Goal: Contribute content: Contribute content

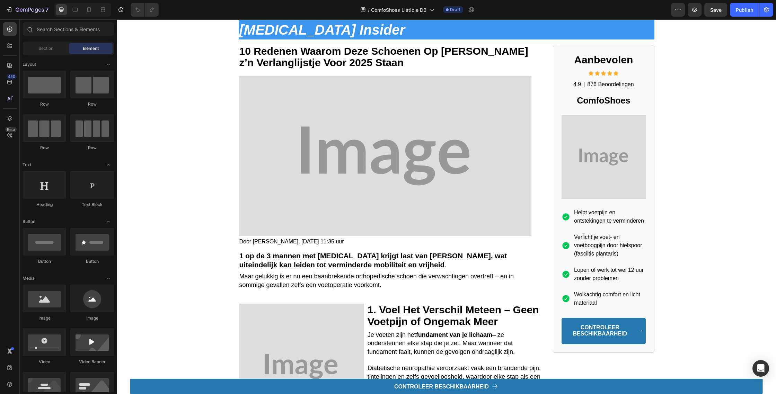
scroll to position [15, 0]
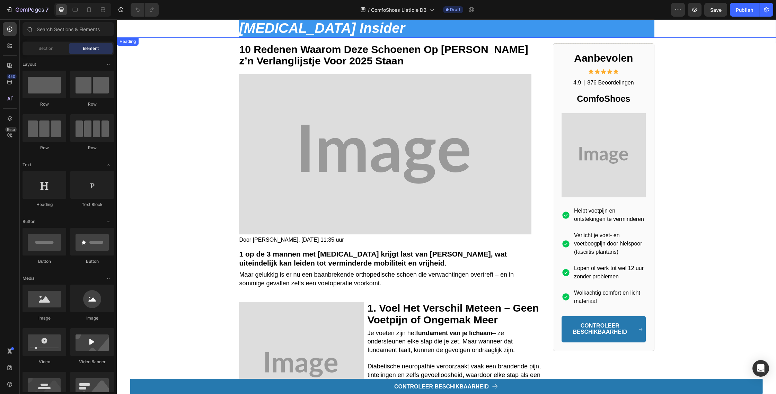
click at [345, 26] on strong "[MEDICAL_DATA] Insider" at bounding box center [322, 27] width 166 height 15
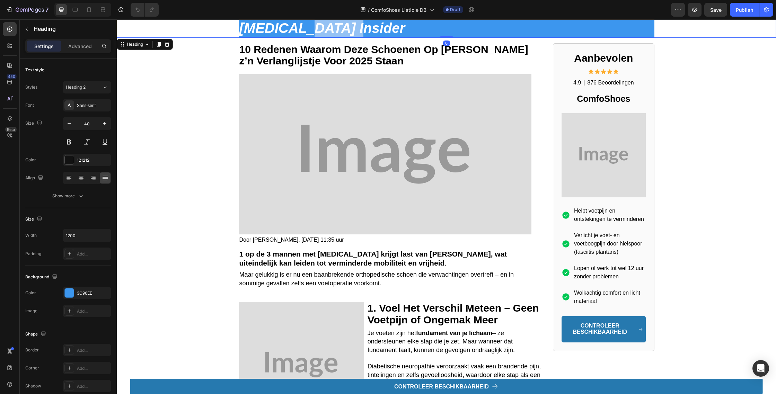
click at [305, 26] on strong "[MEDICAL_DATA] Insider" at bounding box center [322, 27] width 166 height 15
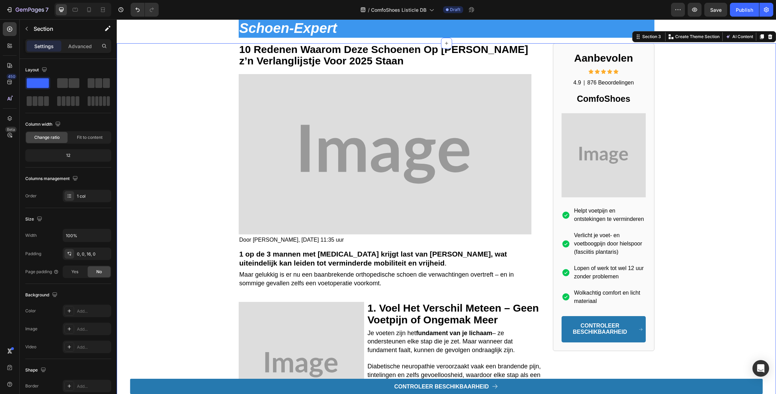
click at [211, 98] on div "10 Redenen Waarom Deze Schoenen Op [PERSON_NAME] z’n Verlanglijstje Voor 2025 S…" at bounding box center [446, 247] width 659 height 409
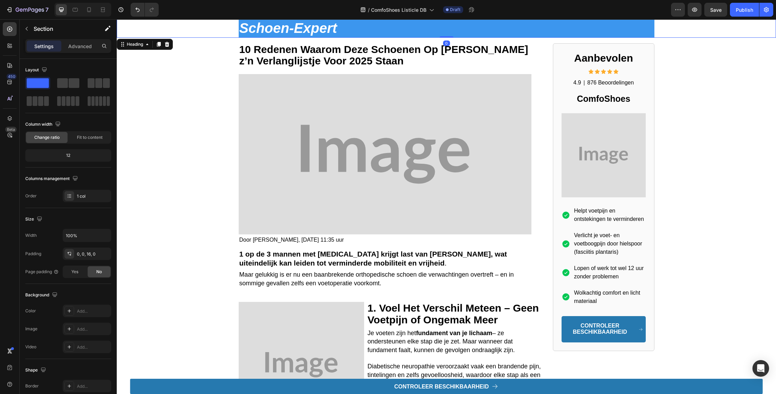
click at [400, 27] on p "⁠⁠⁠⁠⁠⁠⁠ Schoen-Expert" at bounding box center [446, 28] width 414 height 18
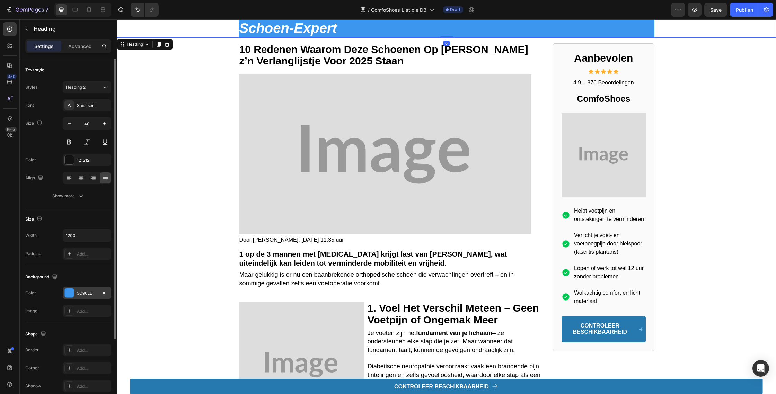
click at [74, 290] on div "3C96EE" at bounding box center [87, 293] width 49 height 12
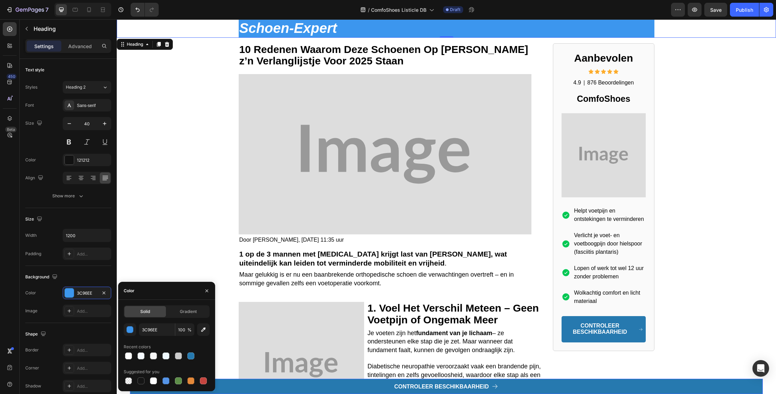
click at [296, 382] on link "CONTROLEER BESCHIKBAARHEID" at bounding box center [446, 386] width 633 height 15
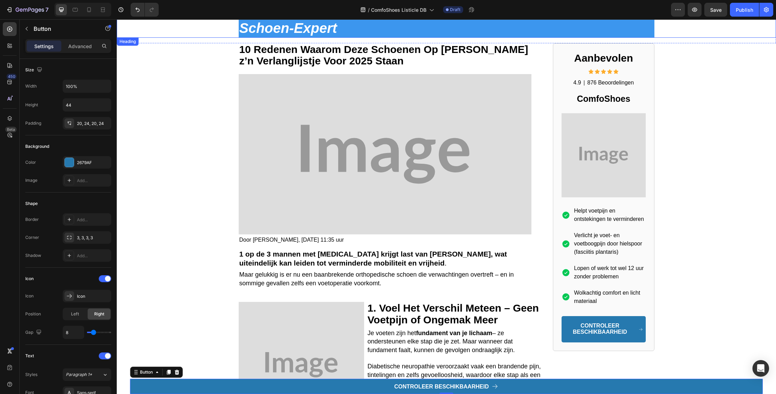
click at [305, 26] on strong "Schoen-Expert" at bounding box center [288, 27] width 98 height 15
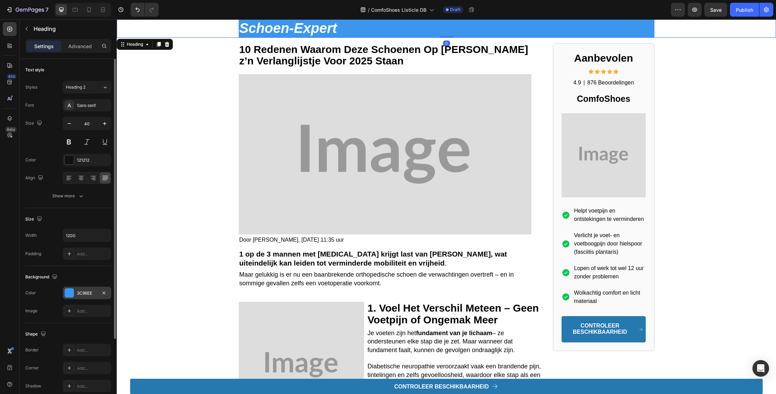
click at [73, 296] on div at bounding box center [69, 293] width 9 height 9
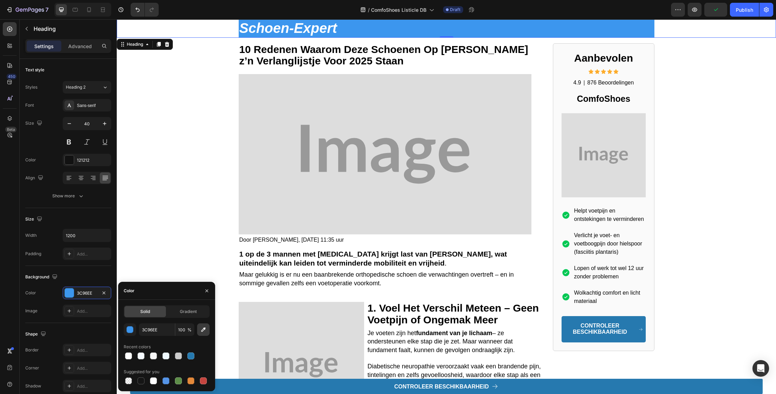
click at [205, 330] on icon "button" at bounding box center [203, 329] width 7 height 7
type input "2679AF"
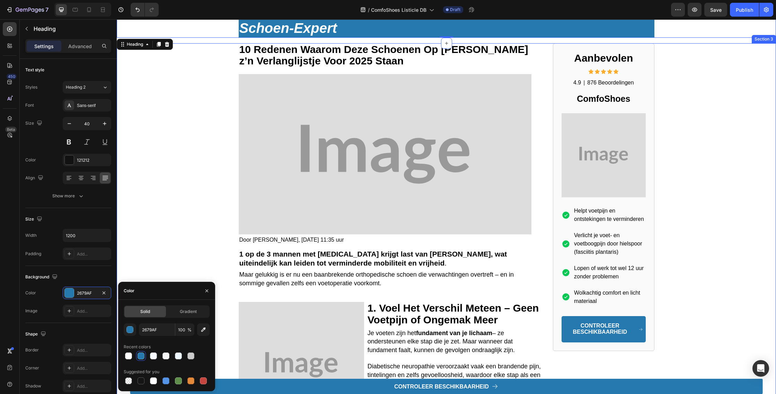
click at [193, 143] on div "10 Redenen Waarom Deze Schoenen Op [PERSON_NAME] z’n Verlanglijstje Voor 2025 S…" at bounding box center [446, 247] width 659 height 409
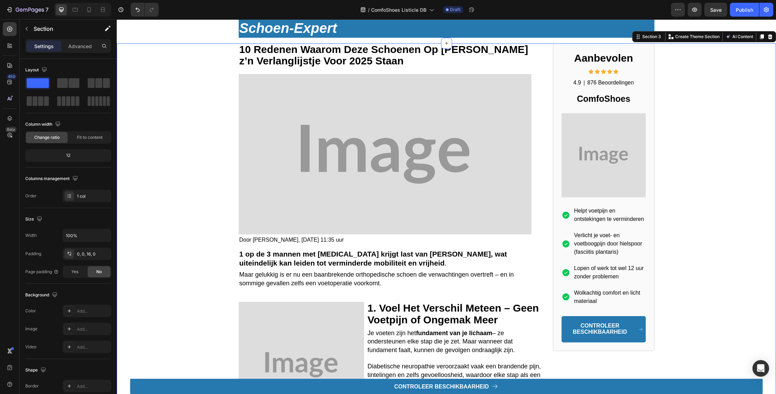
click at [193, 143] on div "10 Redenen Waarom Deze Schoenen Op [PERSON_NAME] z’n Verlanglijstje Voor 2025 S…" at bounding box center [446, 247] width 659 height 409
click at [620, 154] on img at bounding box center [604, 155] width 84 height 84
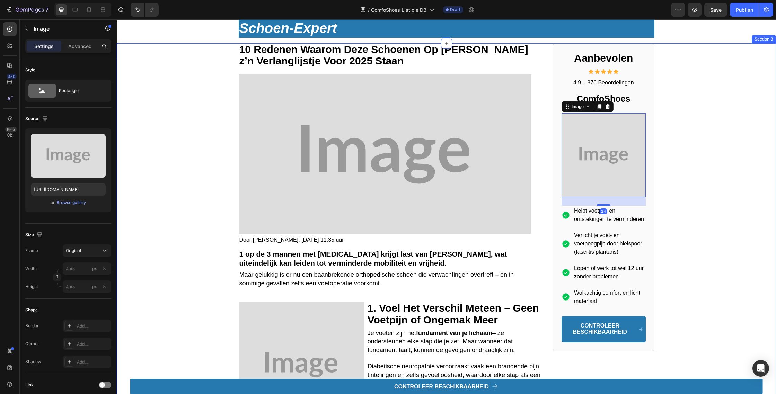
click at [712, 153] on div "10 Redenen Waarom Deze Schoenen Op [PERSON_NAME] z’n Verlanglijstje Voor 2025 S…" at bounding box center [446, 247] width 659 height 409
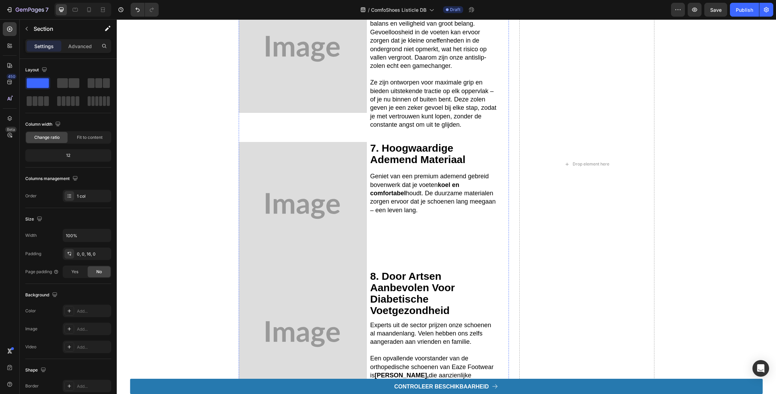
click at [343, 194] on img at bounding box center [303, 206] width 128 height 128
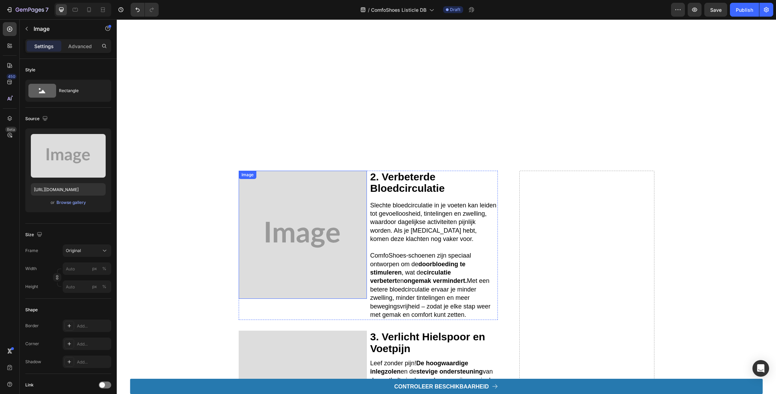
scroll to position [0, 0]
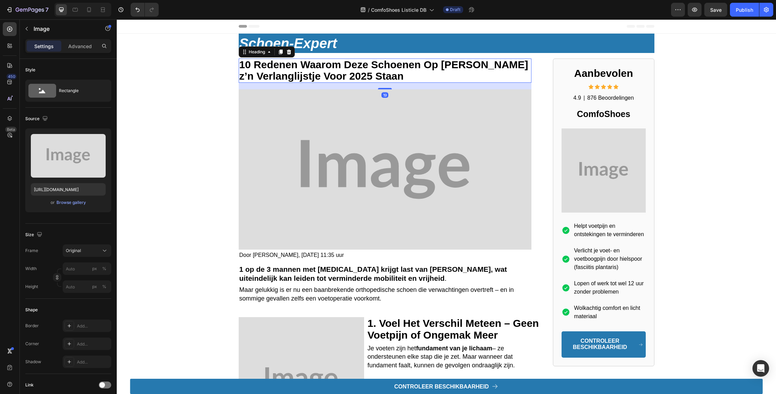
click at [314, 65] on strong "10 Redenen Waarom Deze Schoenen Op [PERSON_NAME] z’n Verlanglijstje Voor 2025 S…" at bounding box center [383, 70] width 289 height 23
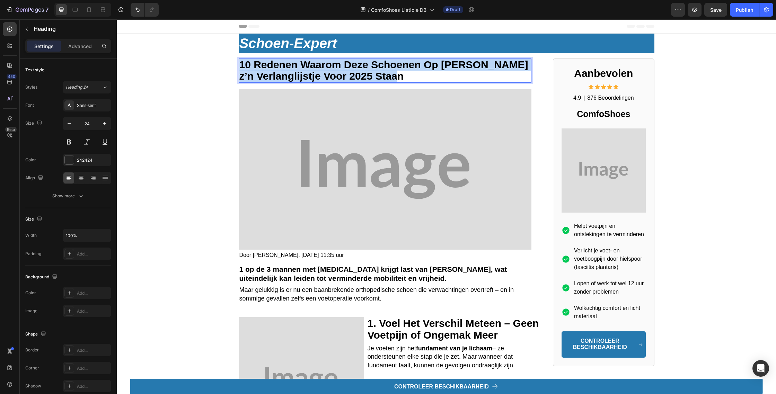
click at [314, 65] on strong "10 Redenen Waarom Deze Schoenen Op [PERSON_NAME] z’n Verlanglijstje Voor 2025 S…" at bounding box center [383, 70] width 289 height 23
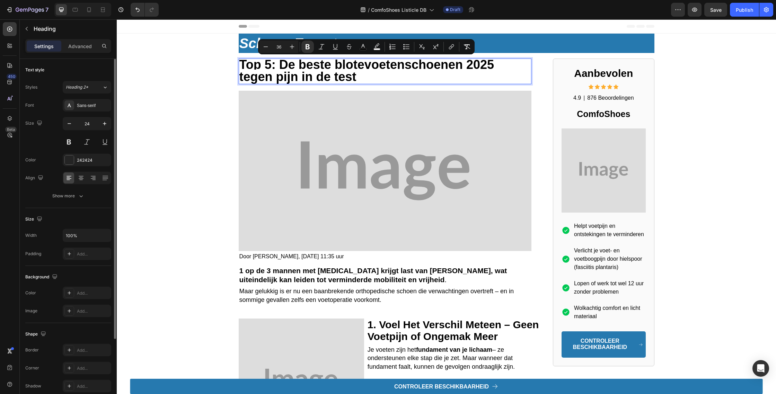
drag, startPoint x: 82, startPoint y: 200, endPoint x: 85, endPoint y: 208, distance: 8.3
click at [83, 199] on button "Show more" at bounding box center [68, 196] width 86 height 12
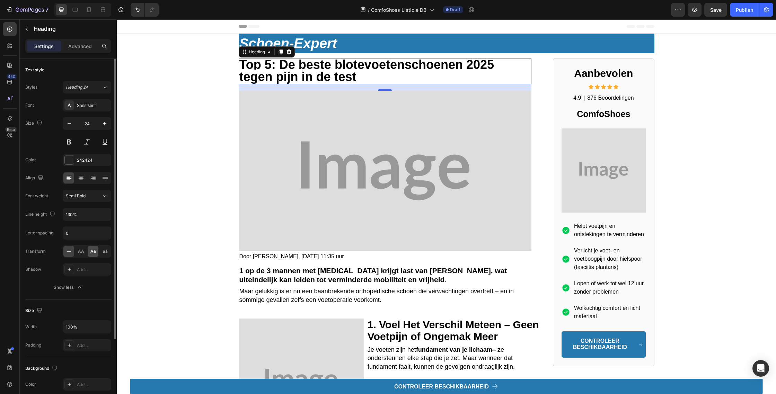
click at [91, 252] on span "Aa" at bounding box center [93, 251] width 6 height 6
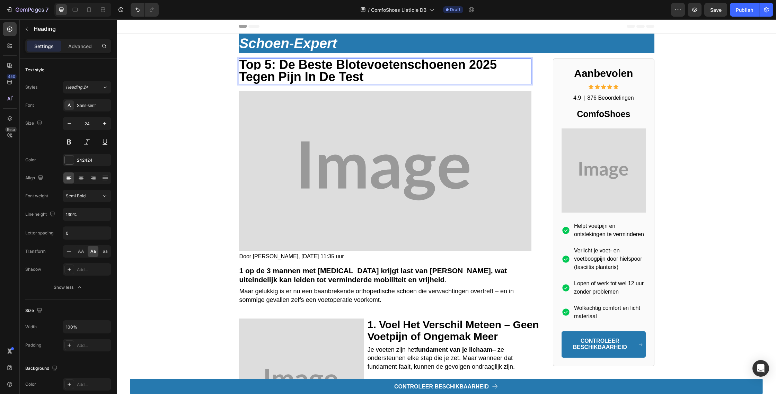
click at [397, 61] on strong "top 5: de beste blotevoetenschoenen 2025 tegen pijn in de test" at bounding box center [368, 71] width 258 height 26
click at [494, 63] on strong "top 5: de beste Schoenen Van 2025 tegen pijn in de test" at bounding box center [378, 71] width 279 height 26
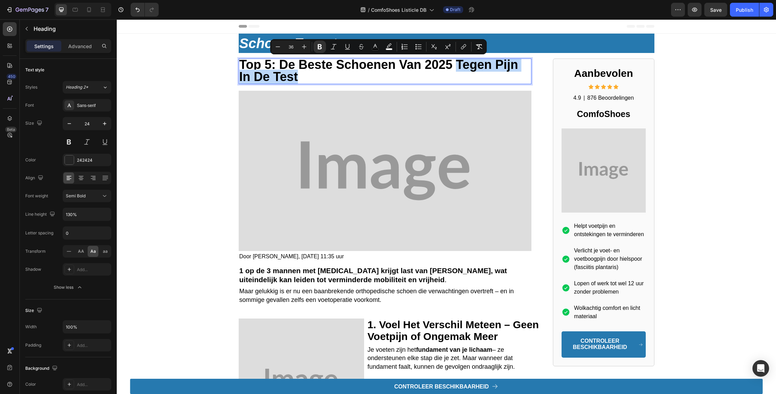
drag, startPoint x: 459, startPoint y: 64, endPoint x: 471, endPoint y: 75, distance: 16.2
click at [470, 75] on p "top 5: de beste Schoenen Van 2025 tegen pijn in de test" at bounding box center [385, 71] width 292 height 24
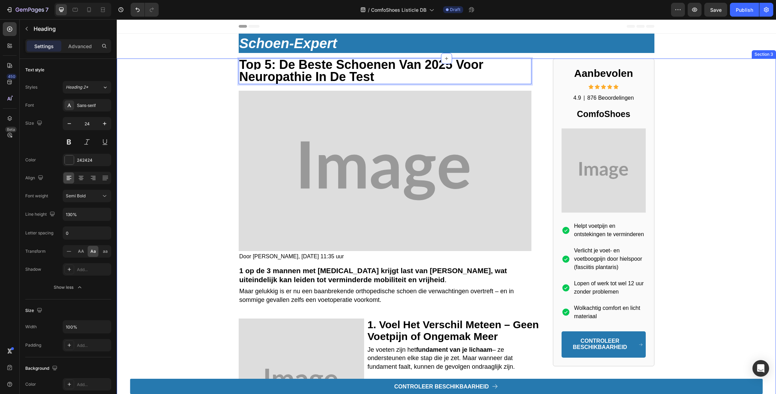
click at [176, 161] on div "top 5: de beste Schoenen Van 2025 voor neuropathie in de test Heading 19 Image …" at bounding box center [446, 264] width 659 height 411
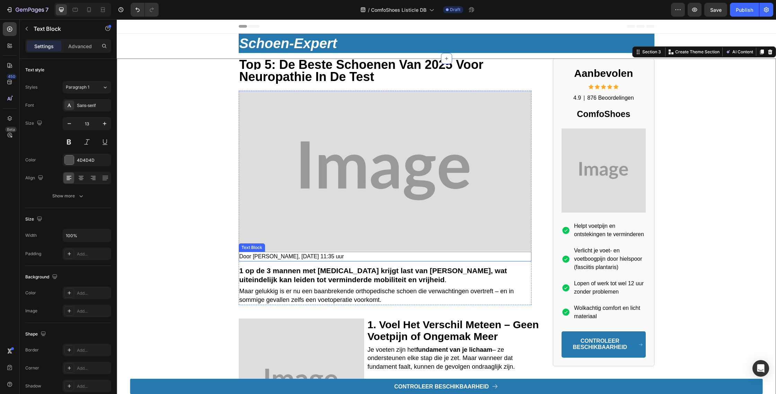
click at [305, 259] on span "Door [PERSON_NAME], [DATE] 11:35 uur" at bounding box center [291, 257] width 105 height 6
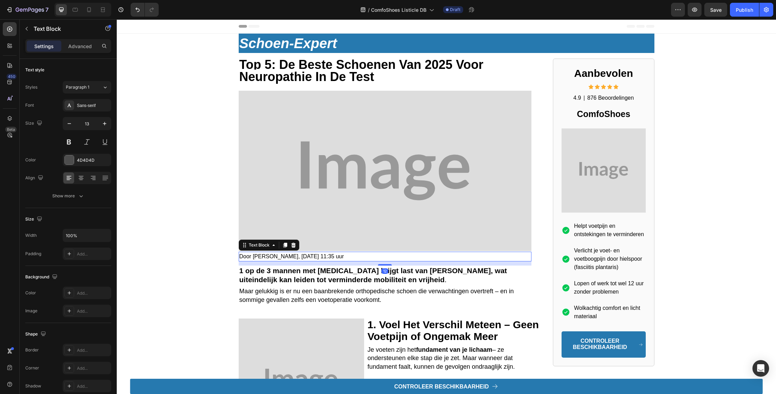
click at [305, 259] on span "Door [PERSON_NAME], [DATE] 11:35 uur" at bounding box center [291, 257] width 105 height 6
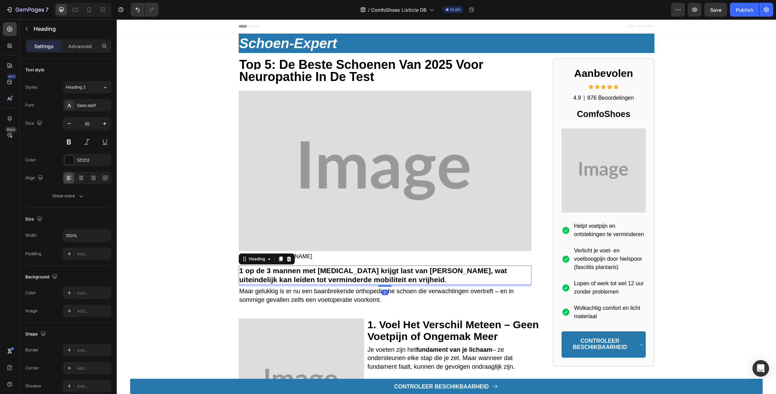
drag, startPoint x: 313, startPoint y: 280, endPoint x: 310, endPoint y: 276, distance: 4.7
click at [314, 280] on strong "1 op de 3 mannen met [MEDICAL_DATA] krijgt last van [PERSON_NAME], wat uiteinde…" at bounding box center [373, 275] width 268 height 17
click at [332, 261] on p "Artikel van [PERSON_NAME]" at bounding box center [385, 257] width 292 height 8
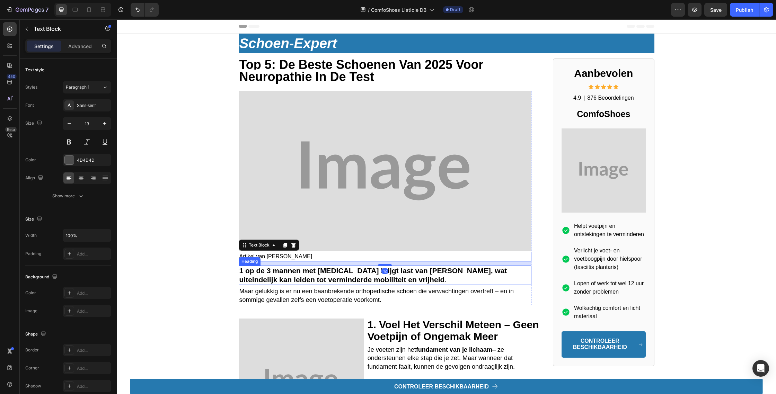
click at [326, 276] on strong "1 op de 3 mannen met [MEDICAL_DATA] krijgt last van [PERSON_NAME], wat uiteinde…" at bounding box center [373, 275] width 268 height 17
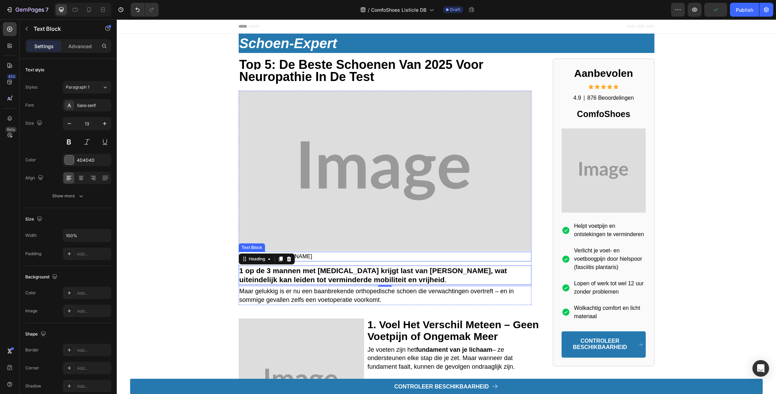
click at [317, 259] on p "Artikel van [PERSON_NAME]" at bounding box center [385, 257] width 292 height 8
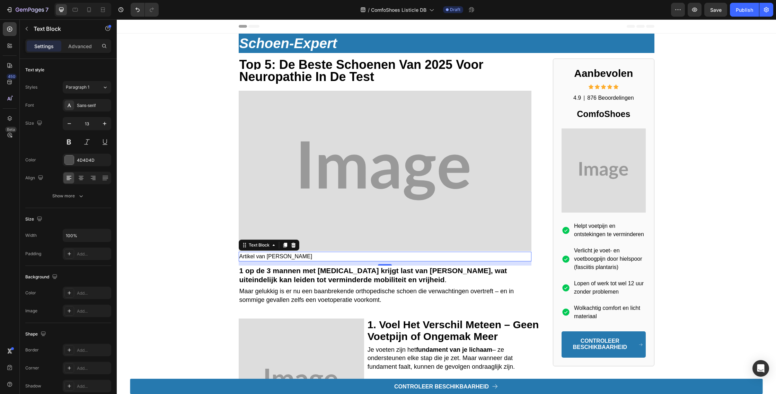
click at [17, 66] on div "450 Beta" at bounding box center [10, 206] width 20 height 375
drag, startPoint x: 20, startPoint y: 33, endPoint x: 15, endPoint y: 39, distance: 7.6
click at [20, 34] on div "Text Block" at bounding box center [59, 29] width 79 height 18
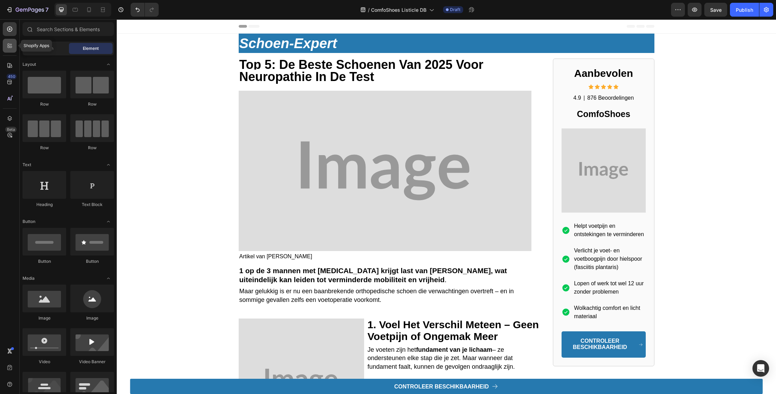
click at [12, 40] on div at bounding box center [10, 46] width 14 height 14
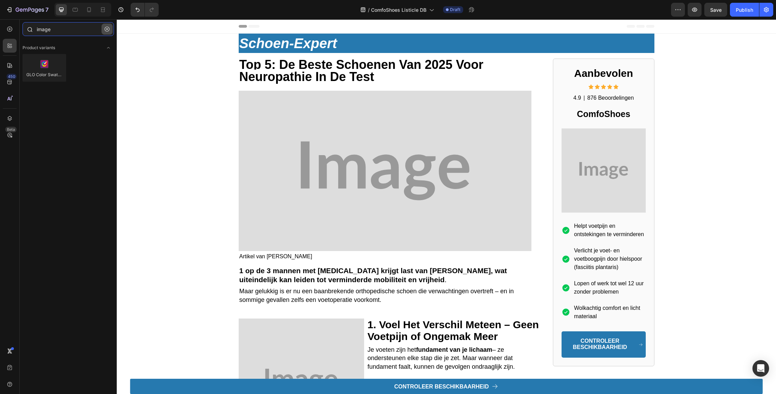
type input "image"
click at [104, 29] on button "button" at bounding box center [107, 29] width 11 height 11
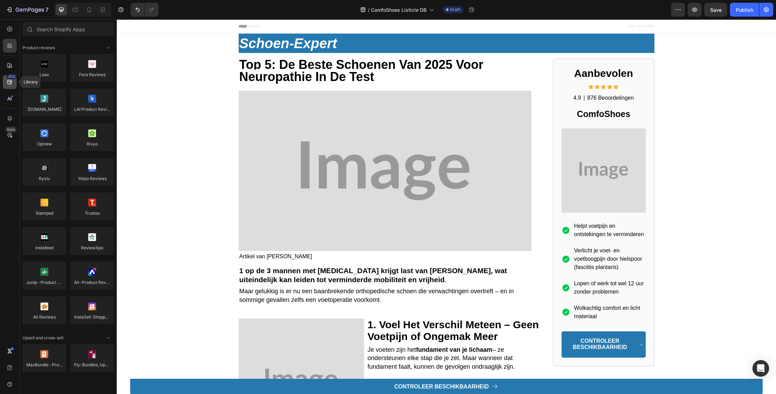
click at [15, 88] on div "450" at bounding box center [10, 82] width 14 height 14
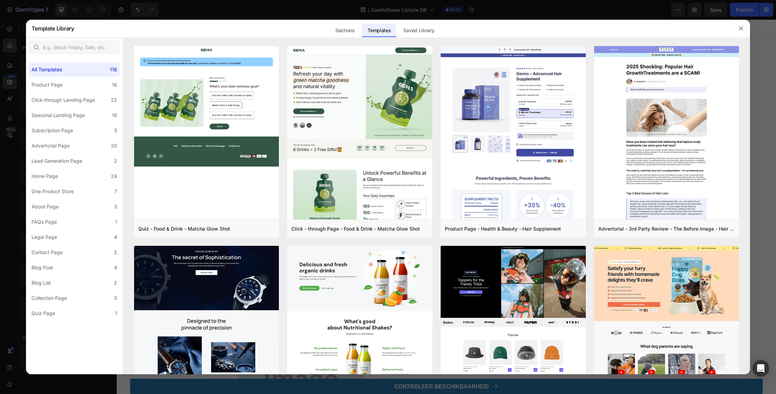
click at [12, 102] on div at bounding box center [388, 197] width 776 height 394
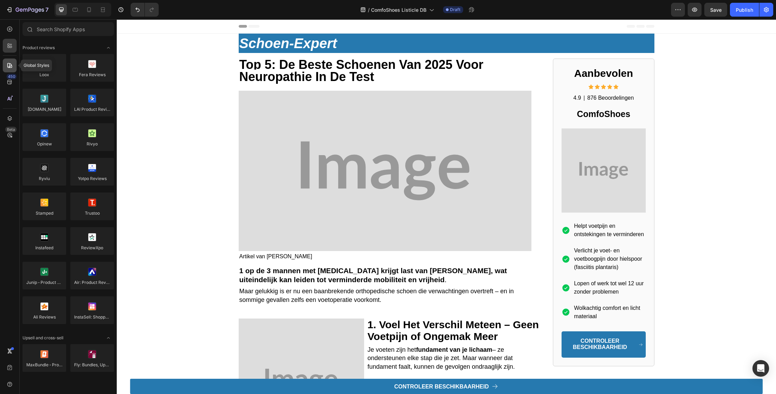
click at [8, 65] on icon at bounding box center [9, 65] width 7 height 7
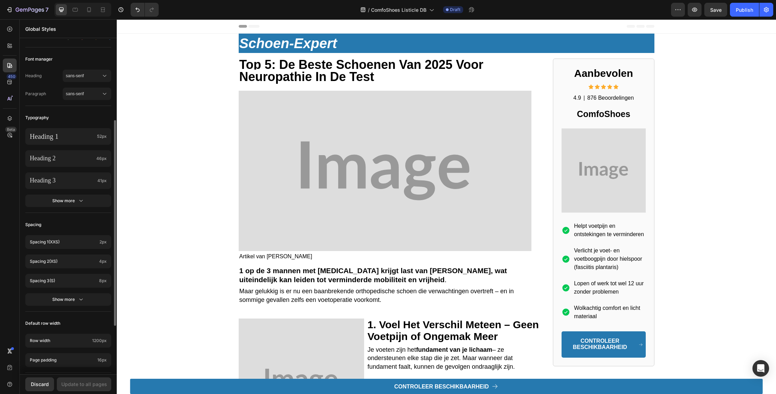
scroll to position [130, 0]
click at [6, 122] on icon at bounding box center [9, 118] width 7 height 7
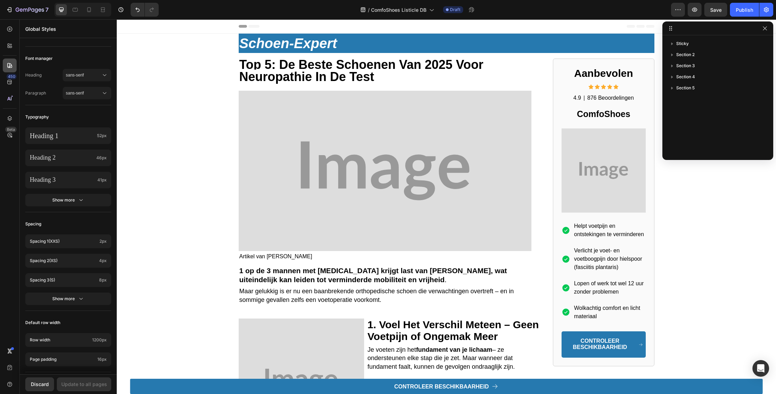
click at [5, 66] on div at bounding box center [10, 66] width 14 height 14
click at [764, 30] on icon "button" at bounding box center [765, 29] width 6 height 6
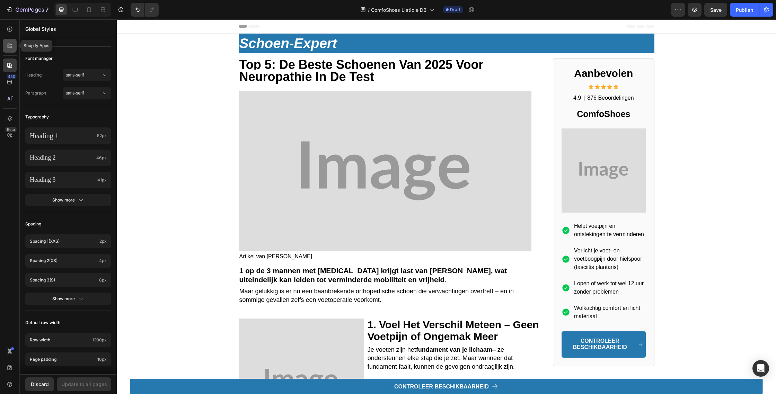
click at [14, 44] on div at bounding box center [10, 46] width 14 height 14
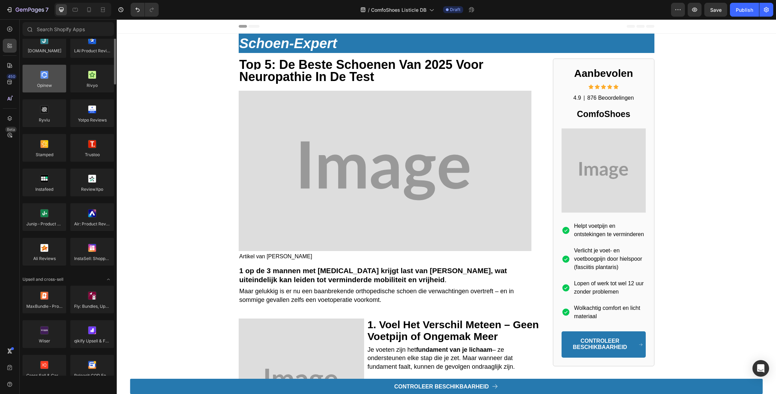
scroll to position [0, 0]
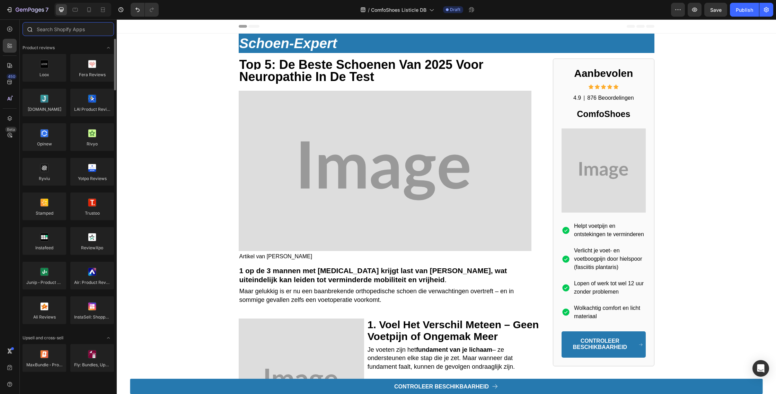
click at [60, 30] on input "text" at bounding box center [68, 29] width 91 height 14
click at [8, 33] on div at bounding box center [10, 29] width 14 height 14
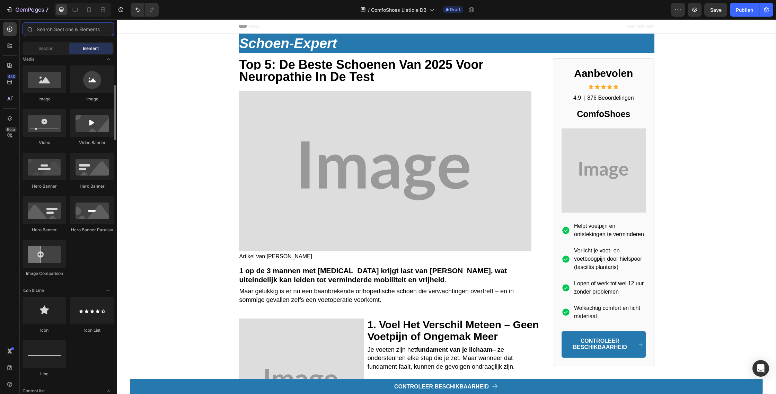
scroll to position [223, 0]
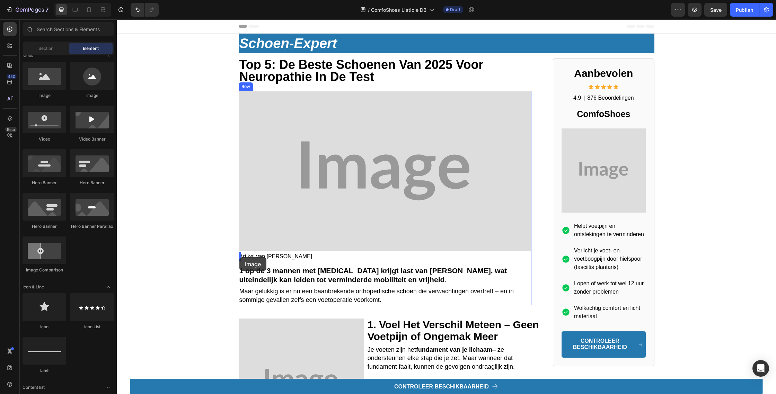
drag, startPoint x: 208, startPoint y: 98, endPoint x: 239, endPoint y: 257, distance: 162.5
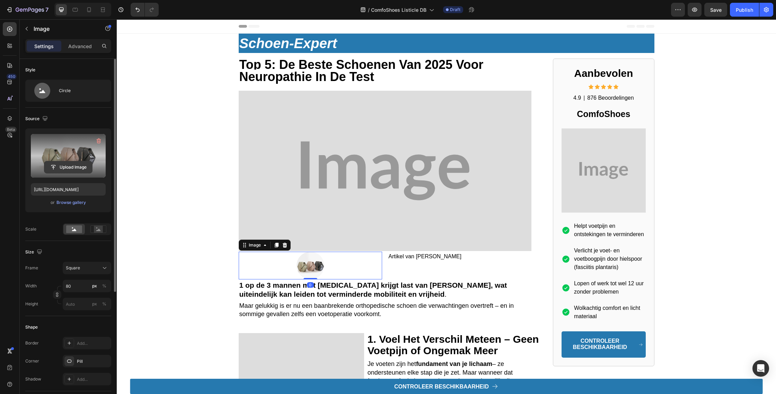
click at [69, 169] on input "file" at bounding box center [68, 167] width 48 height 12
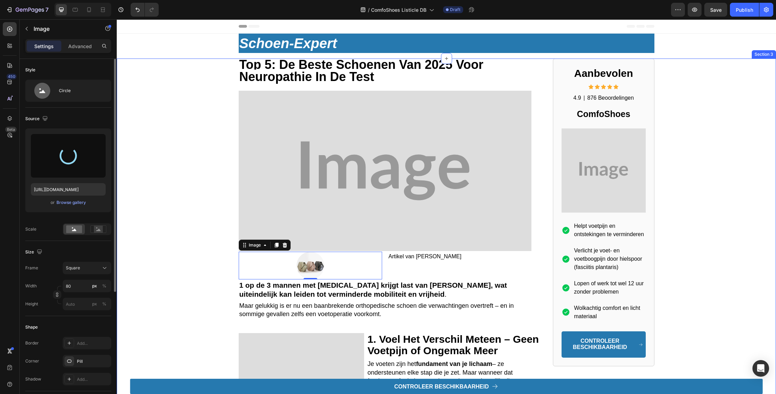
type input "[URL][DOMAIN_NAME]"
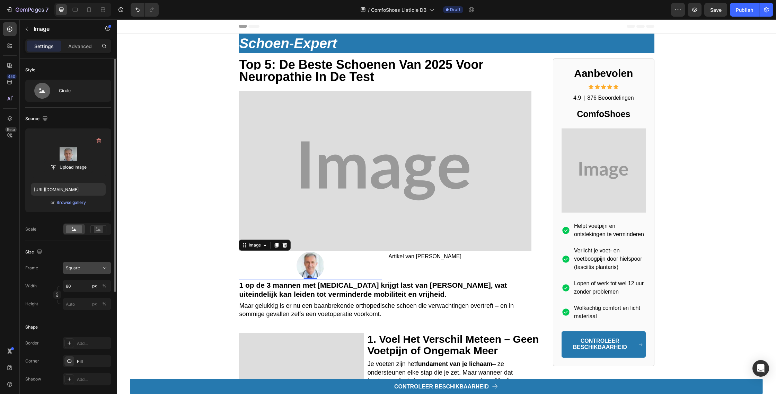
click at [86, 271] on div "Square" at bounding box center [83, 268] width 34 height 6
click at [81, 283] on input "80" at bounding box center [87, 286] width 49 height 12
type input "4"
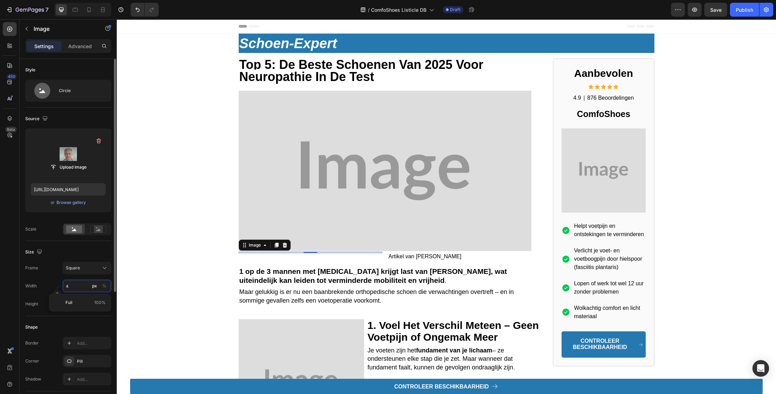
type input "40"
type input "4"
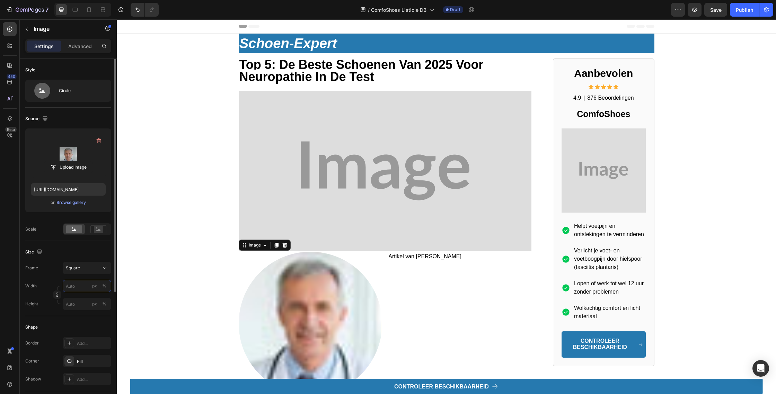
type input "4"
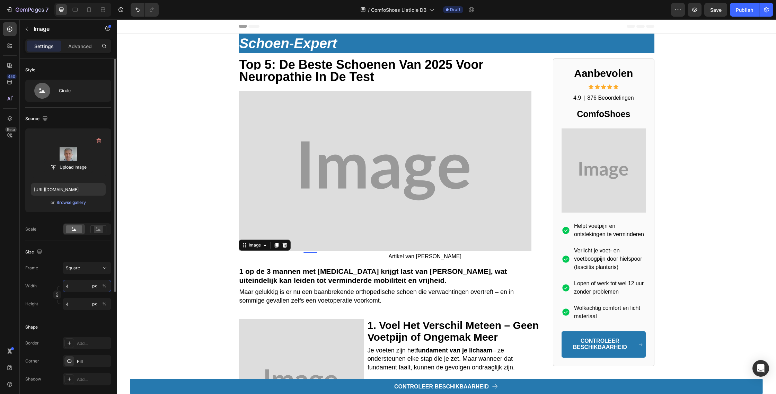
type input "49"
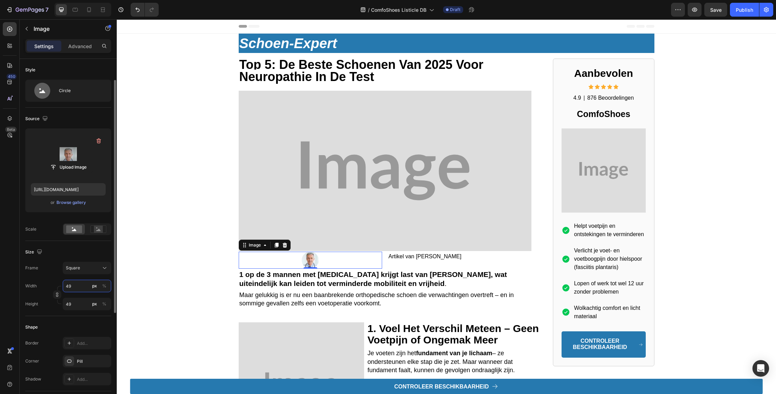
scroll to position [103, 0]
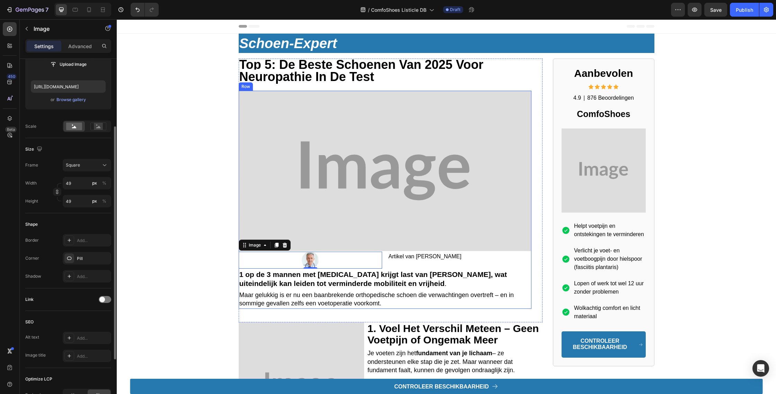
click at [367, 278] on strong "1 op de 3 mannen met [MEDICAL_DATA] krijgt last van [PERSON_NAME], wat uiteinde…" at bounding box center [373, 279] width 268 height 17
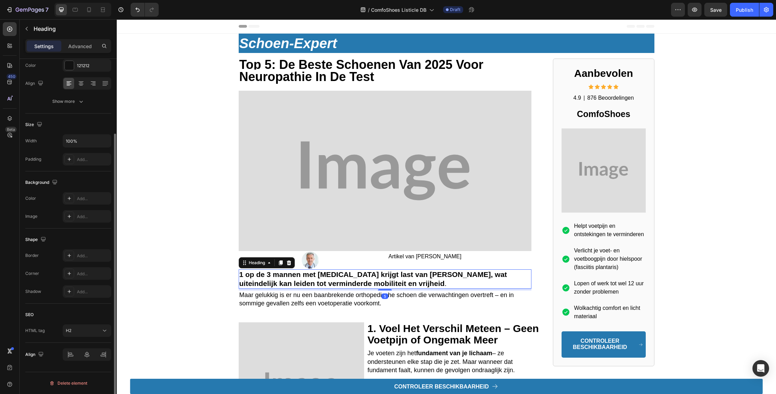
scroll to position [0, 0]
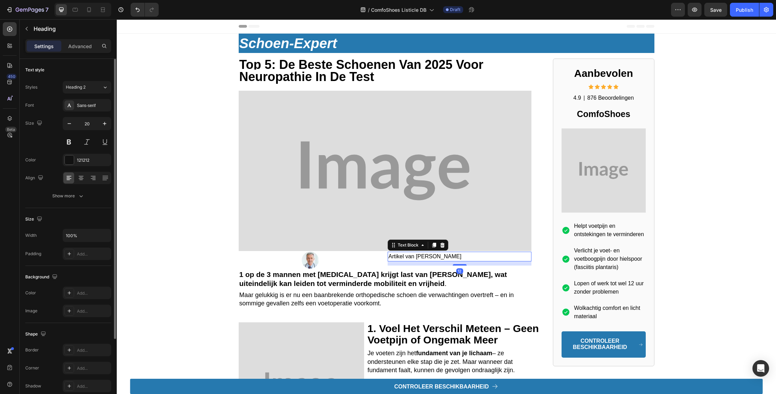
click at [420, 254] on span "Artikel van [PERSON_NAME]" at bounding box center [424, 257] width 73 height 6
click at [341, 259] on div at bounding box center [311, 260] width 144 height 17
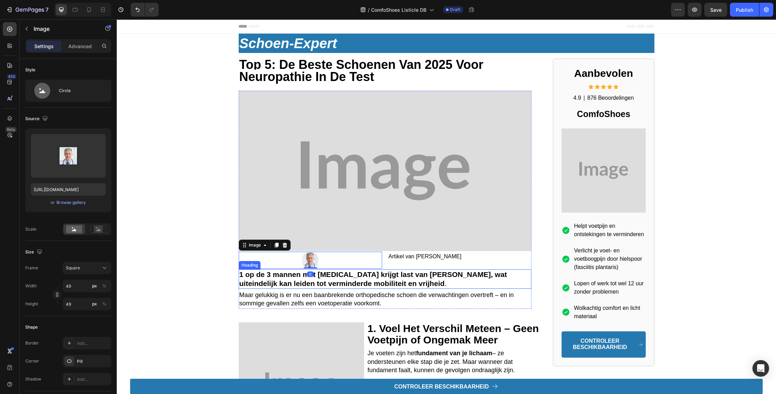
click at [443, 247] on img at bounding box center [385, 171] width 293 height 160
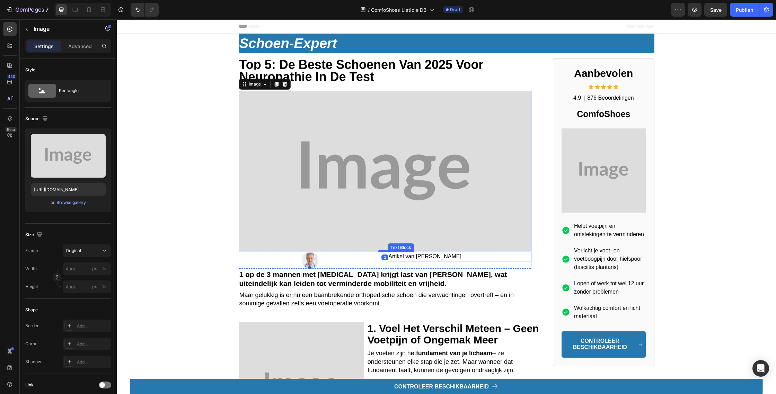
click at [496, 261] on p "Artikel van [PERSON_NAME]" at bounding box center [459, 257] width 142 height 8
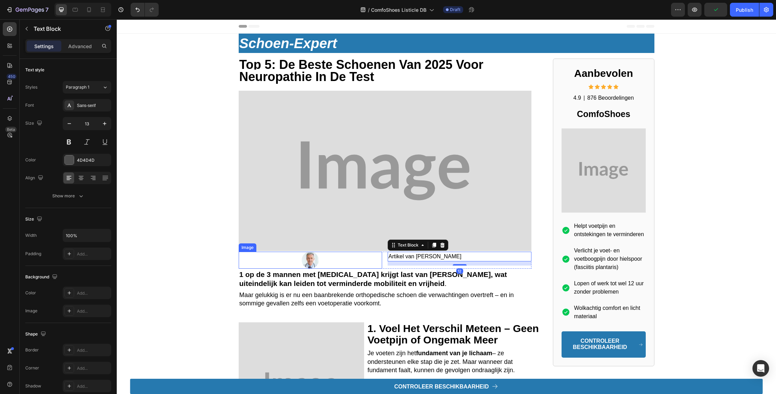
click at [245, 261] on div at bounding box center [311, 260] width 144 height 17
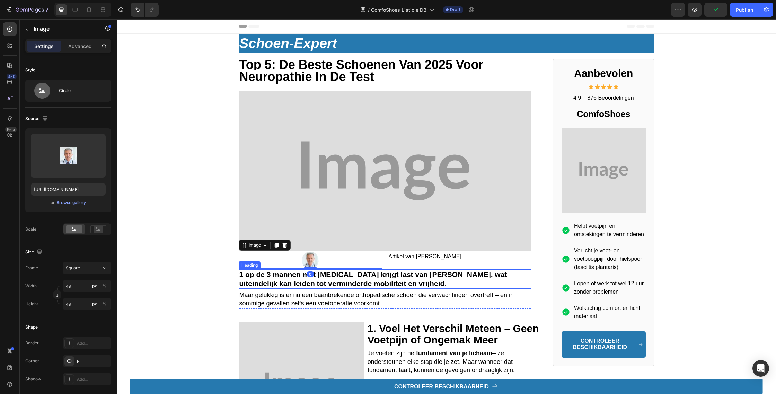
click at [411, 271] on strong "1 op de 3 mannen met [MEDICAL_DATA] krijgt last van [PERSON_NAME], wat uiteinde…" at bounding box center [373, 279] width 268 height 17
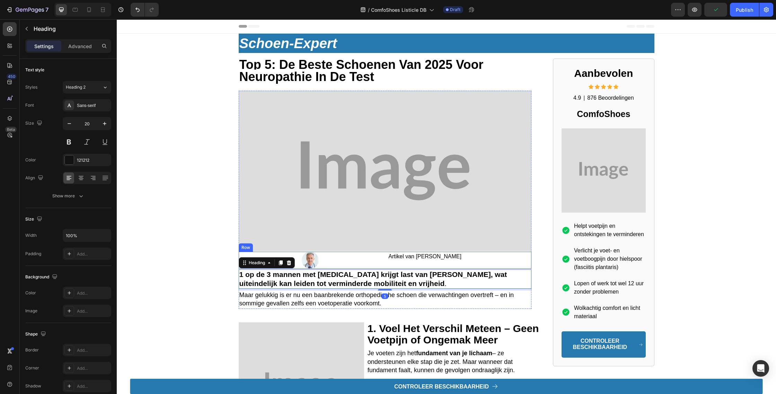
click at [399, 265] on div "Artikel van [PERSON_NAME] Text Block" at bounding box center [460, 260] width 144 height 17
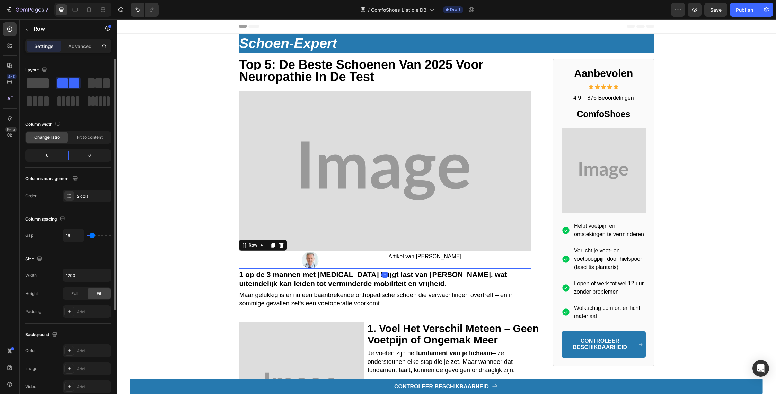
click at [39, 79] on span at bounding box center [38, 83] width 22 height 10
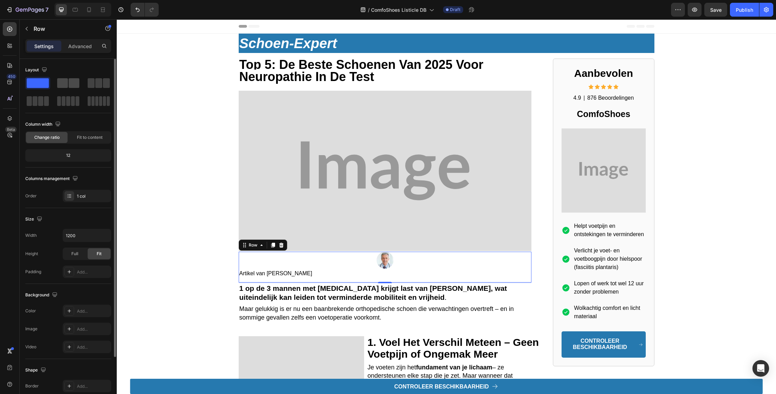
click at [86, 82] on div at bounding box center [98, 83] width 25 height 12
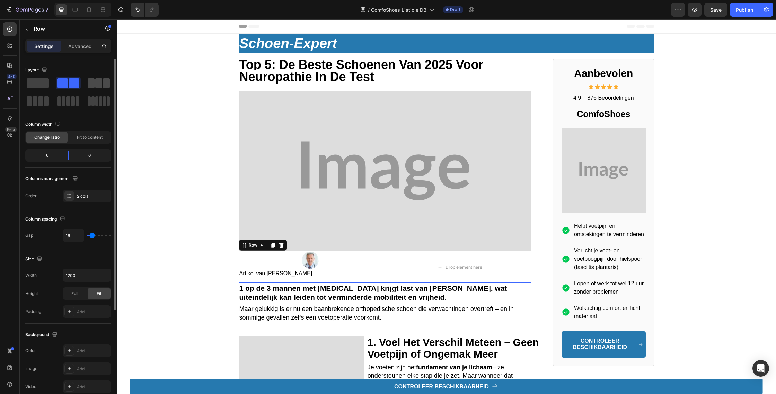
click at [105, 83] on span at bounding box center [106, 83] width 7 height 10
click at [46, 103] on span at bounding box center [46, 101] width 5 height 10
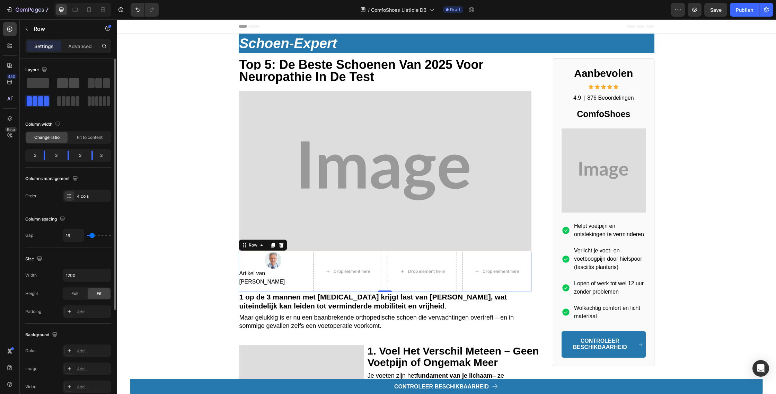
click at [71, 82] on span at bounding box center [74, 83] width 11 height 10
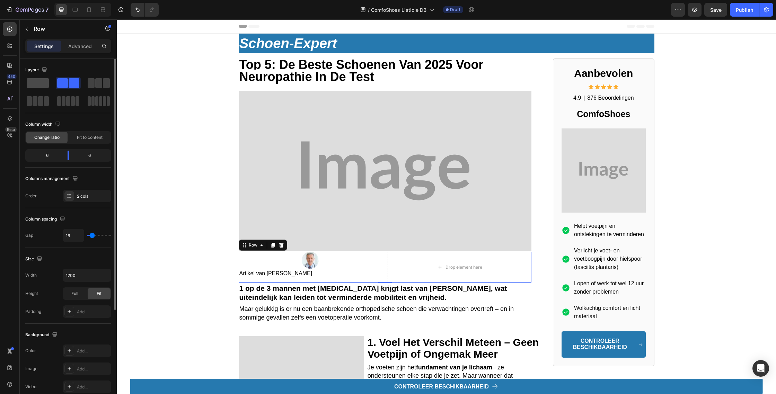
click at [44, 82] on span at bounding box center [38, 83] width 22 height 10
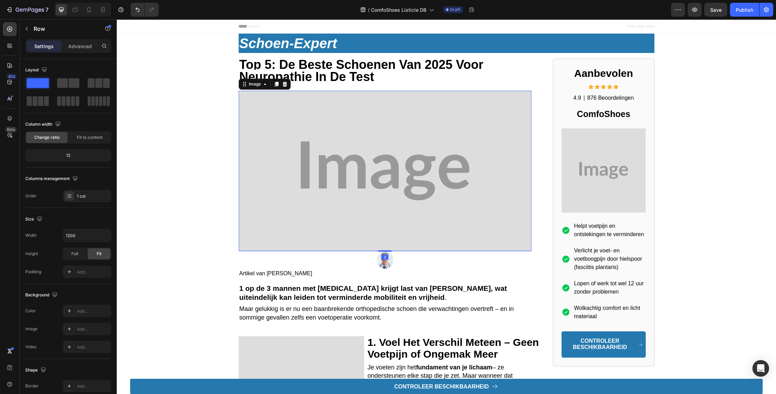
click at [268, 251] on img at bounding box center [385, 171] width 293 height 160
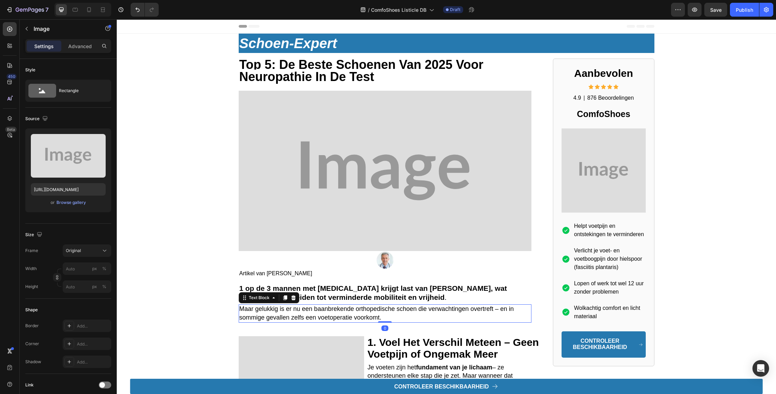
click at [387, 318] on p "Maar gelukkig is er nu een baanbrekende orthopedische schoen die verwachtingen …" at bounding box center [385, 313] width 292 height 17
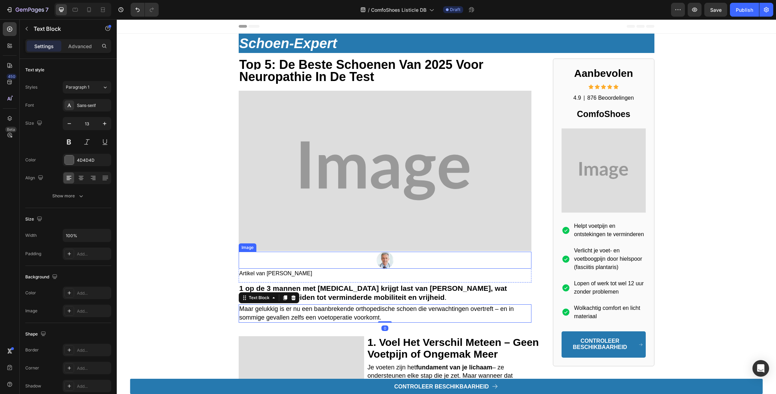
click at [389, 257] on img at bounding box center [385, 260] width 17 height 17
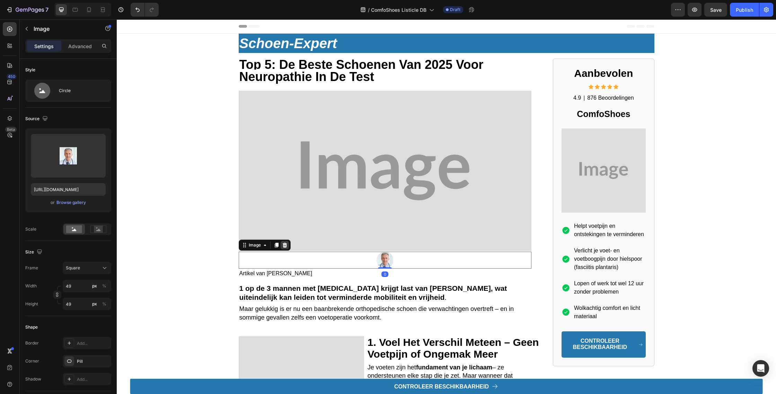
click at [285, 246] on icon at bounding box center [284, 245] width 5 height 5
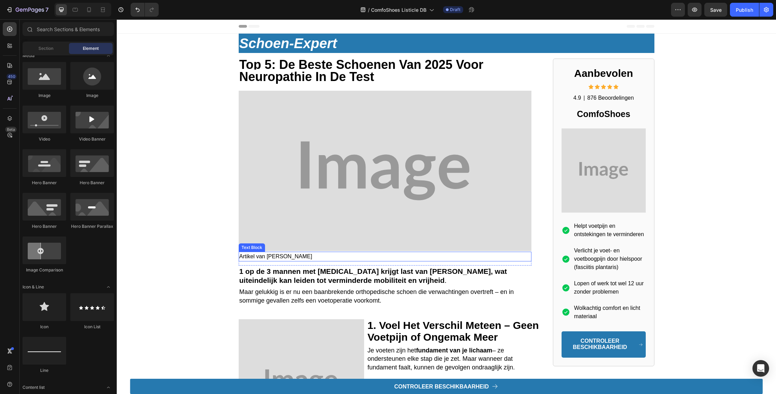
click at [304, 256] on span "Artikel van [PERSON_NAME]" at bounding box center [275, 257] width 73 height 6
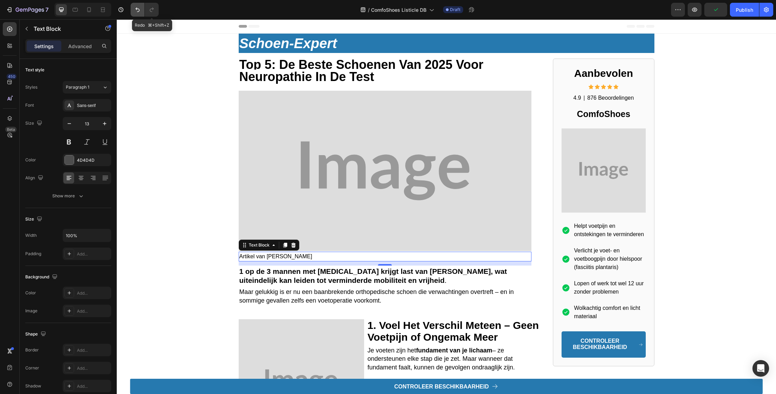
click at [135, 10] on icon "Undo/Redo" at bounding box center [137, 9] width 7 height 7
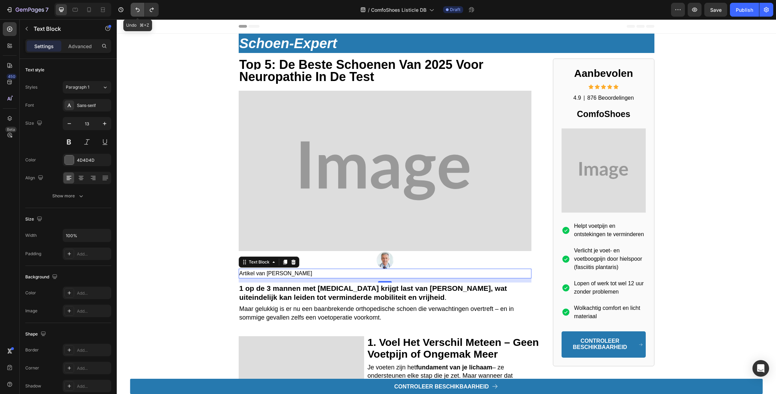
click at [135, 10] on icon "Undo/Redo" at bounding box center [137, 9] width 7 height 7
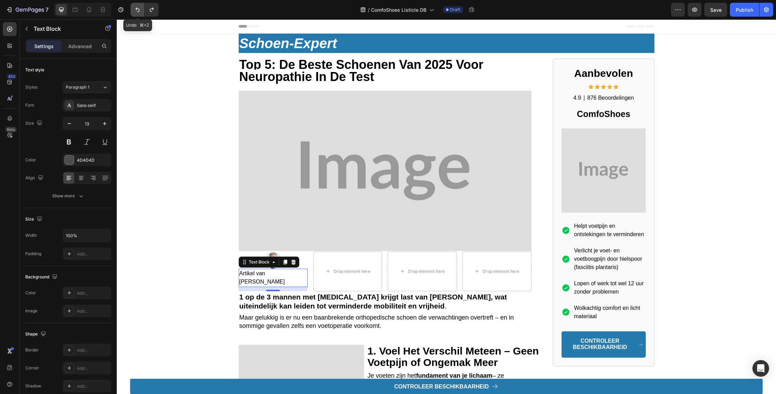
click at [135, 10] on icon "Undo/Redo" at bounding box center [137, 9] width 7 height 7
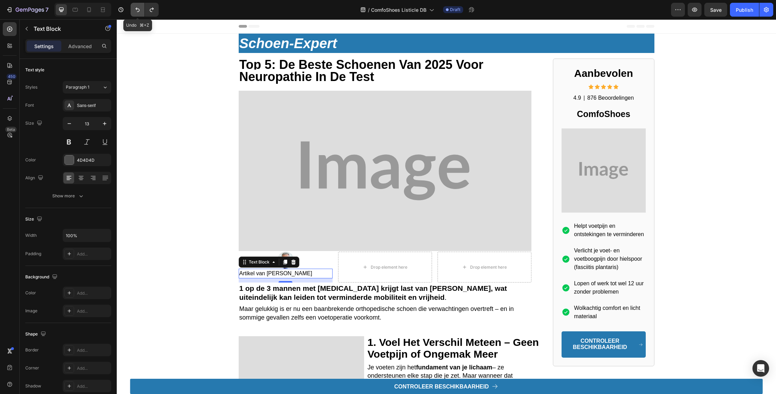
click at [135, 10] on icon "Undo/Redo" at bounding box center [137, 9] width 7 height 7
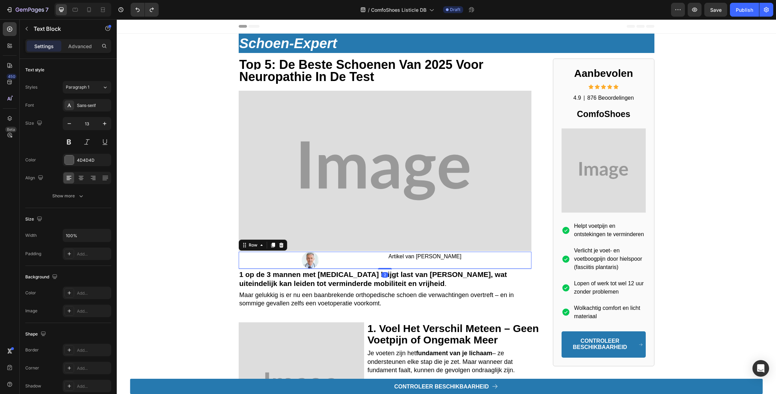
click at [395, 266] on div "Artikel van [PERSON_NAME] Text Block" at bounding box center [460, 260] width 144 height 17
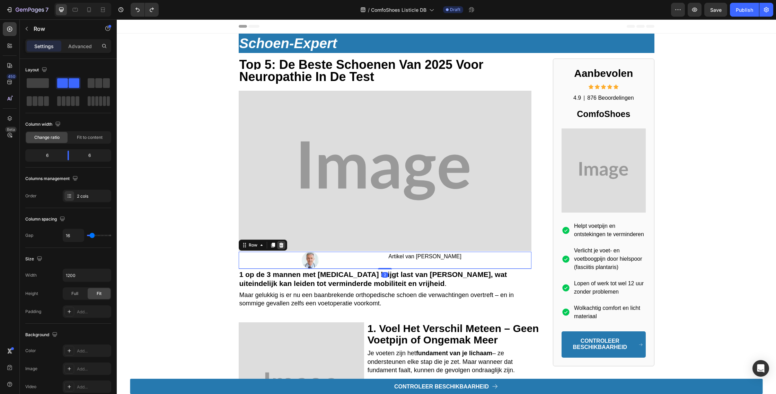
click at [277, 244] on div at bounding box center [281, 245] width 8 height 8
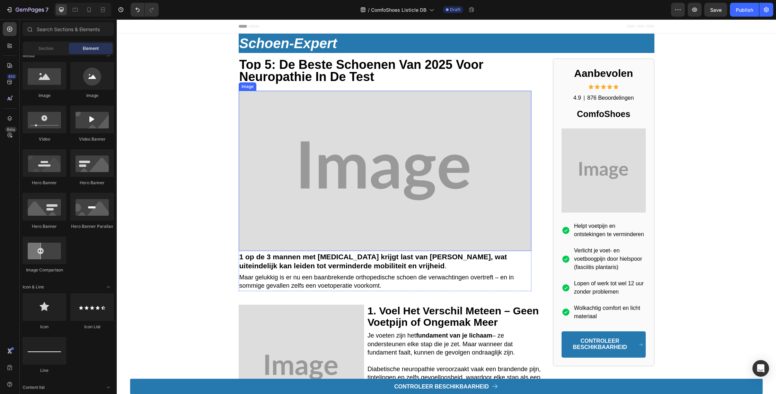
click at [280, 218] on img at bounding box center [385, 171] width 293 height 160
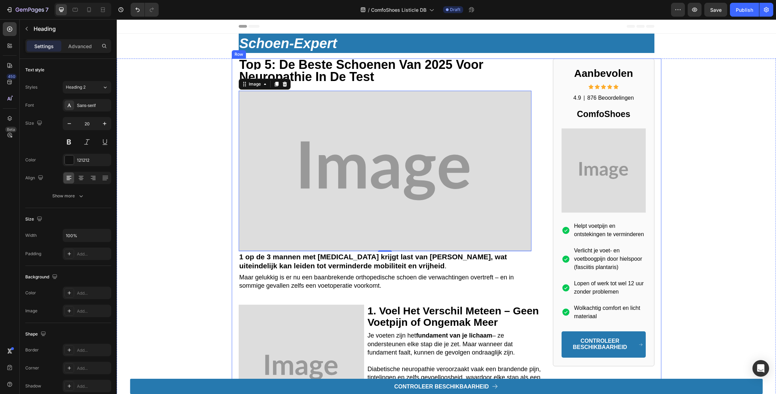
click at [248, 255] on strong "1 op de 3 mannen met [MEDICAL_DATA] krijgt last van [PERSON_NAME], wat uiteinde…" at bounding box center [373, 261] width 268 height 17
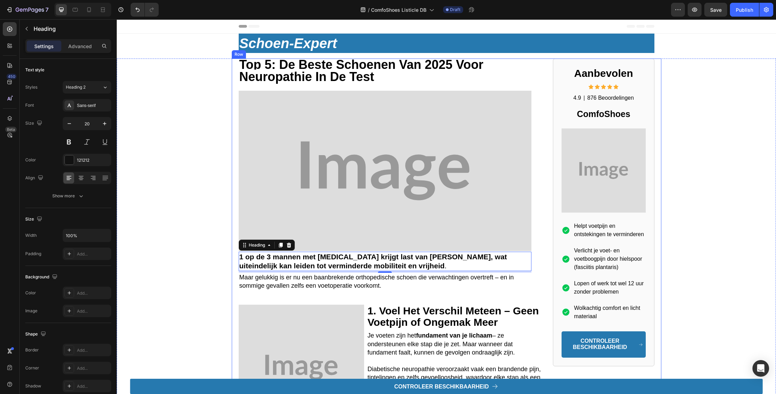
click at [235, 83] on div "⁠⁠⁠⁠⁠⁠⁠ top 5: de beste Schoenen Van 2025 voor neuropathie in de test Heading I…" at bounding box center [447, 257] width 430 height 397
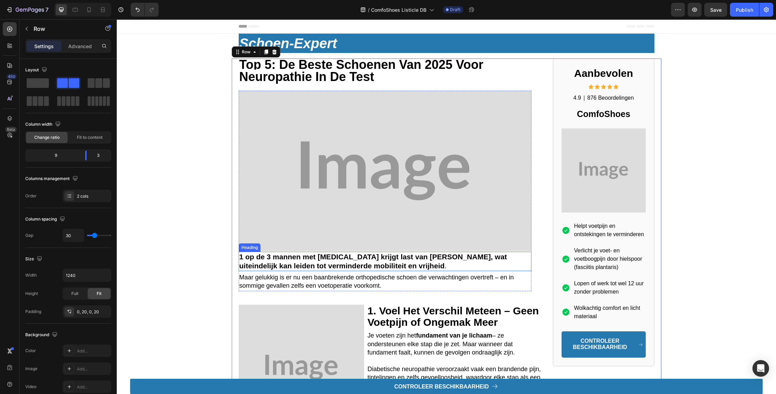
click at [287, 276] on span "Maar gelukkig is er nu een baanbrekende orthopedische schoen die verwachtingen …" at bounding box center [376, 281] width 275 height 15
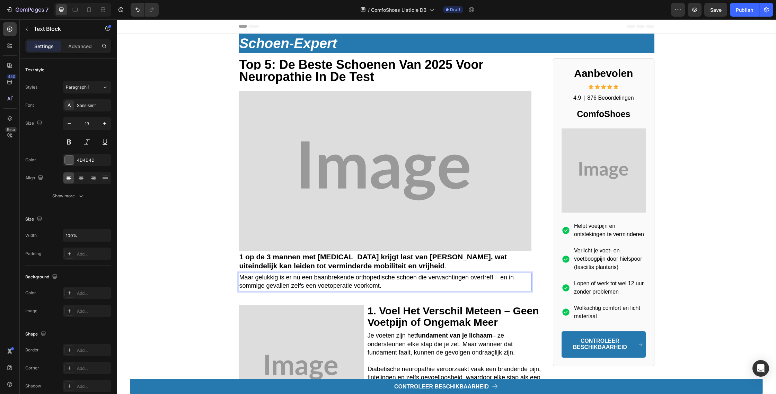
click at [285, 275] on span "Maar gelukkig is er nu een baanbrekende orthopedische schoen die verwachtingen …" at bounding box center [376, 281] width 275 height 15
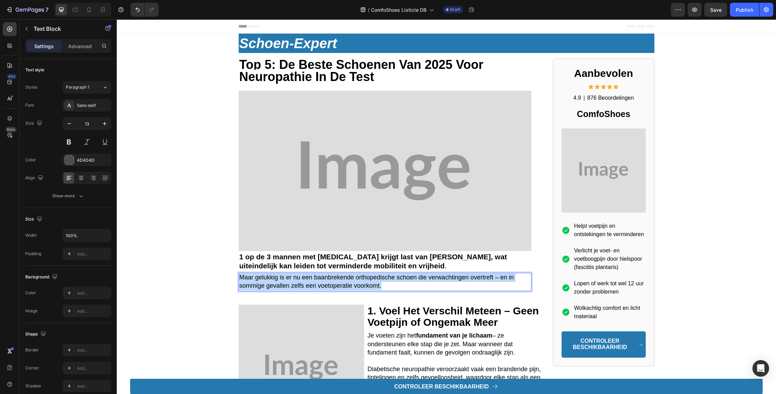
click at [285, 275] on span "Maar gelukkig is er nu een baanbrekende orthopedische schoen die verwachtingen …" at bounding box center [376, 281] width 275 height 15
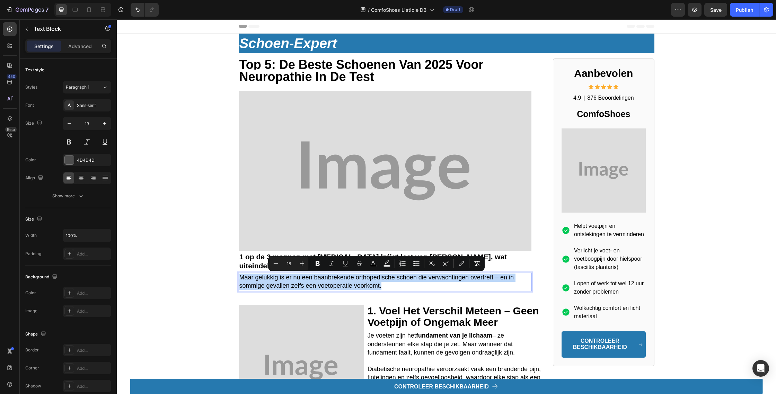
click at [260, 294] on div "⁠⁠⁠⁠⁠⁠⁠ top 5: de beste Schoenen Van 2025 voor neuropathie in de test Heading I…" at bounding box center [385, 182] width 293 height 246
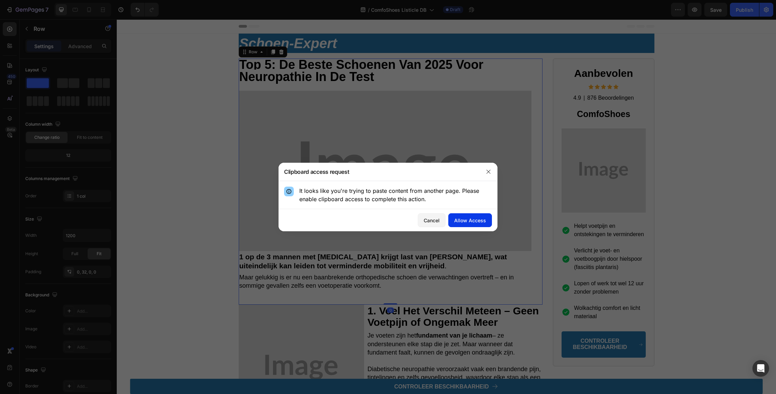
click at [468, 218] on div "Allow Access" at bounding box center [470, 220] width 32 height 7
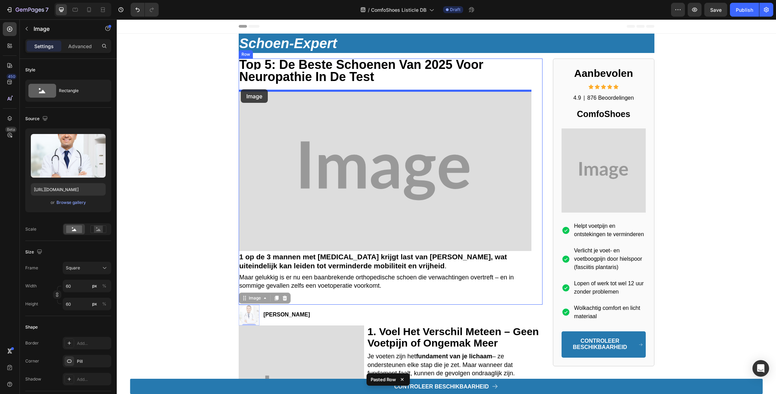
drag, startPoint x: 259, startPoint y: 317, endPoint x: 241, endPoint y: 89, distance: 228.7
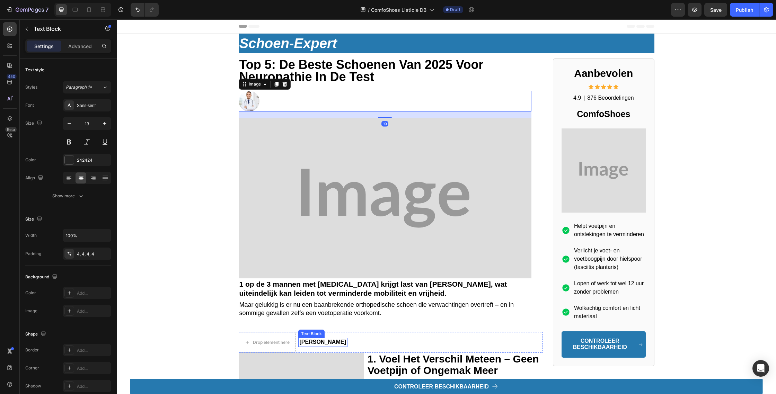
click at [318, 342] on strong "[PERSON_NAME]" at bounding box center [323, 342] width 46 height 6
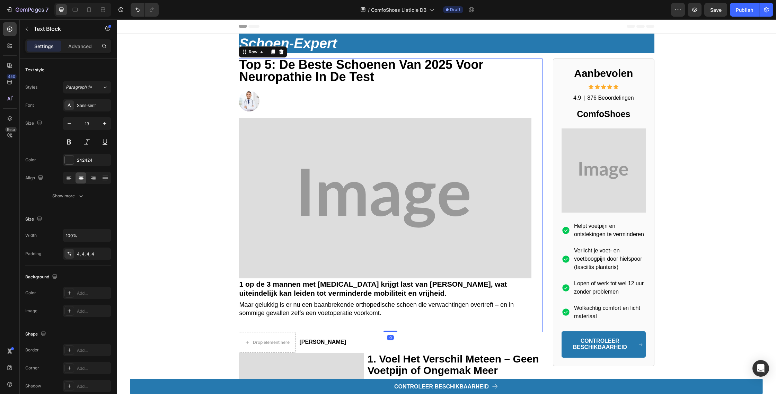
click at [262, 331] on div "⁠⁠⁠⁠⁠⁠⁠ top 5: de beste Schoenen Van 2025 voor neuropathie in de test Heading I…" at bounding box center [385, 196] width 293 height 274
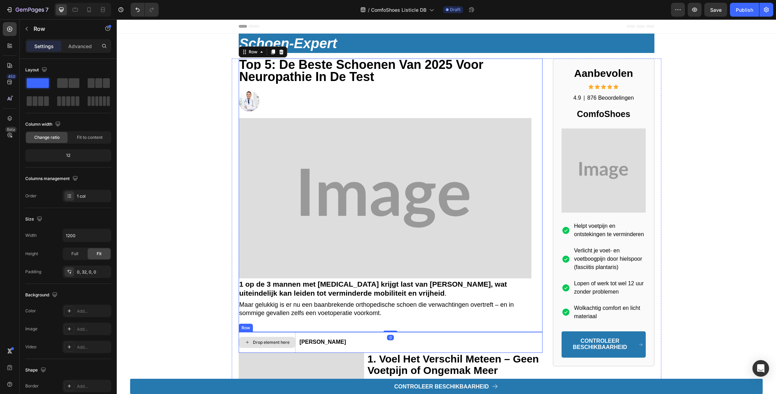
click at [302, 341] on strong "[PERSON_NAME]" at bounding box center [323, 342] width 46 height 6
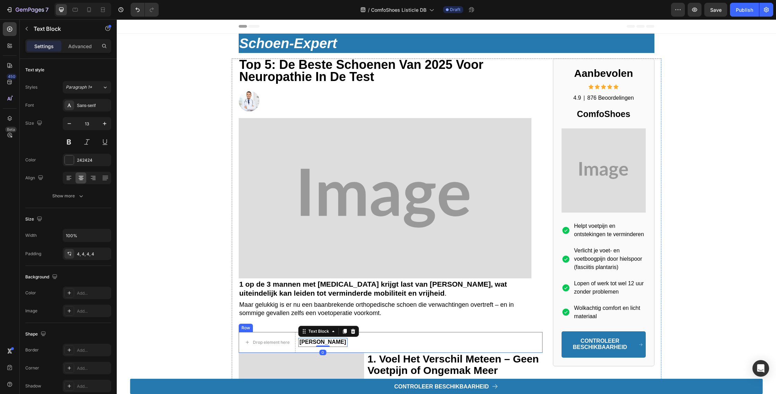
drag, startPoint x: 381, startPoint y: 338, endPoint x: 391, endPoint y: 349, distance: 14.7
click at [381, 338] on div "Drop element here [PERSON_NAME] Text Block 0 Row" at bounding box center [391, 342] width 304 height 21
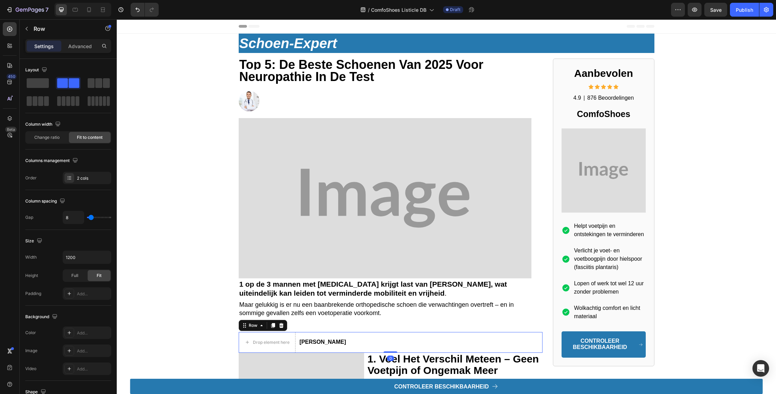
click at [391, 349] on div "Drop element here [PERSON_NAME] Text Block Row 0" at bounding box center [391, 342] width 304 height 21
click at [133, 8] on button "Undo/Redo" at bounding box center [138, 10] width 14 height 14
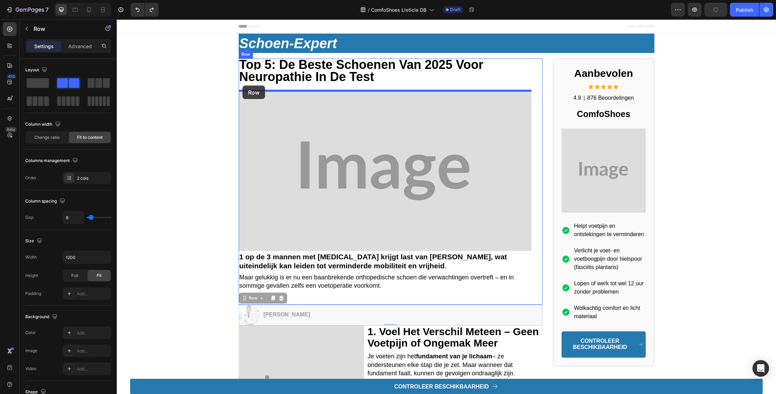
drag, startPoint x: 240, startPoint y: 297, endPoint x: 243, endPoint y: 86, distance: 211.0
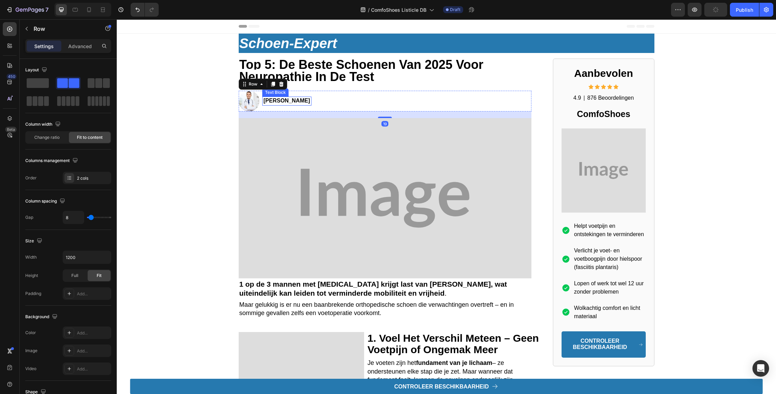
click at [266, 105] on div "[PERSON_NAME]" at bounding box center [286, 101] width 49 height 9
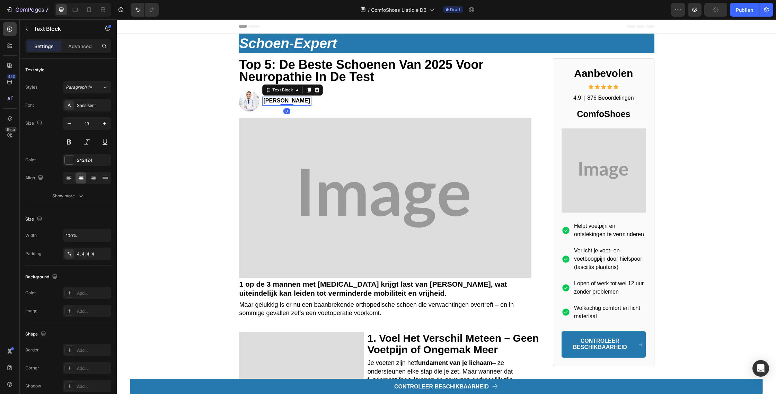
click at [263, 102] on div "[PERSON_NAME]" at bounding box center [286, 101] width 49 height 9
click at [266, 102] on strong "Door [PERSON_NAME]" at bounding box center [294, 101] width 61 height 6
drag, startPoint x: 302, startPoint y: 101, endPoint x: 310, endPoint y: 102, distance: 7.7
click at [301, 100] on strong "Artikel Van oor [PERSON_NAME]" at bounding box center [307, 101] width 87 height 6
click at [397, 135] on img at bounding box center [385, 198] width 293 height 160
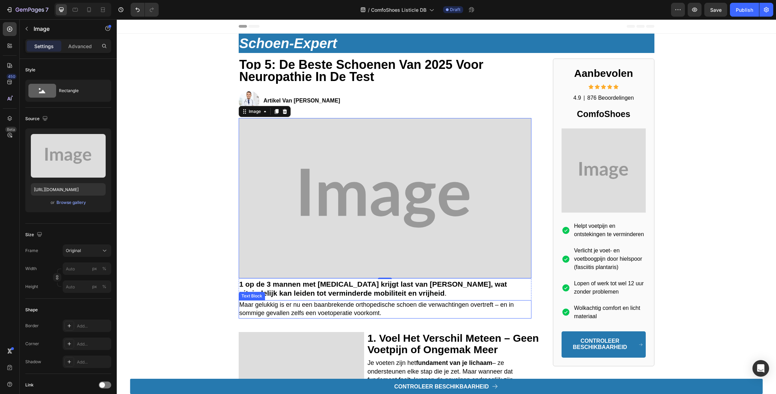
drag, startPoint x: 305, startPoint y: 306, endPoint x: 293, endPoint y: 306, distance: 11.8
click at [305, 306] on span "Maar gelukkig is er nu een baanbrekende orthopedische schoen die verwachtingen …" at bounding box center [376, 308] width 275 height 15
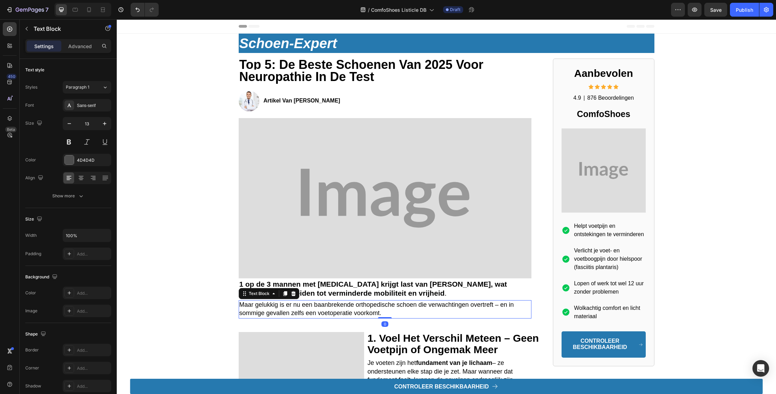
drag, startPoint x: 283, startPoint y: 296, endPoint x: 276, endPoint y: 296, distance: 7.6
click at [283, 295] on icon at bounding box center [285, 294] width 6 height 6
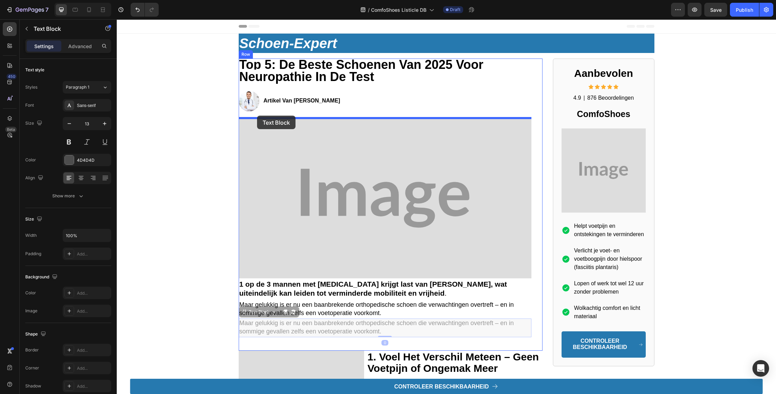
drag, startPoint x: 255, startPoint y: 282, endPoint x: 257, endPoint y: 116, distance: 166.0
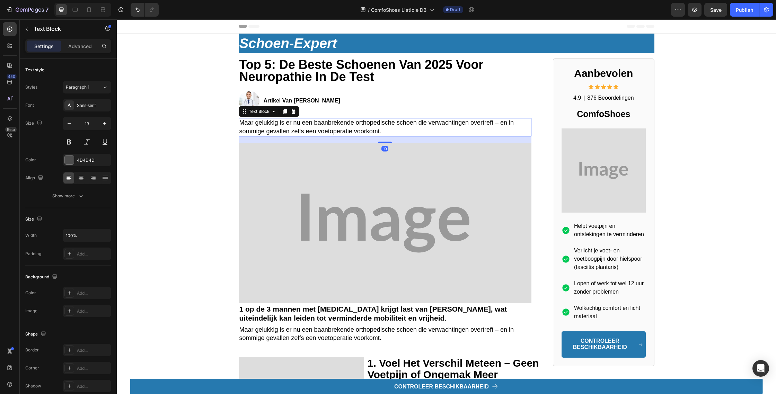
click at [275, 124] on span "Maar gelukkig is er nu een baanbrekende orthopedische schoen die verwachtingen …" at bounding box center [376, 126] width 275 height 15
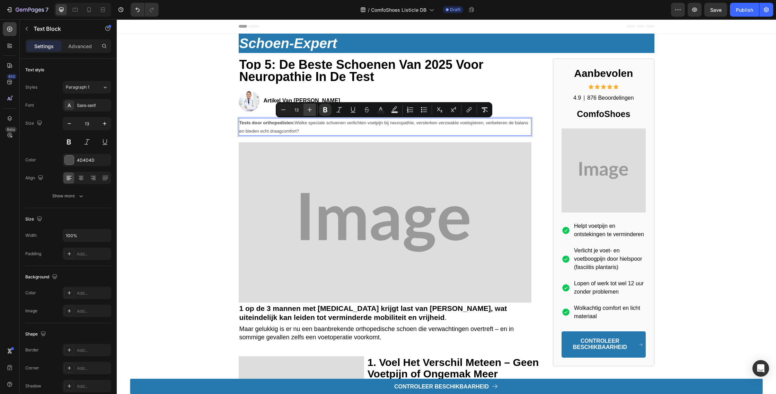
click at [312, 112] on icon "Editor contextual toolbar" at bounding box center [309, 109] width 7 height 7
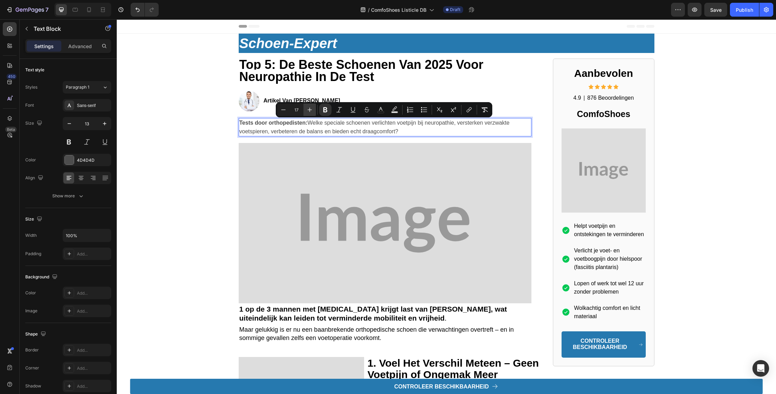
type input "18"
drag, startPoint x: 379, startPoint y: 112, endPoint x: 382, endPoint y: 183, distance: 71.4
click at [379, 112] on icon "Editor contextual toolbar" at bounding box center [380, 109] width 7 height 7
type input "4D4D4D"
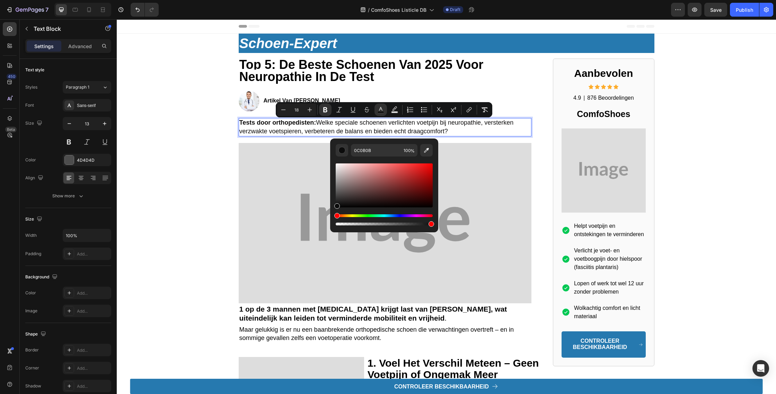
type input "0C0C0C"
drag, startPoint x: 465, startPoint y: 225, endPoint x: 288, endPoint y: 198, distance: 179.8
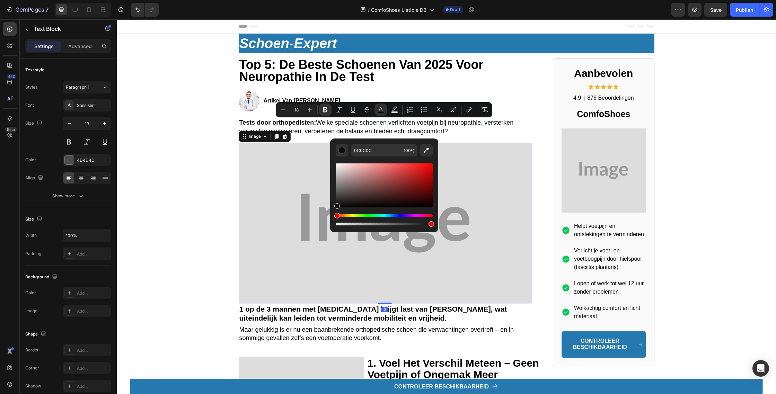
click at [287, 198] on img at bounding box center [385, 223] width 293 height 160
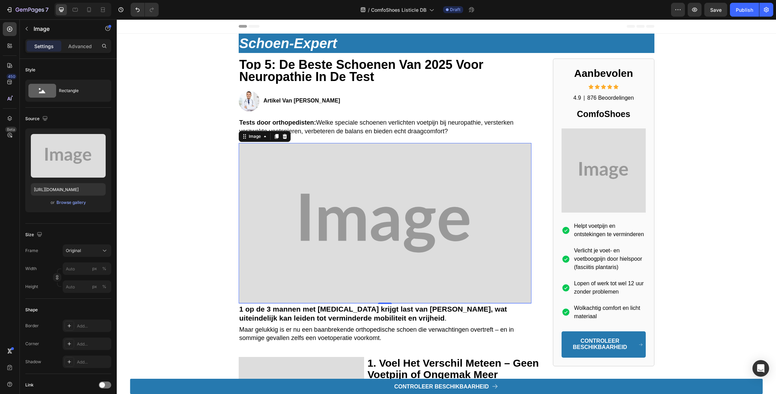
scroll to position [88, 0]
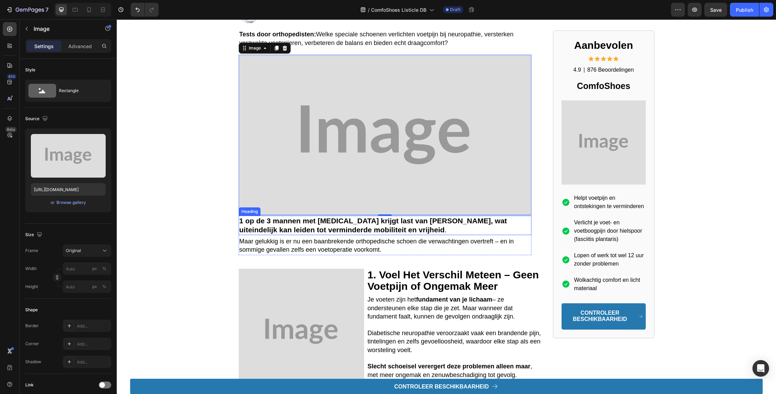
click at [345, 229] on strong "1 op de 3 mannen met [MEDICAL_DATA] krijgt last van [PERSON_NAME], wat uiteinde…" at bounding box center [373, 225] width 268 height 17
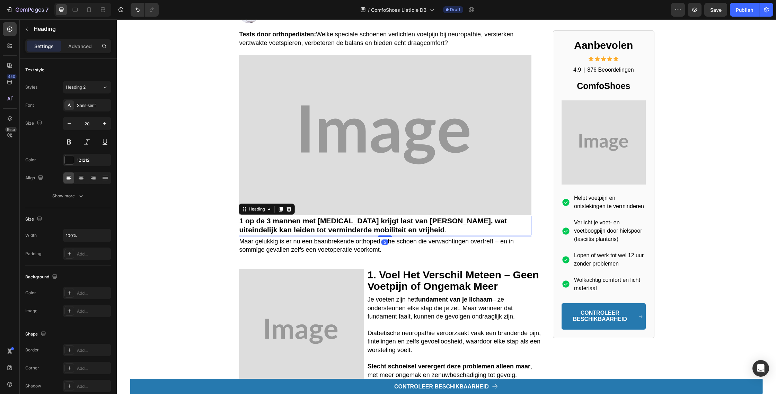
click at [290, 211] on icon at bounding box center [289, 209] width 5 height 5
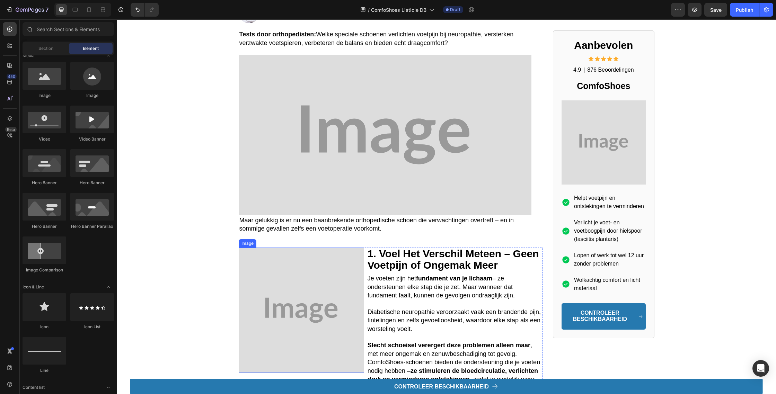
click at [338, 301] on img at bounding box center [301, 310] width 125 height 125
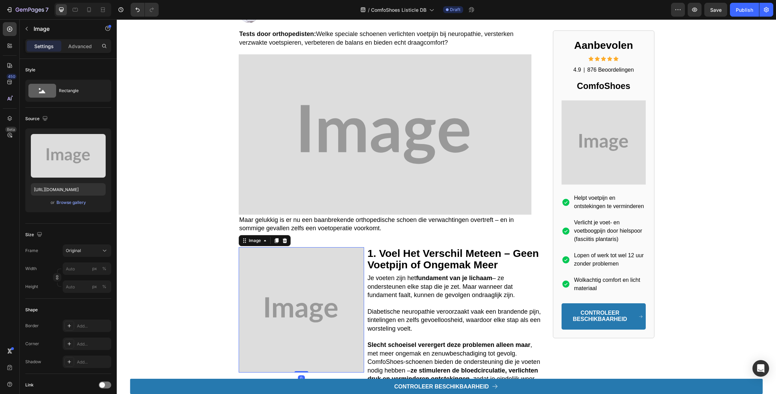
scroll to position [162, 0]
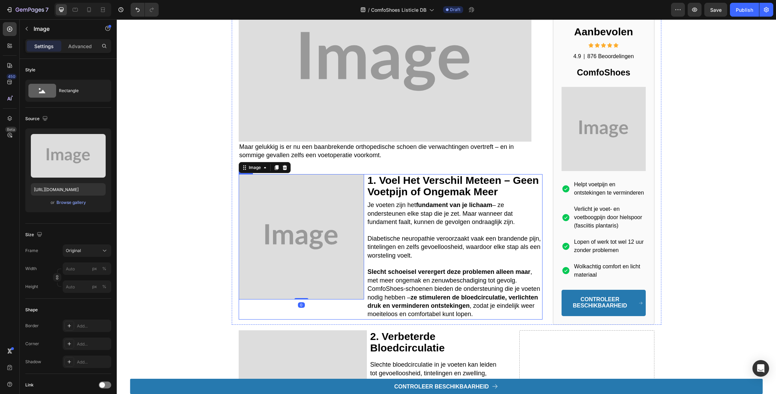
click at [331, 318] on div "Image 0" at bounding box center [301, 247] width 125 height 146
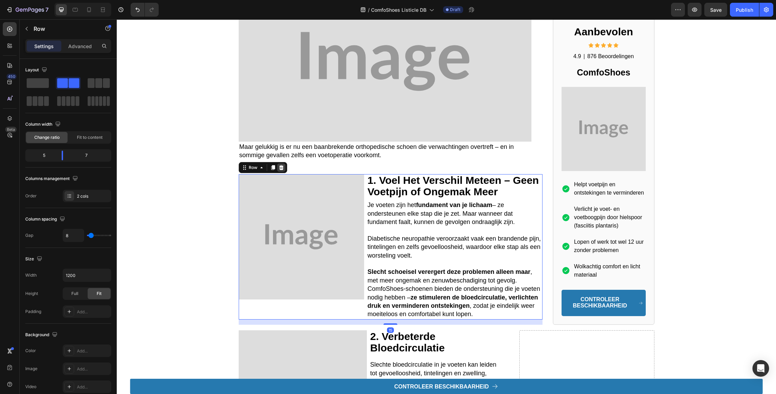
click at [283, 169] on icon at bounding box center [282, 168] width 6 height 6
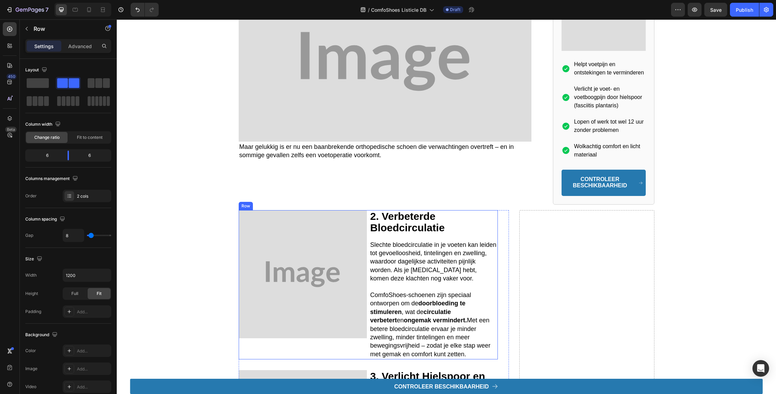
click at [340, 345] on div "Image" at bounding box center [303, 284] width 128 height 149
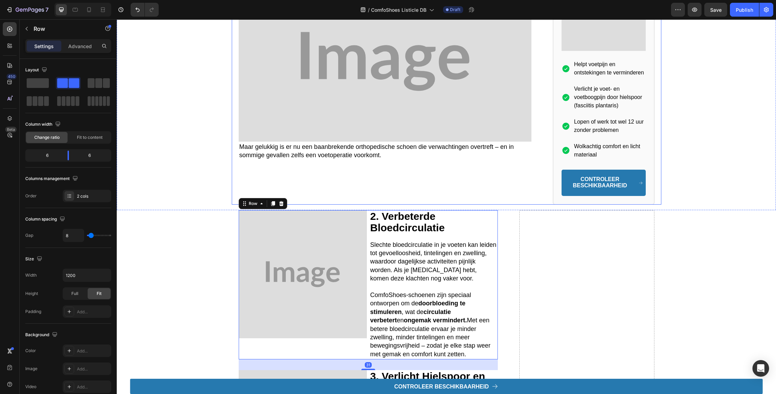
click at [287, 205] on div "⁠⁠⁠⁠⁠⁠⁠ top 5: de beste Schoenen Van 2025 voor neuropathie in de test Heading I…" at bounding box center [391, 51] width 304 height 308
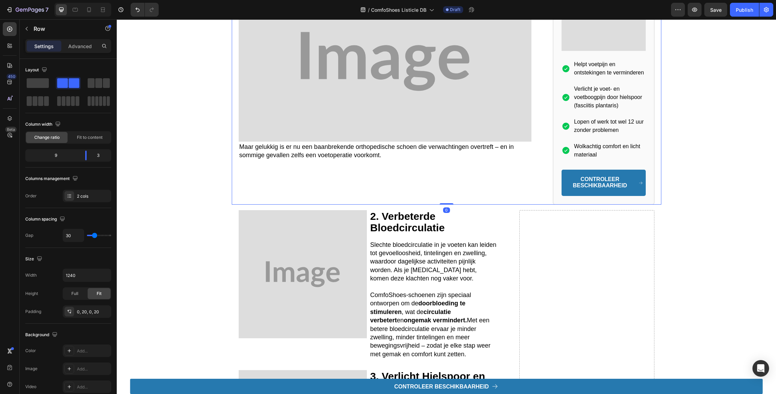
click at [283, 205] on div "⁠⁠⁠⁠⁠⁠⁠ top 5: de beste Schoenen Van 2025 voor neuropathie in de test Heading I…" at bounding box center [391, 51] width 304 height 308
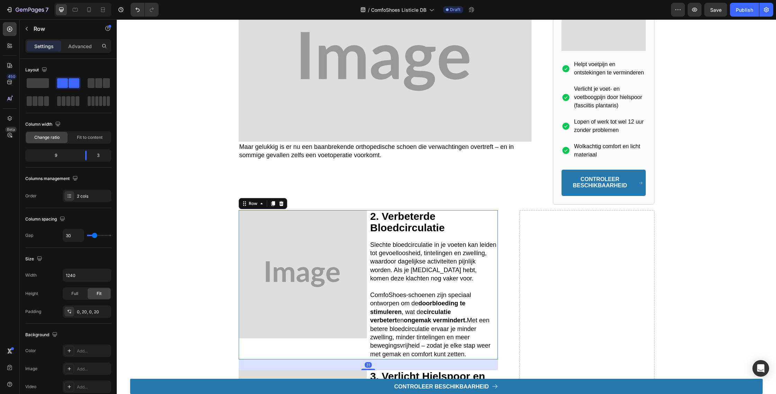
click at [349, 354] on div "Image" at bounding box center [303, 284] width 128 height 149
click at [277, 202] on div "Row" at bounding box center [263, 203] width 49 height 11
click at [280, 206] on icon at bounding box center [281, 203] width 5 height 5
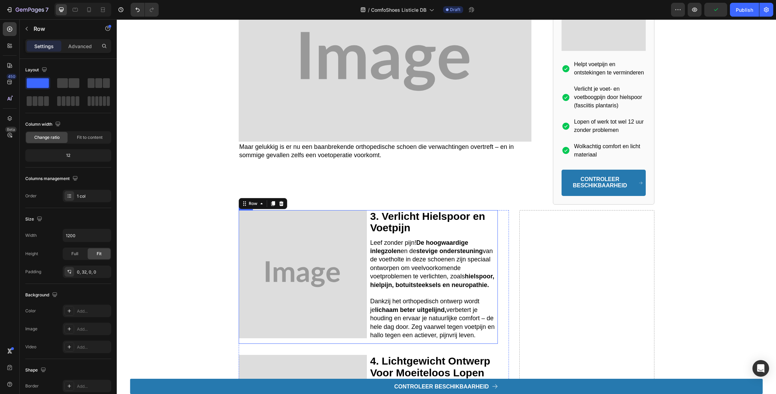
click at [342, 339] on div "Image" at bounding box center [303, 277] width 128 height 134
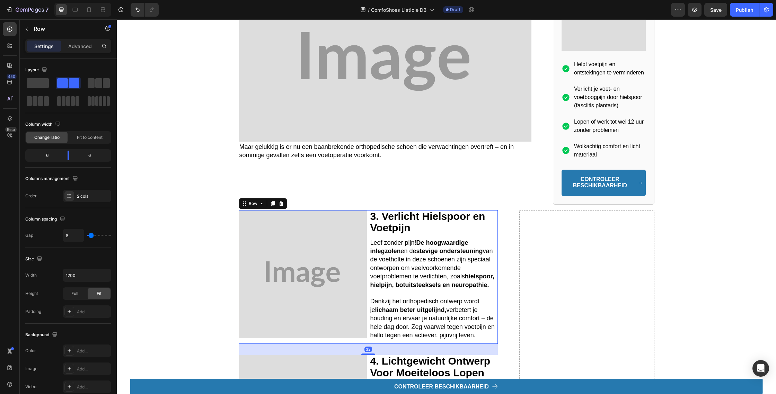
click at [344, 353] on div "32" at bounding box center [368, 349] width 259 height 11
click at [282, 205] on icon at bounding box center [281, 203] width 5 height 5
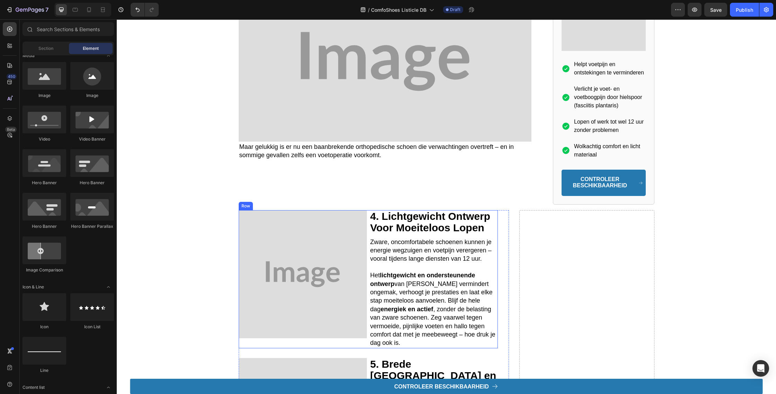
click at [348, 349] on div "Image" at bounding box center [303, 279] width 128 height 138
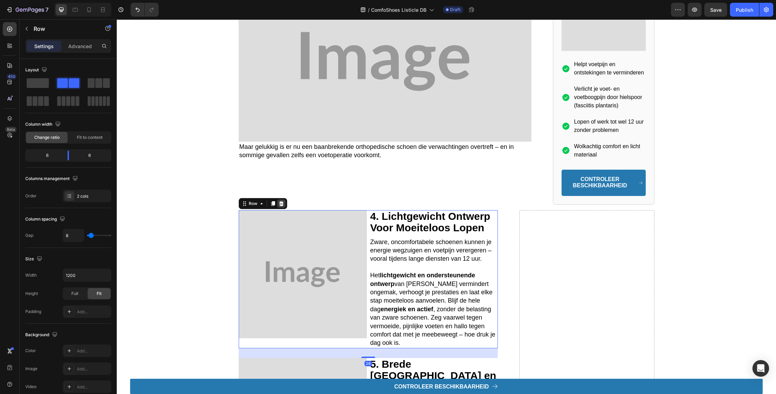
click at [279, 206] on icon at bounding box center [282, 204] width 6 height 6
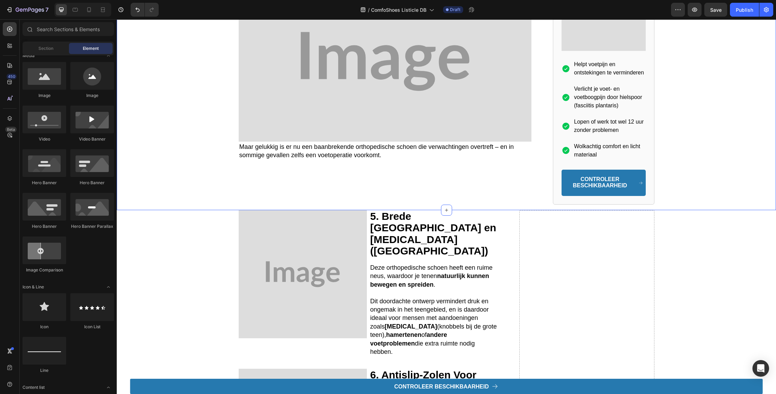
scroll to position [164, 0]
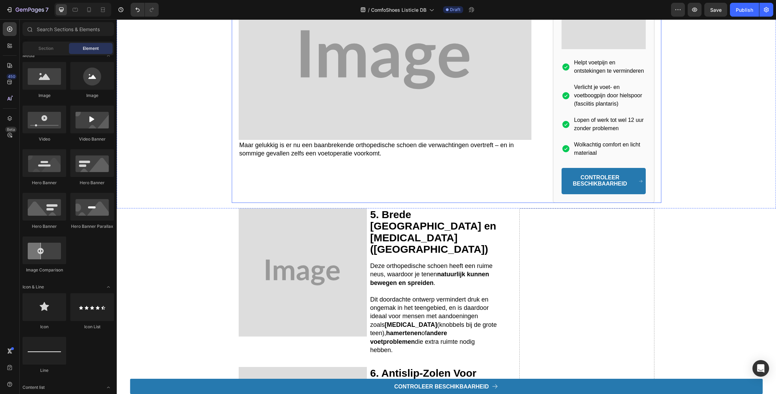
click at [336, 156] on span "Maar gelukkig is er nu een baanbrekende orthopedische schoen die verwachtingen …" at bounding box center [376, 149] width 275 height 15
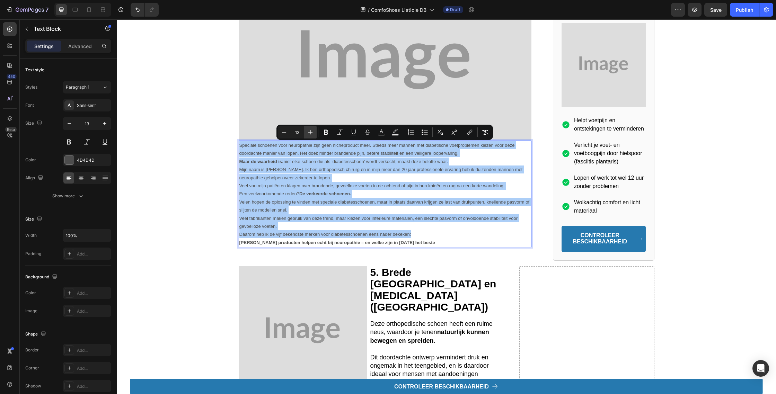
click at [309, 133] on icon "Editor contextual toolbar" at bounding box center [310, 132] width 7 height 7
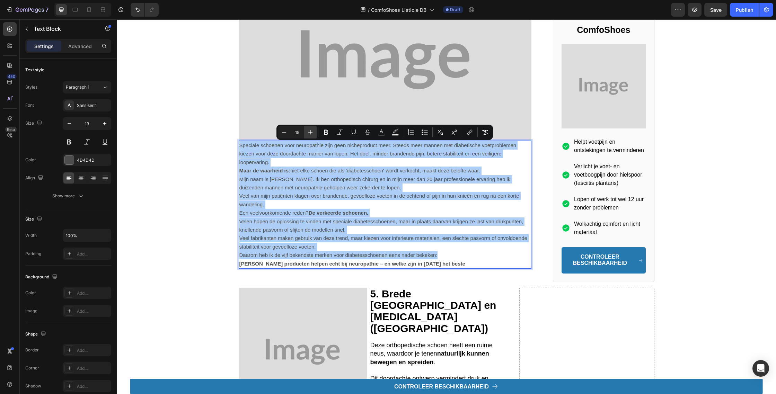
click at [309, 133] on icon "Editor contextual toolbar" at bounding box center [310, 132] width 7 height 7
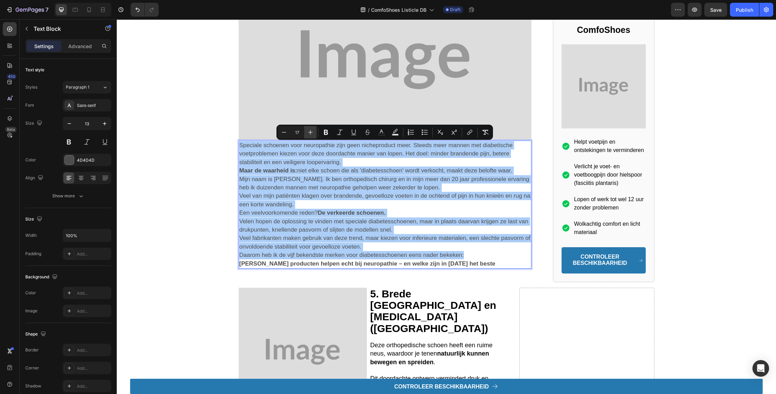
click at [309, 133] on icon "Editor contextual toolbar" at bounding box center [310, 132] width 7 height 7
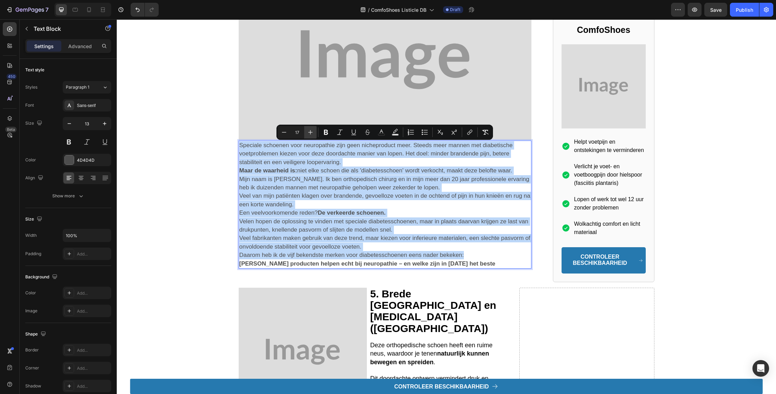
type input "18"
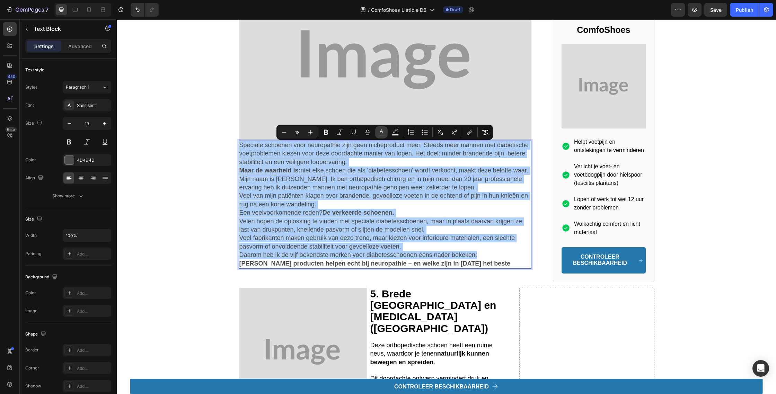
click at [377, 134] on button "color" at bounding box center [381, 132] width 12 height 12
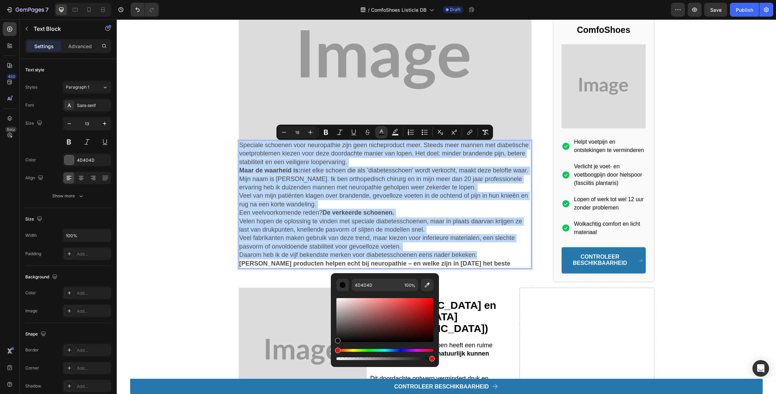
type input "070707"
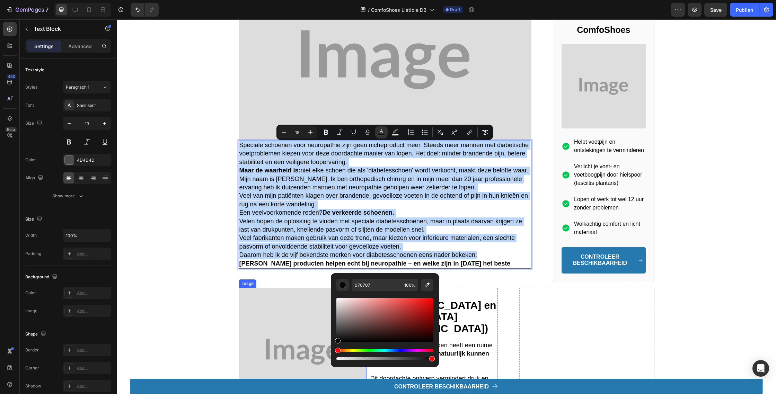
drag, startPoint x: 481, startPoint y: 352, endPoint x: 306, endPoint y: 342, distance: 175.9
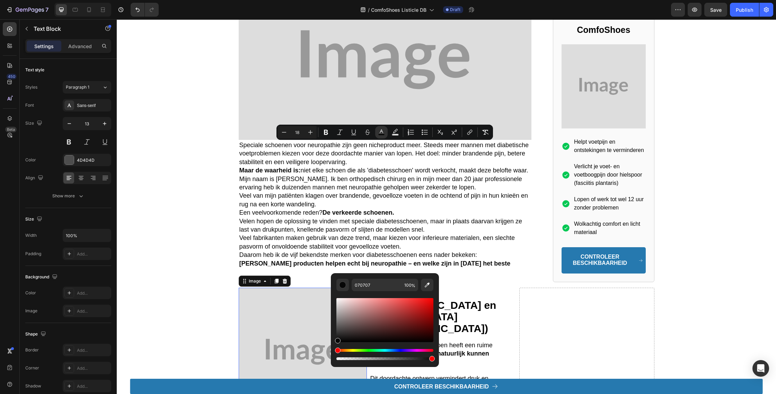
click at [305, 341] on img at bounding box center [303, 352] width 128 height 128
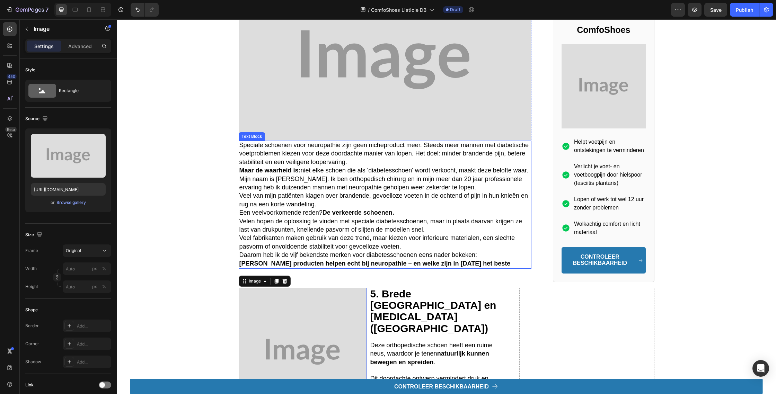
click at [321, 187] on span "Mijn naam is [PERSON_NAME]. Ik ben orthopedisch chirurg en in mijn meer dan 20 …" at bounding box center [380, 183] width 283 height 15
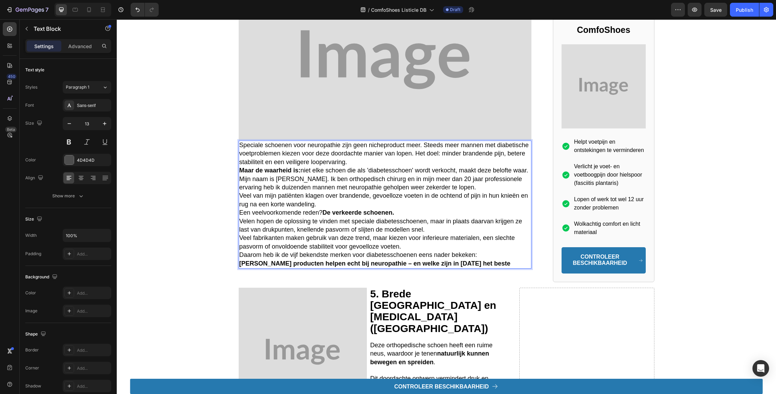
click at [494, 195] on span "Veel van mijn patiënten klagen over brandende, gevoelloze voeten in de ochtend …" at bounding box center [383, 199] width 289 height 15
click at [426, 146] on span "Speciale schoenen voor neuropathie zijn geen nicheproduct meer. Steeds meer man…" at bounding box center [384, 154] width 290 height 24
click at [423, 146] on span "Speciale schoenen voor neuropathie zijn geen nicheproduct meer. Steeds meer man…" at bounding box center [384, 154] width 290 height 24
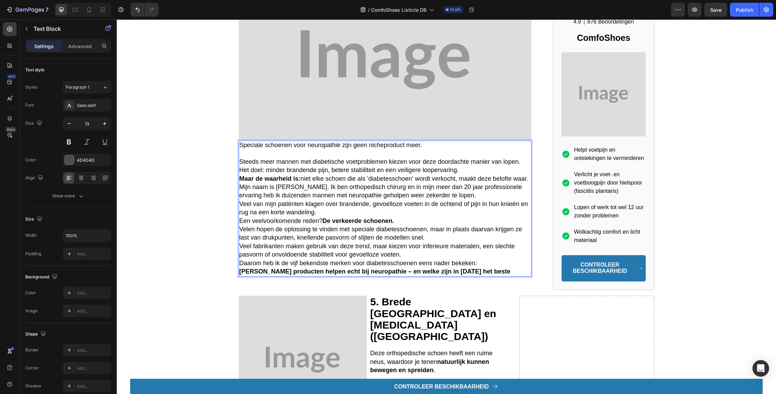
click at [521, 162] on p "Steeds meer mannen met diabetische voetproblemen kiezen voor deze doordachte ma…" at bounding box center [385, 166] width 292 height 17
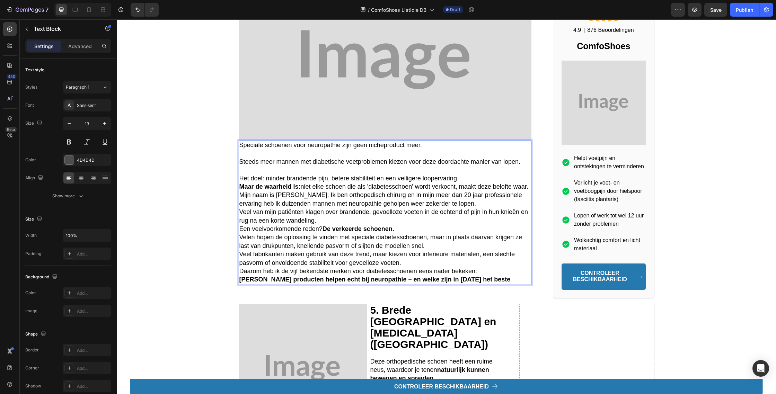
click at [476, 178] on p "Het doel: minder brandende pijn, betere stabiliteit en een veiligere loopervari…" at bounding box center [385, 179] width 292 height 8
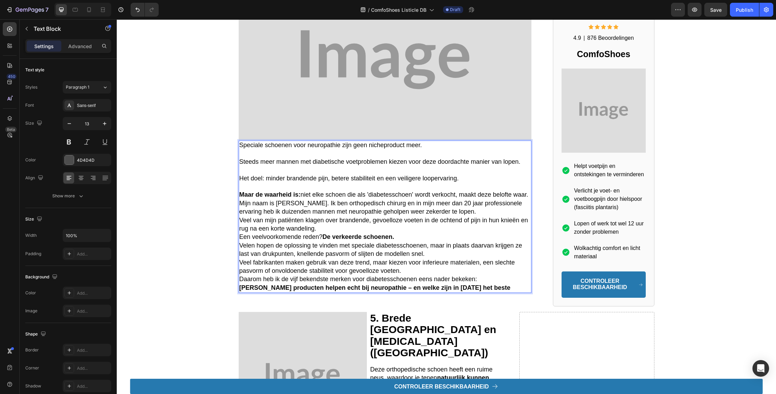
click at [386, 195] on span "Maar de waarheid is: niet elke schoen die als 'diabetesschoen' wordt verkocht, …" at bounding box center [383, 194] width 289 height 7
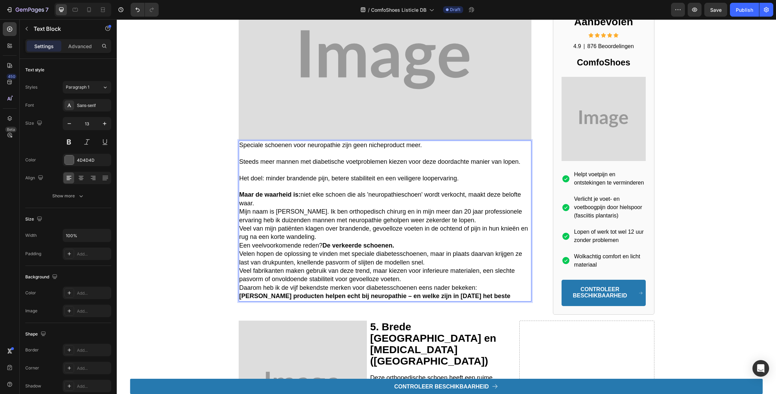
click at [243, 179] on span "Het doel: minder brandende pijn, betere stabiliteit en een veiligere loopervari…" at bounding box center [348, 178] width 219 height 7
click at [242, 179] on span "Het doel: minder brandende pijn, betere stabiliteit en een veiligere loopervari…" at bounding box center [348, 178] width 219 height 7
click at [316, 164] on span "Steeds meer mannen met diabetische voetproblemen kiezen voor deze doordachte ma…" at bounding box center [379, 161] width 281 height 7
click at [302, 199] on span "Maar de waarheid is: niet elke schoen die als 'neuropathieschoen' wordt verkoch…" at bounding box center [380, 198] width 282 height 15
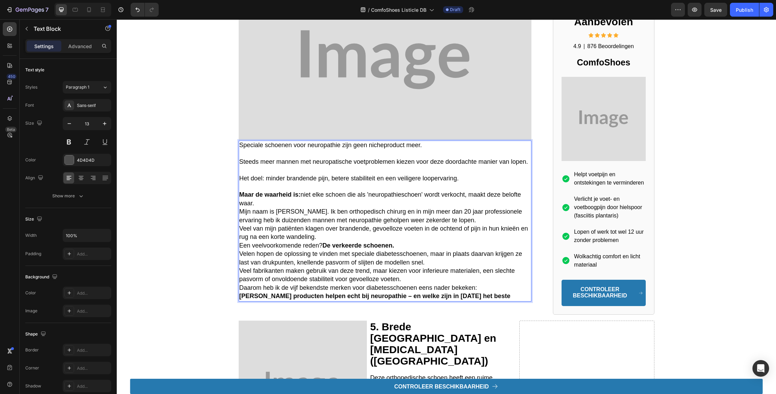
click at [307, 205] on p "Maar de waarheid is: niet elke schoen die als 'neuropathieschoen' wordt verkoch…" at bounding box center [385, 199] width 292 height 17
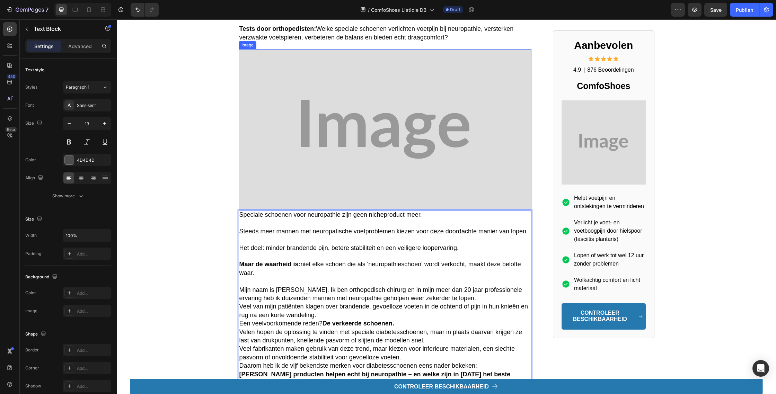
scroll to position [141, 0]
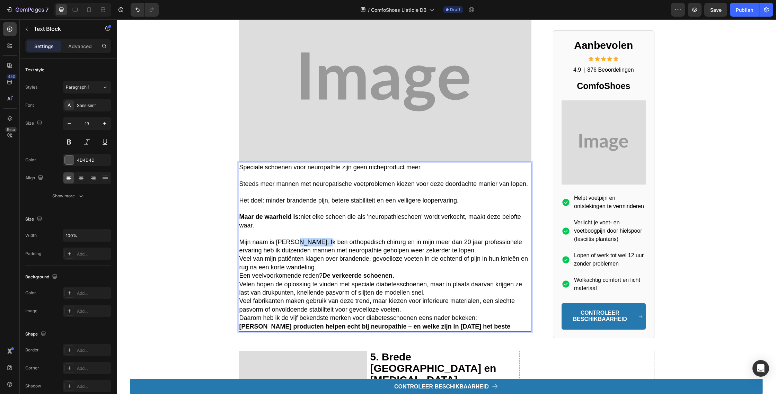
drag, startPoint x: 326, startPoint y: 245, endPoint x: 293, endPoint y: 245, distance: 33.3
click at [293, 245] on span "Mijn naam is [PERSON_NAME]. Ik ben orthopedisch chirurg en in mijn meer dan 20 …" at bounding box center [380, 246] width 283 height 15
click at [330, 241] on span "Mijn naam is [PERSON_NAME]. Ik ben orthopedisch chirurg en in mijn meer dan 20 …" at bounding box center [380, 246] width 283 height 15
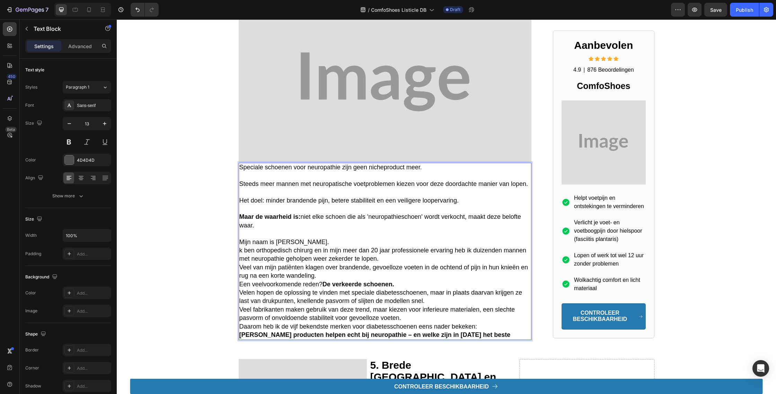
click at [426, 262] on p "k ben orthopedisch chirurg en in mijn meer dan 20 jaar professionele ervaring h…" at bounding box center [385, 255] width 292 height 17
click at [513, 255] on span "k ben orthopedisch chirurg en in mijn meer dan 20 jaar professionele ervaring h…" at bounding box center [382, 254] width 287 height 15
click at [327, 241] on span "Mijn naam is [PERSON_NAME]." at bounding box center [284, 242] width 90 height 7
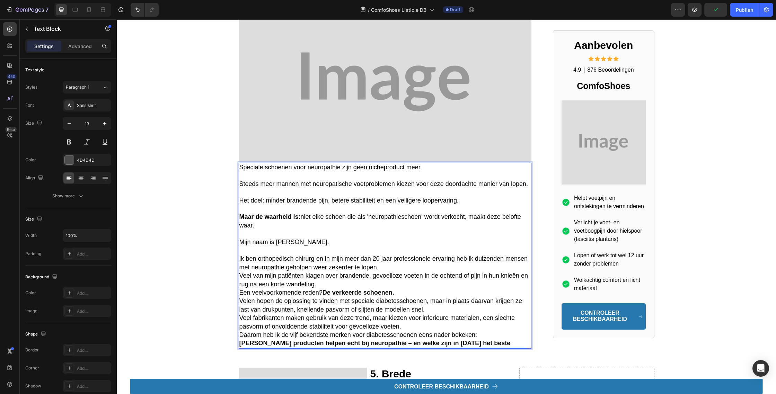
click at [381, 271] on p "Ik ben orthopedisch chirurg en in mijn meer dan 20 jaar professionele ervaring …" at bounding box center [385, 263] width 292 height 17
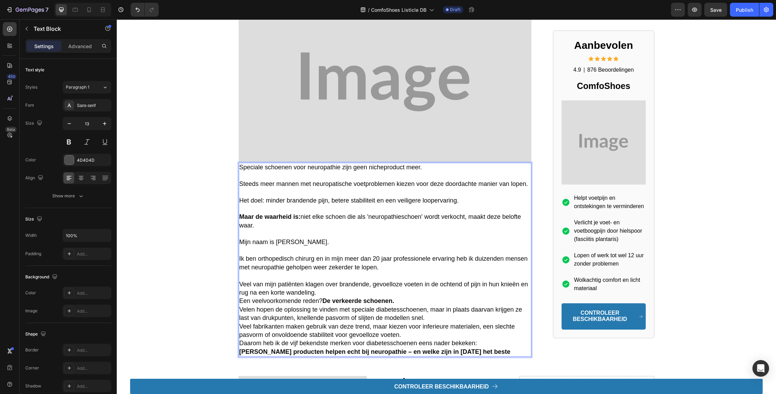
click at [356, 293] on p "Veel van mijn patiënten klagen over brandende, gevoelloze voeten in de ochtend …" at bounding box center [385, 289] width 292 height 17
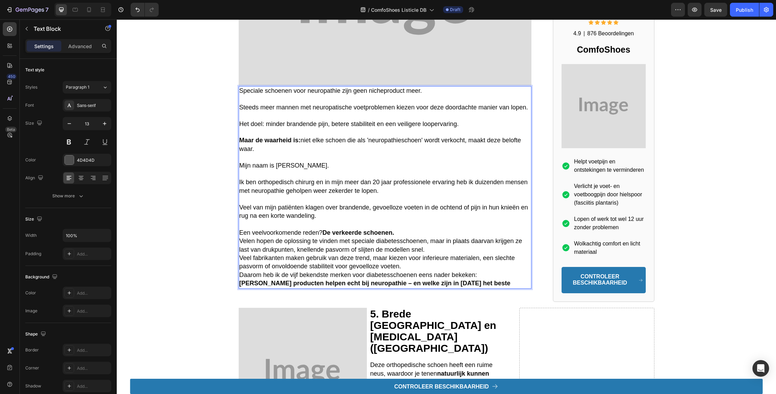
scroll to position [252, 0]
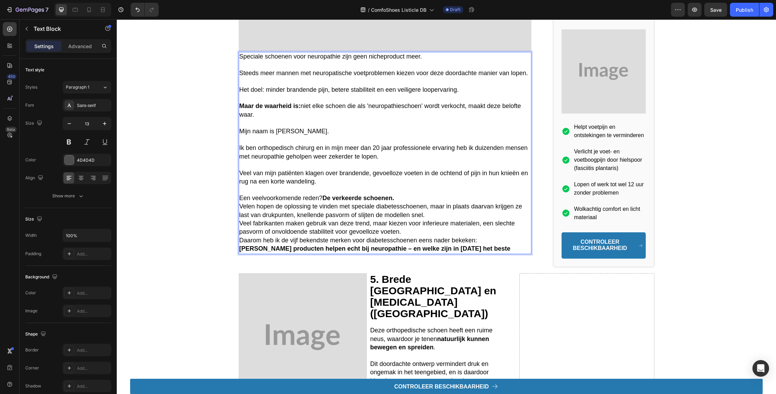
click at [407, 201] on p "Een veelvoorkomende reden? De verkeerde schoenen." at bounding box center [385, 198] width 292 height 8
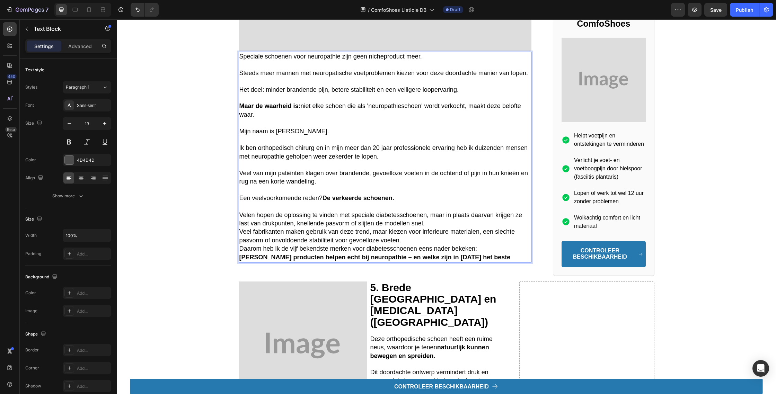
click at [407, 219] on span "Velen hopen de oplossing te vinden met speciale diabetesschoenen, maar in plaat…" at bounding box center [380, 219] width 283 height 15
click at [407, 219] on span "Velen hopen de oplossing te vinden met speciale diabetesschoenen, maar in plaat…" at bounding box center [380, 218] width 283 height 15
click at [426, 224] on p "Velen hopen de oplossing te vinden met speciale schoenen, maar in plaats daarva…" at bounding box center [385, 219] width 292 height 17
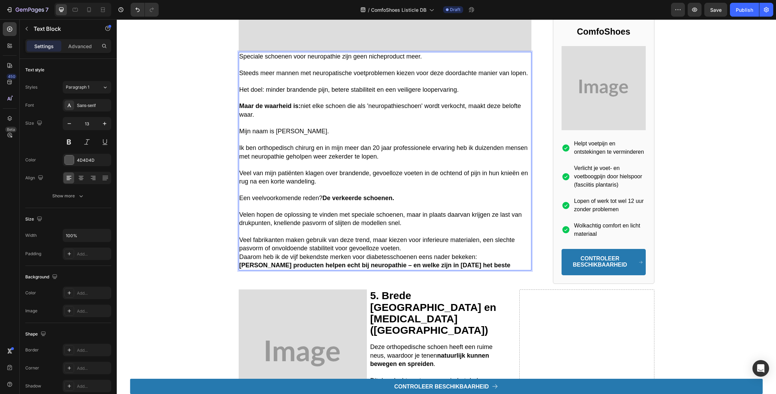
click at [424, 251] on p "Veel fabrikanten maken gebruik van deze trend, maar kiezen voor inferieure mate…" at bounding box center [385, 244] width 292 height 17
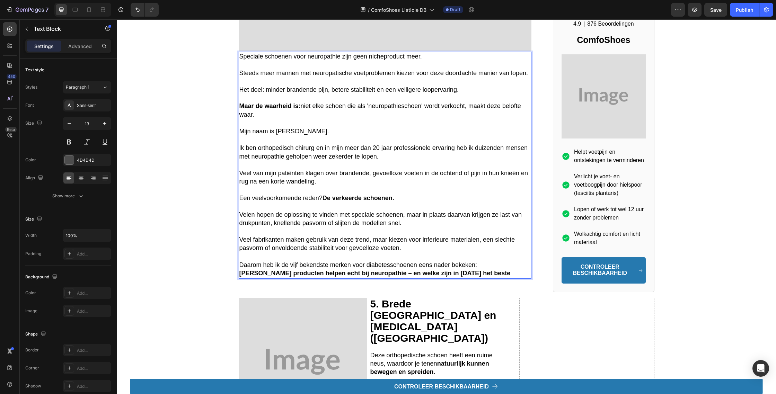
click at [484, 269] on p "Daarom heb ik de vijf bekendste merken voor diabetesschoenen eens nader bekeken:" at bounding box center [385, 265] width 292 height 8
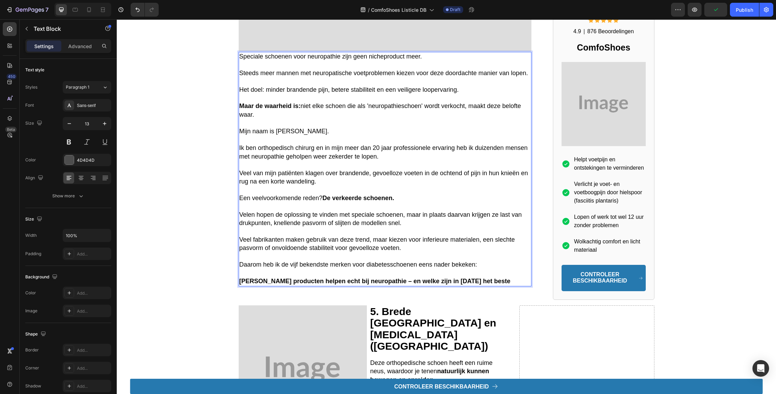
click at [483, 285] on p "[PERSON_NAME] producten helpen echt bij neuropathie – en welke zijn in [DATE] h…" at bounding box center [385, 282] width 292 height 8
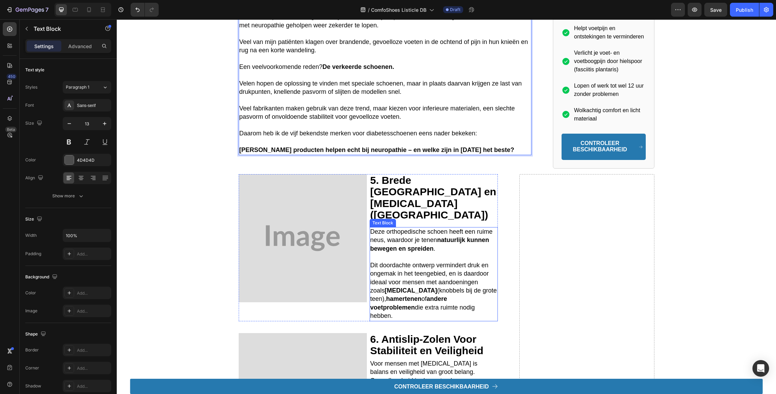
scroll to position [399, 0]
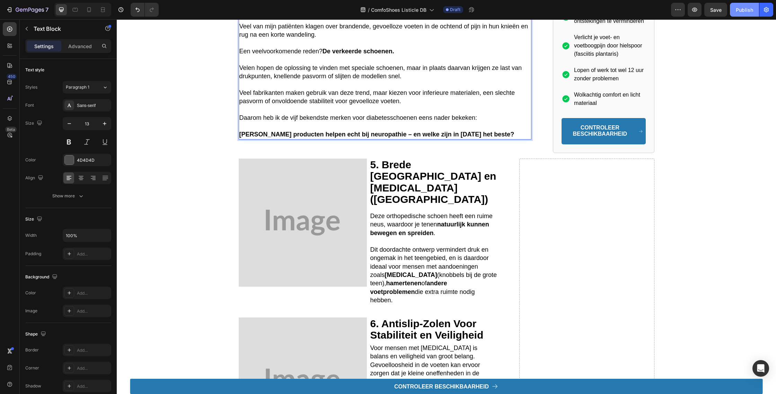
click at [730, 9] on button "Publish" at bounding box center [744, 10] width 29 height 14
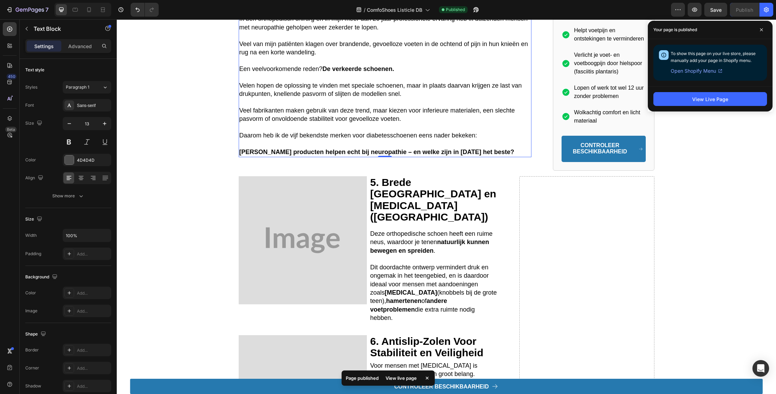
scroll to position [450, 0]
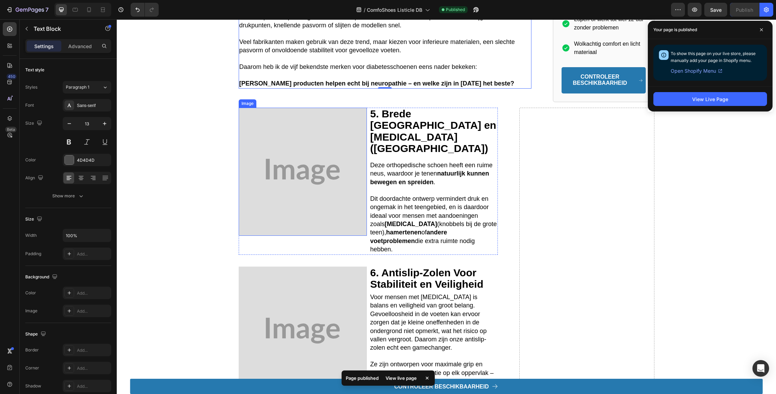
click at [315, 156] on img at bounding box center [303, 172] width 128 height 128
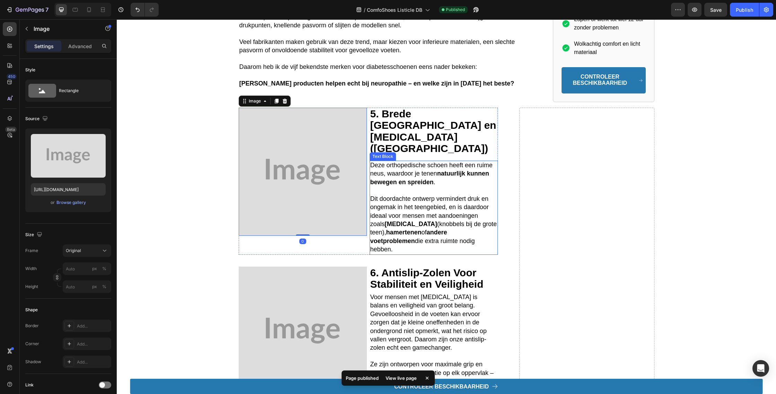
click at [397, 187] on p at bounding box center [433, 191] width 127 height 8
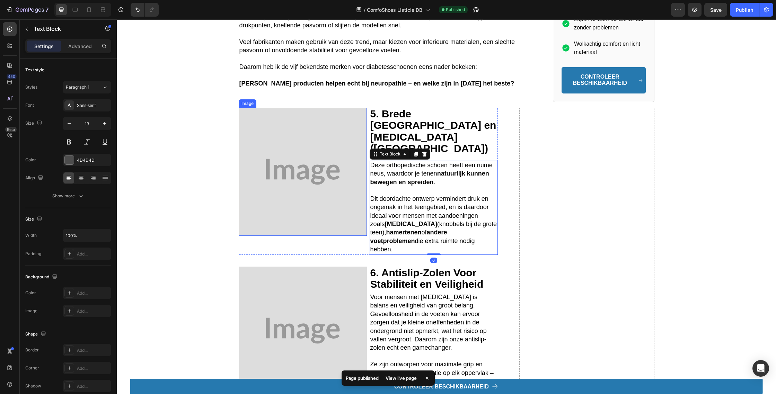
click at [288, 133] on img at bounding box center [303, 172] width 128 height 128
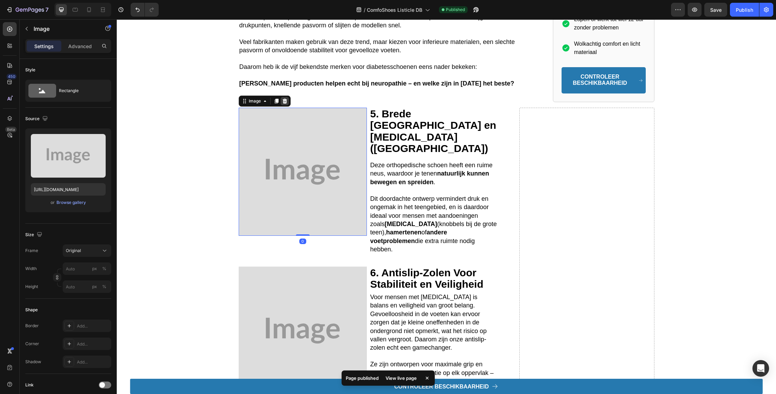
click at [286, 104] on icon at bounding box center [284, 101] width 5 height 5
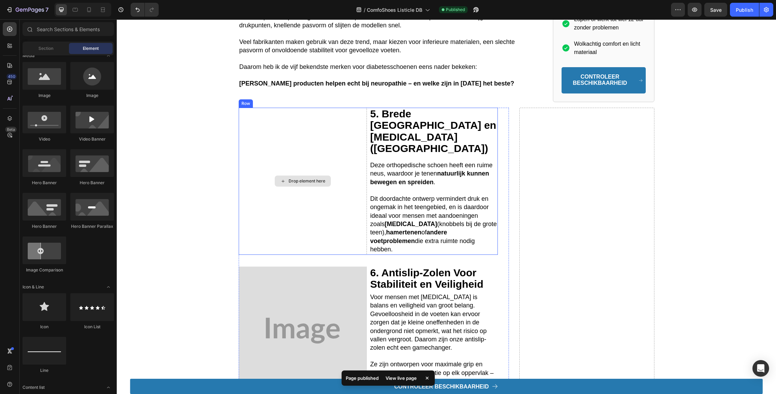
click at [353, 211] on div "Drop element here" at bounding box center [303, 181] width 128 height 147
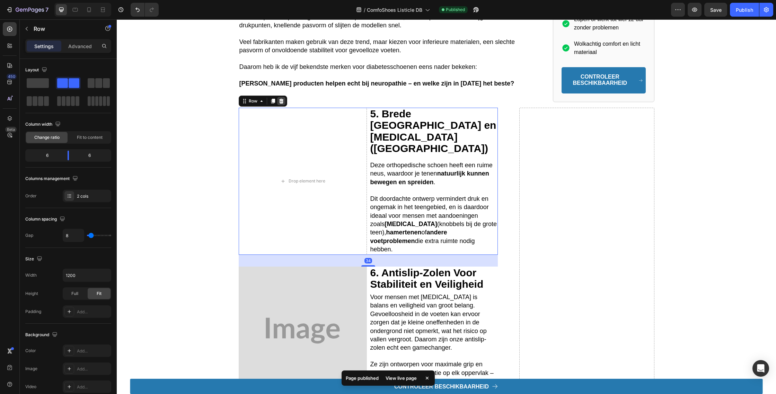
click at [282, 102] on icon at bounding box center [282, 101] width 6 height 6
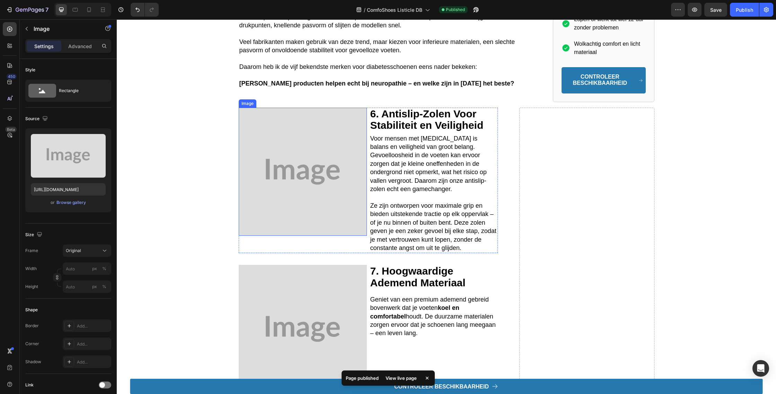
drag, startPoint x: 301, startPoint y: 166, endPoint x: 301, endPoint y: 162, distance: 3.5
click at [301, 165] on img at bounding box center [303, 172] width 128 height 128
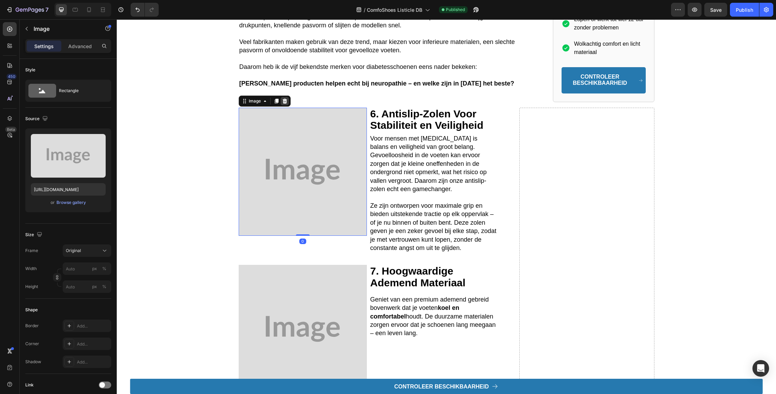
click at [285, 105] on div at bounding box center [285, 101] width 8 height 8
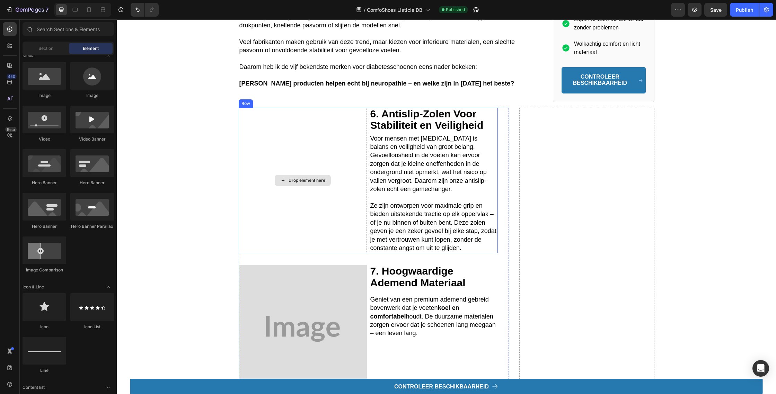
click at [300, 139] on div "Drop element here" at bounding box center [303, 181] width 128 height 146
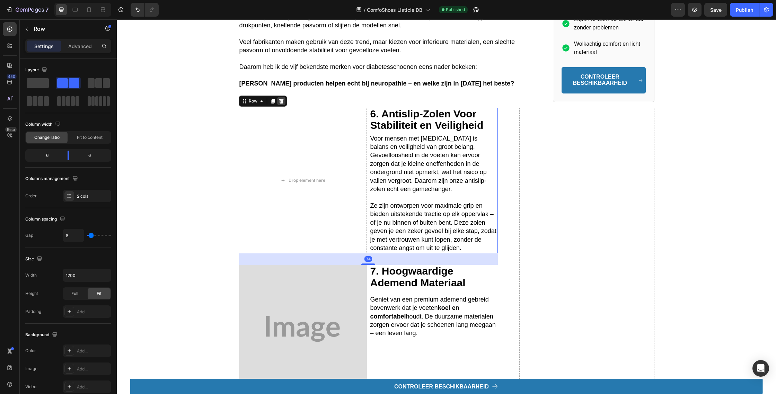
click at [285, 103] on div at bounding box center [281, 101] width 8 height 8
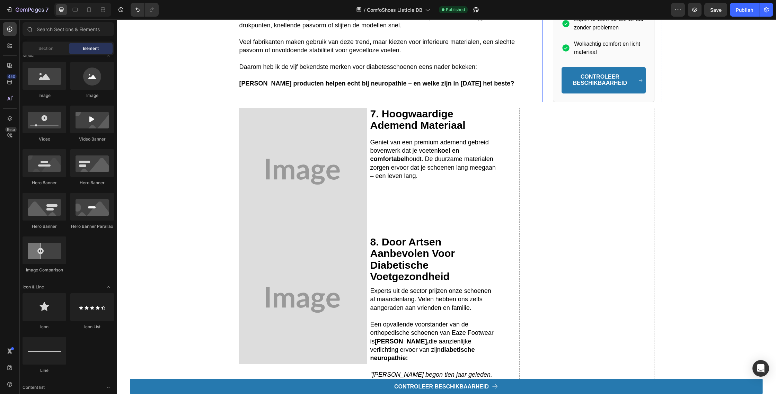
click at [285, 147] on img at bounding box center [303, 172] width 128 height 128
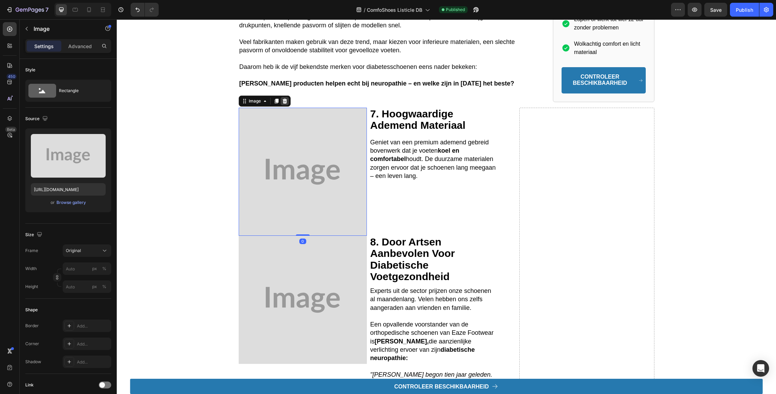
click at [287, 104] on icon at bounding box center [285, 101] width 6 height 6
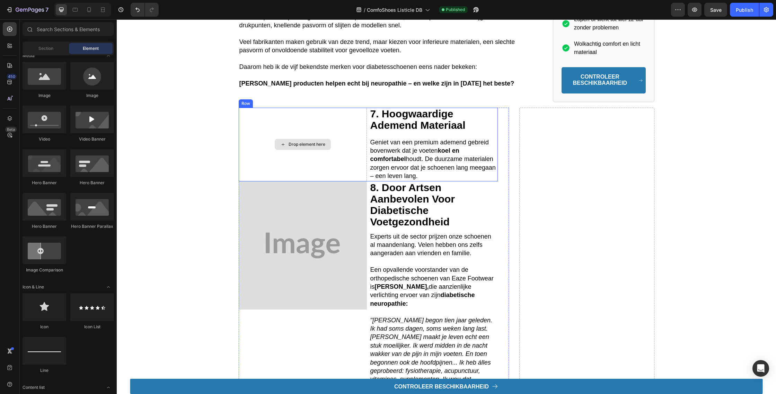
click at [287, 149] on div "Drop element here" at bounding box center [303, 144] width 56 height 11
click at [276, 117] on div "Drop element here" at bounding box center [303, 144] width 128 height 73
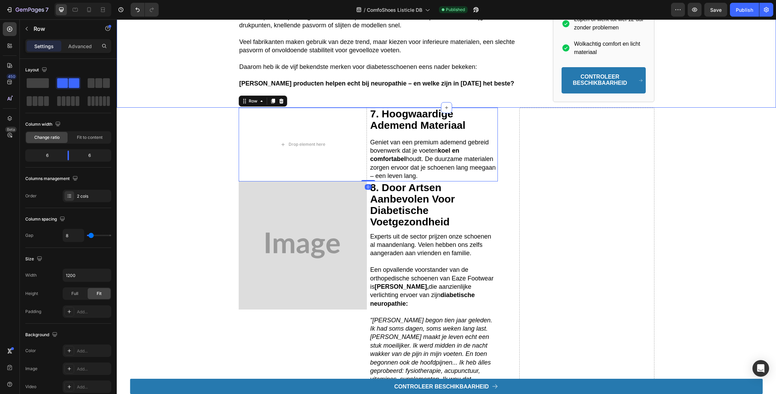
drag, startPoint x: 289, startPoint y: 107, endPoint x: 280, endPoint y: 105, distance: 9.5
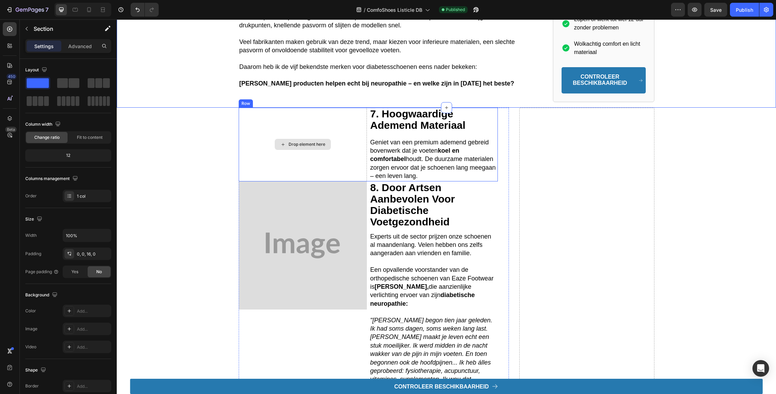
drag, startPoint x: 278, startPoint y: 137, endPoint x: 280, endPoint y: 126, distance: 11.7
click at [278, 137] on div "Drop element here" at bounding box center [303, 144] width 128 height 73
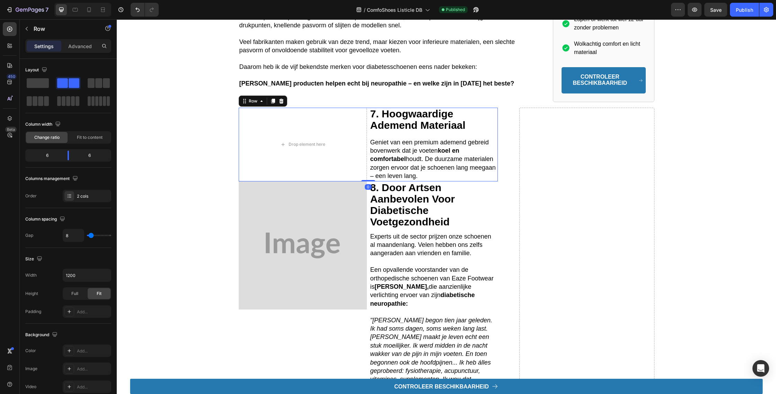
click at [280, 107] on div "Row" at bounding box center [263, 101] width 49 height 11
click at [280, 104] on icon at bounding box center [281, 101] width 5 height 5
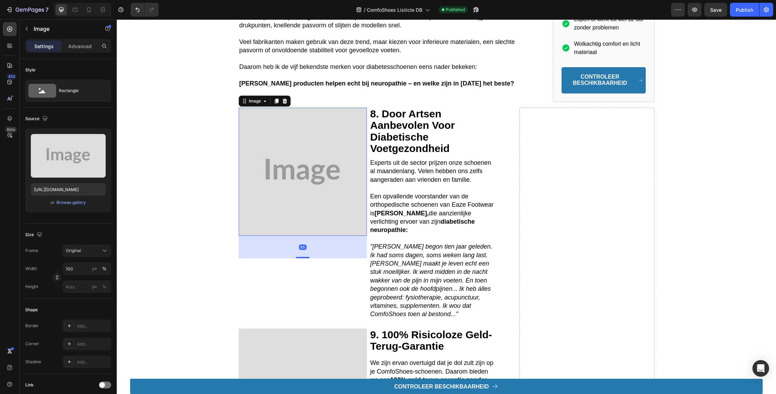
click at [270, 195] on img at bounding box center [303, 172] width 128 height 128
click at [288, 104] on div at bounding box center [285, 101] width 8 height 8
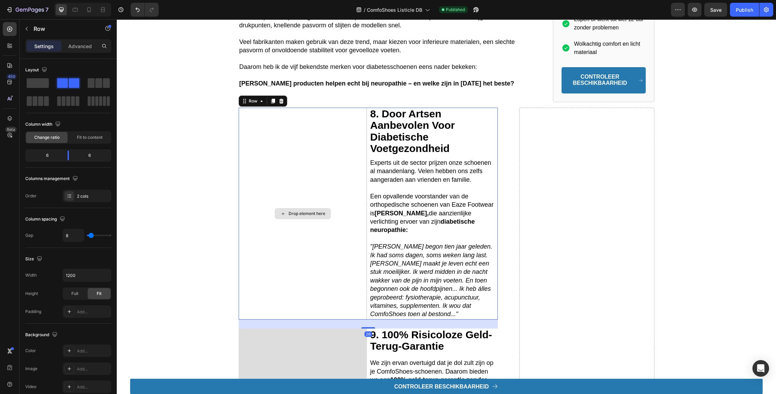
click at [264, 246] on div "Drop element here" at bounding box center [303, 214] width 128 height 212
drag, startPoint x: 281, startPoint y: 102, endPoint x: 285, endPoint y: 120, distance: 18.5
click at [282, 103] on icon at bounding box center [282, 101] width 6 height 6
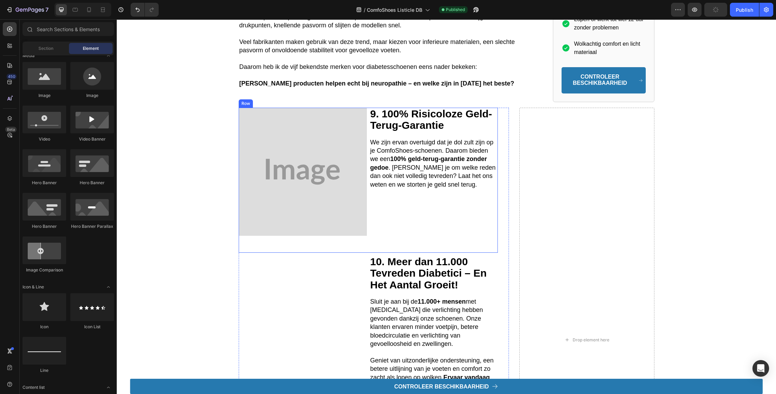
click at [378, 243] on div "9. 100% Risicoloze Geld-Terug-Garantie Heading We zijn ervan overtuigd dat je d…" at bounding box center [434, 180] width 128 height 145
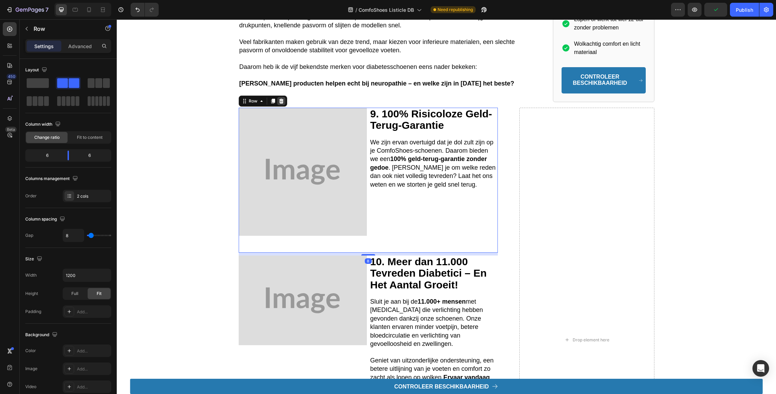
click at [281, 103] on icon at bounding box center [281, 101] width 5 height 5
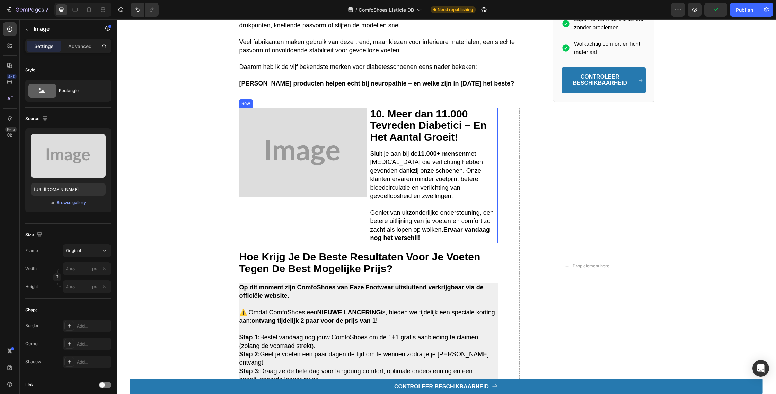
click at [328, 191] on img at bounding box center [303, 153] width 128 height 90
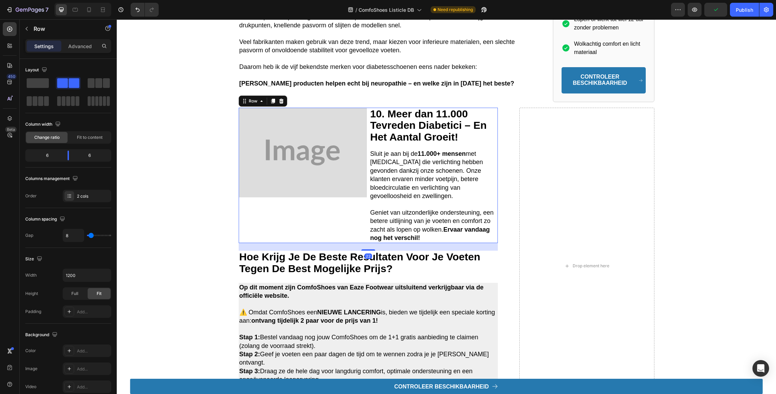
click at [340, 220] on div "Image" at bounding box center [303, 175] width 128 height 135
click at [280, 103] on icon at bounding box center [281, 101] width 5 height 5
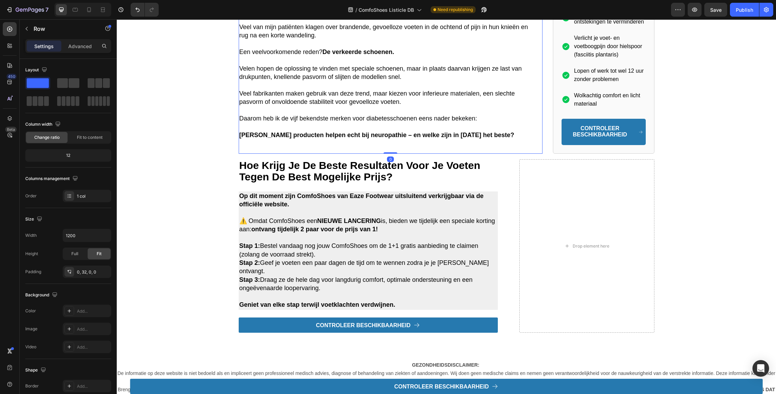
scroll to position [397, 0]
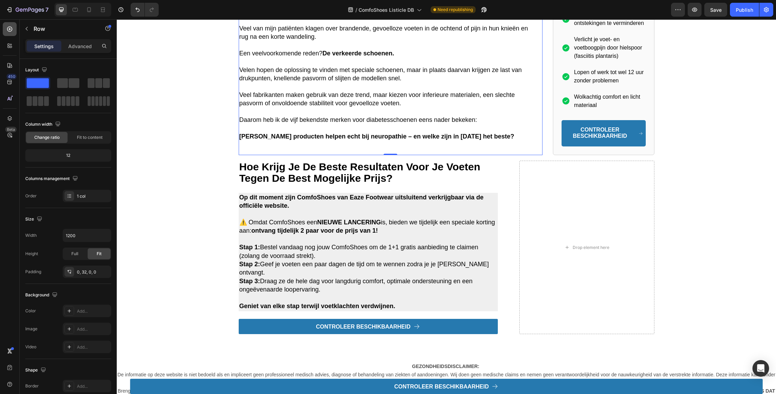
click at [8, 35] on div at bounding box center [10, 29] width 14 height 14
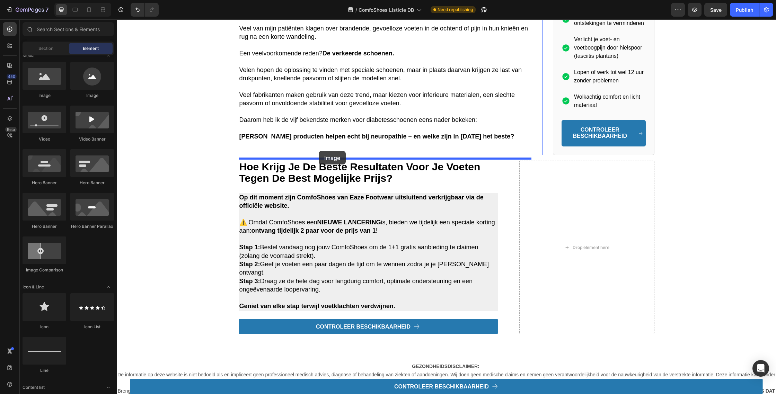
drag, startPoint x: 158, startPoint y: 103, endPoint x: 329, endPoint y: 155, distance: 178.3
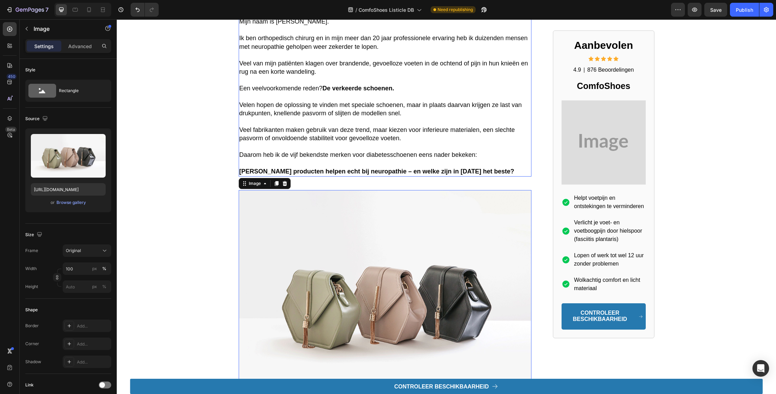
scroll to position [377, 0]
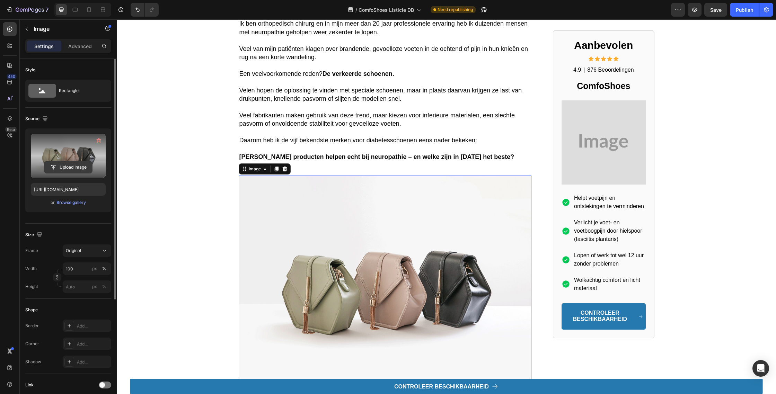
click at [83, 167] on input "file" at bounding box center [68, 167] width 48 height 12
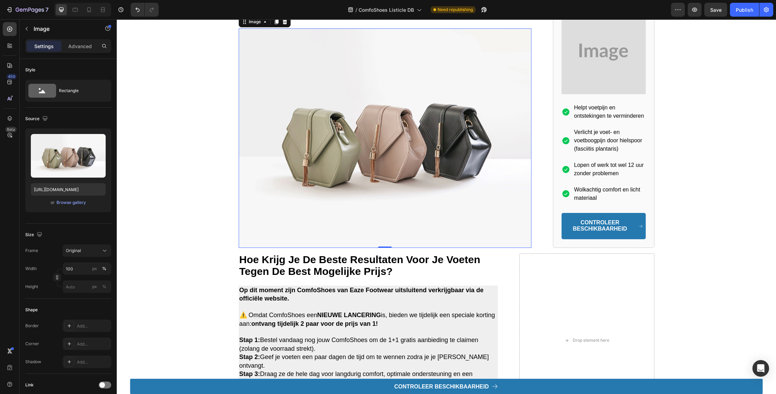
scroll to position [523, 0]
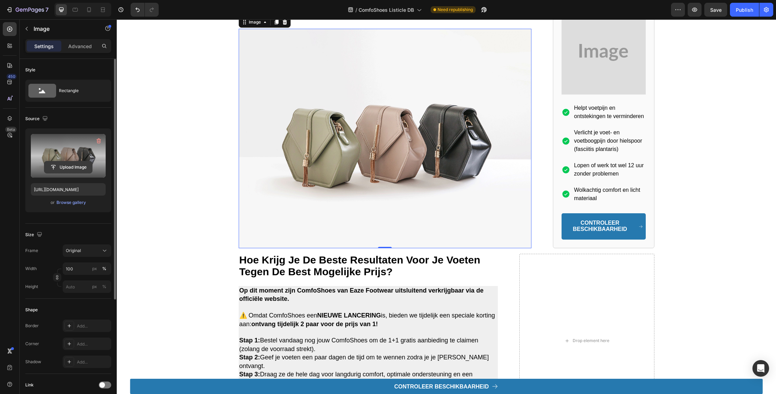
click at [71, 164] on input "file" at bounding box center [68, 167] width 48 height 12
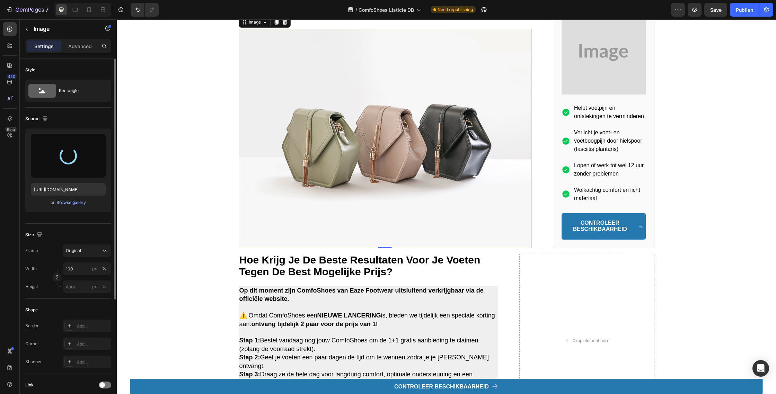
type input "[URL][DOMAIN_NAME]"
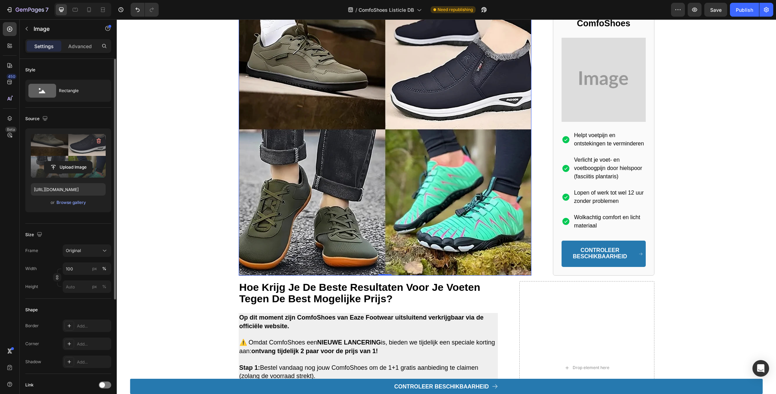
scroll to position [688, 0]
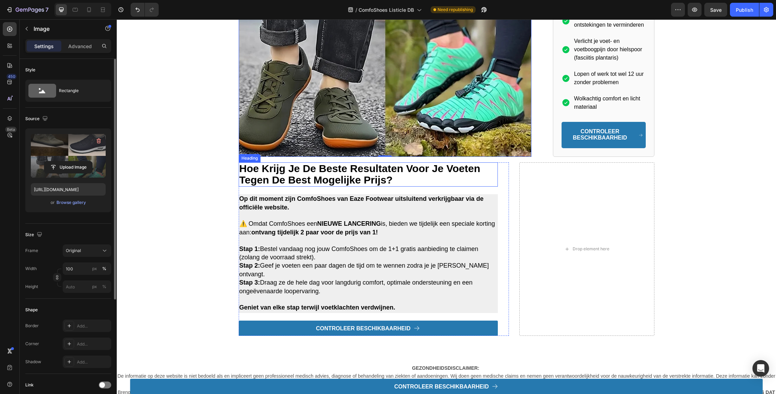
click at [342, 182] on strong "hoe krijg je de beste resultaten voor je voeten tegen de best mogelijke prijs?" at bounding box center [359, 174] width 241 height 23
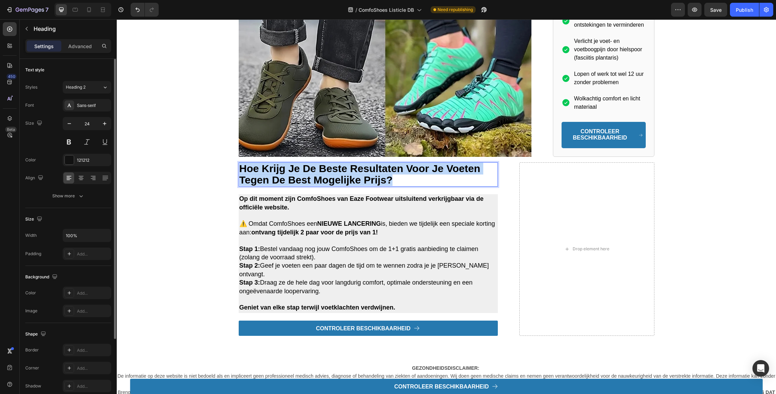
click at [342, 182] on strong "hoe krijg je de beste resultaten voor je voeten tegen de best mogelijke prijs?" at bounding box center [359, 174] width 241 height 23
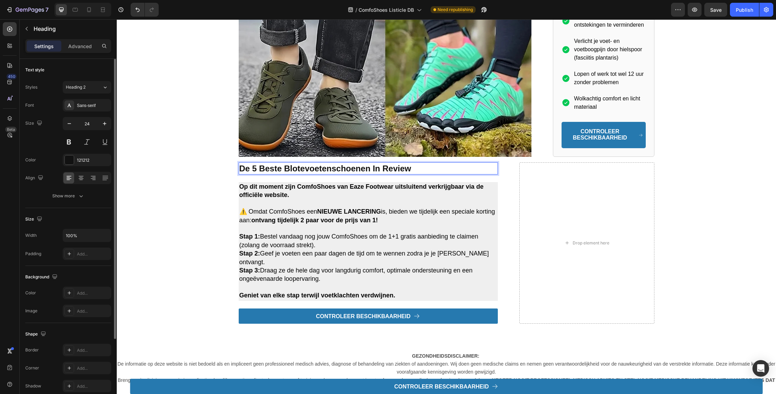
click at [360, 173] on strong "De 5 beste blotevoetenschoenen in review" at bounding box center [325, 168] width 172 height 9
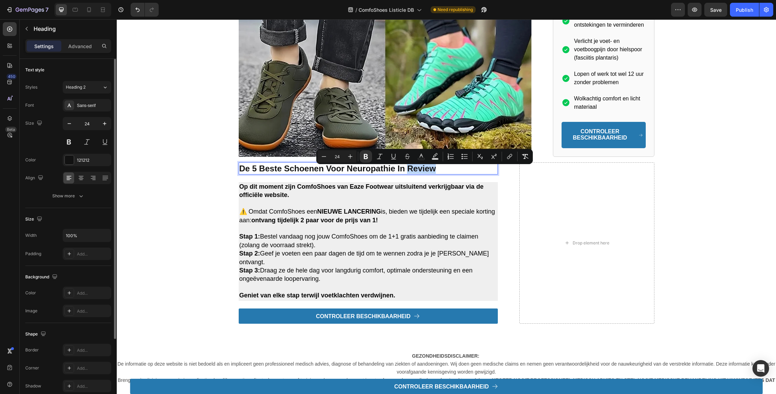
drag, startPoint x: 438, startPoint y: 171, endPoint x: 408, endPoint y: 173, distance: 29.8
click at [408, 173] on p "De 5 beste Schoenen Voor Neuropathie in review" at bounding box center [368, 168] width 258 height 11
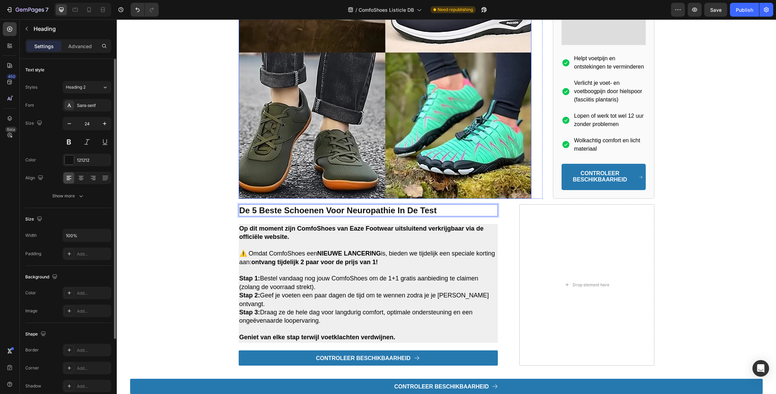
scroll to position [633, 0]
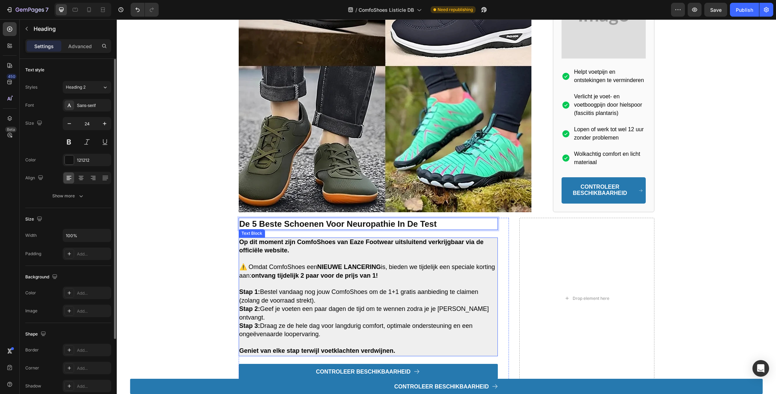
click at [418, 294] on span "Stap 1: Bestel vandaag nog jouw ComfoShoes om de 1+1 gratis aanbieding te claim…" at bounding box center [358, 296] width 239 height 15
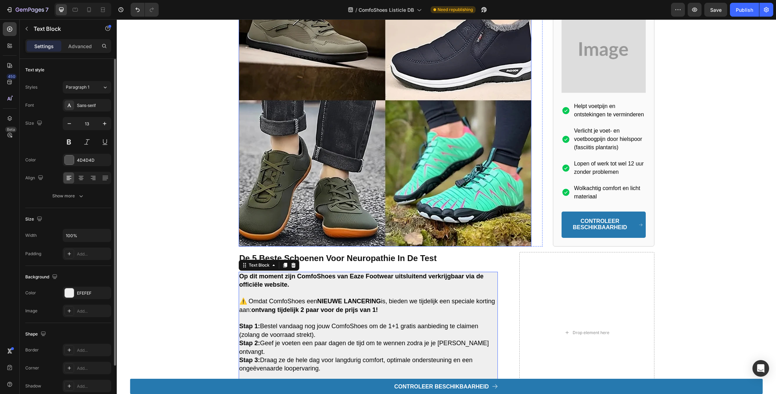
scroll to position [610, 0]
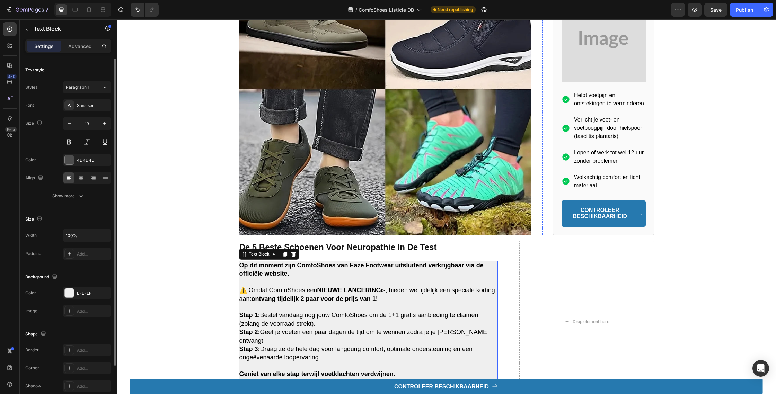
click at [307, 192] on img at bounding box center [385, 88] width 293 height 293
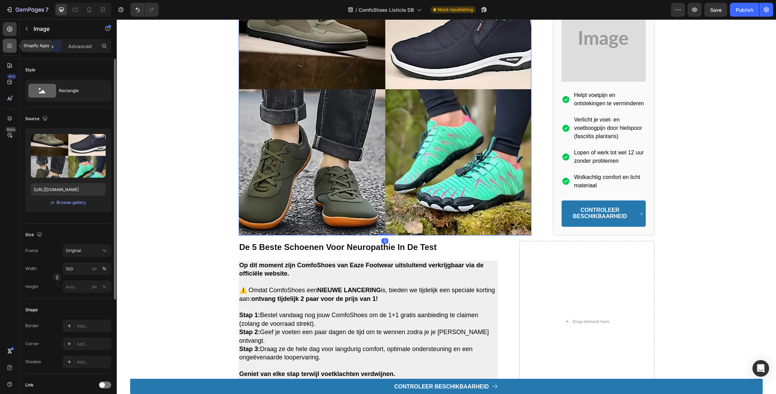
click at [5, 42] on div at bounding box center [10, 46] width 14 height 14
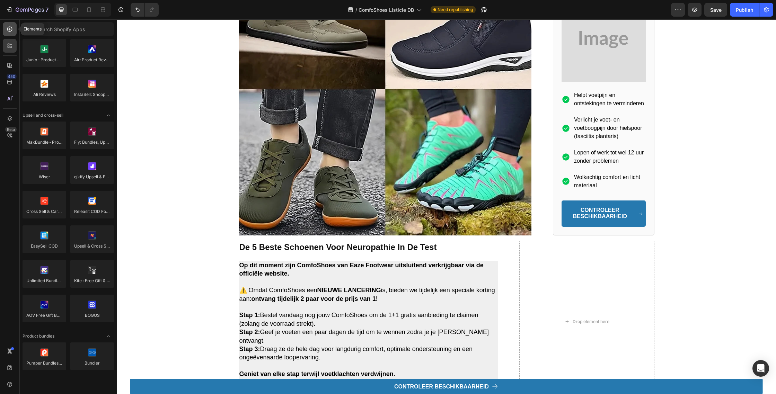
click at [9, 35] on div at bounding box center [10, 29] width 14 height 14
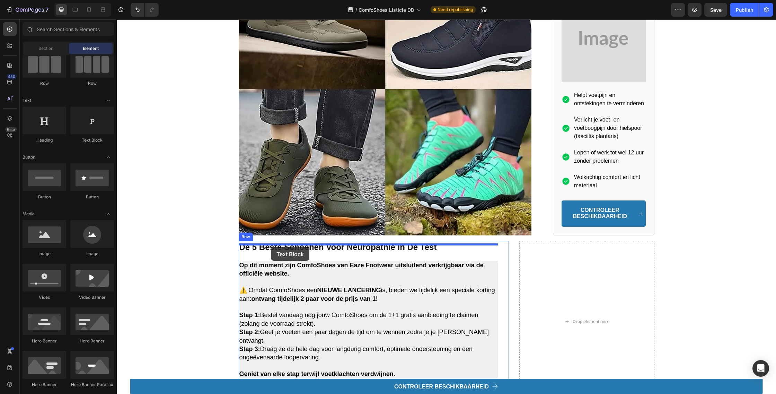
scroll to position [610, 0]
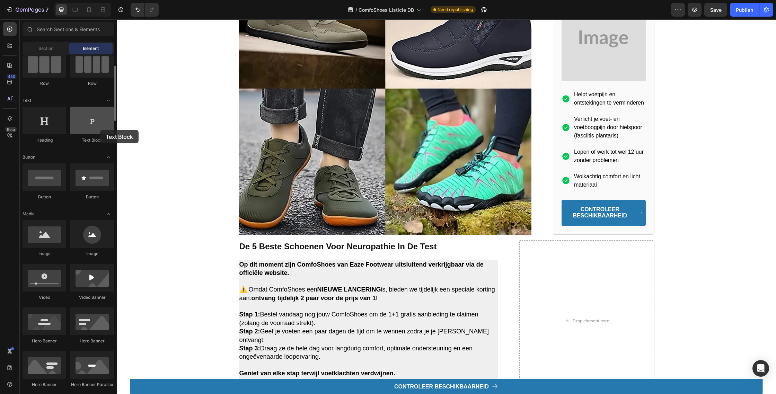
drag, startPoint x: 86, startPoint y: 126, endPoint x: 107, endPoint y: 131, distance: 21.5
click at [100, 130] on div at bounding box center [92, 121] width 44 height 28
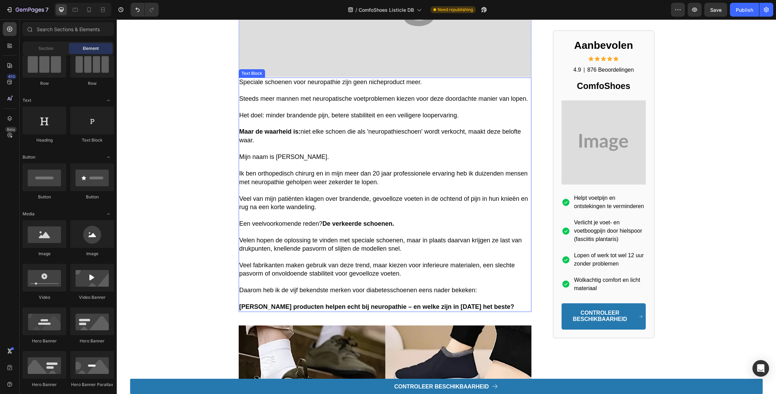
scroll to position [229, 0]
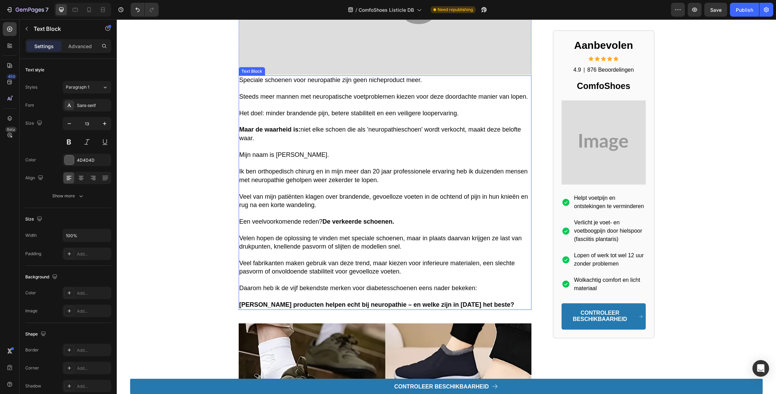
click at [283, 207] on span "Veel van mijn patiënten klagen over brandende, gevoelloze voeten in de ochtend …" at bounding box center [383, 200] width 289 height 15
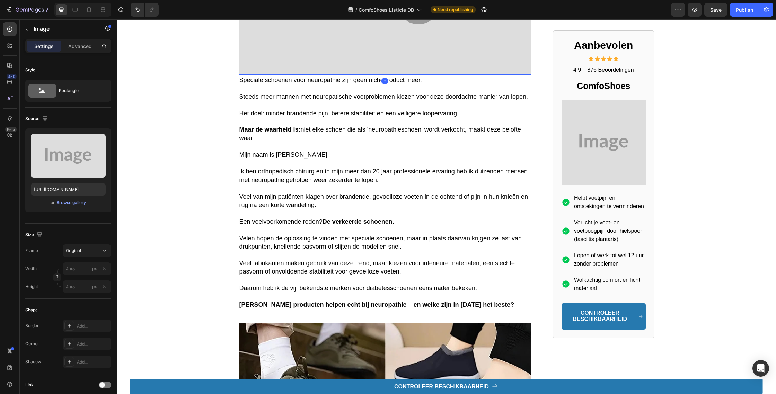
drag, startPoint x: 285, startPoint y: 75, endPoint x: 285, endPoint y: 71, distance: 4.2
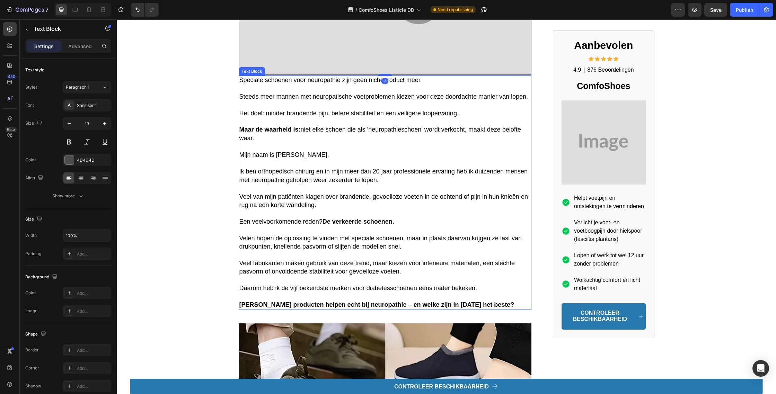
click at [294, 121] on p "Rich Text Editor. Editing area: main" at bounding box center [385, 122] width 292 height 8
click at [288, 71] on div at bounding box center [285, 69] width 8 height 8
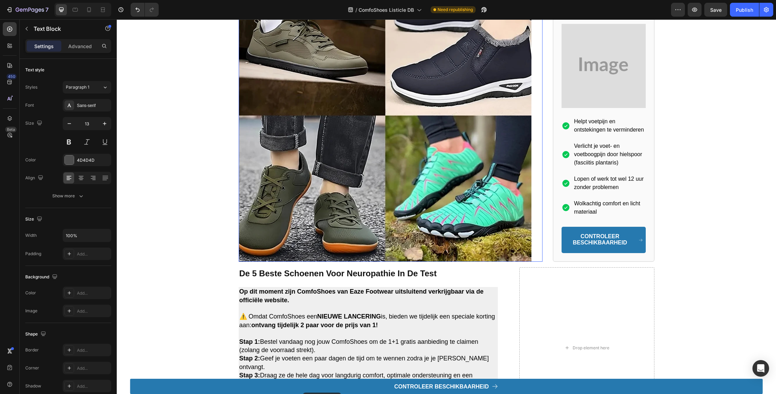
scroll to position [849, 0]
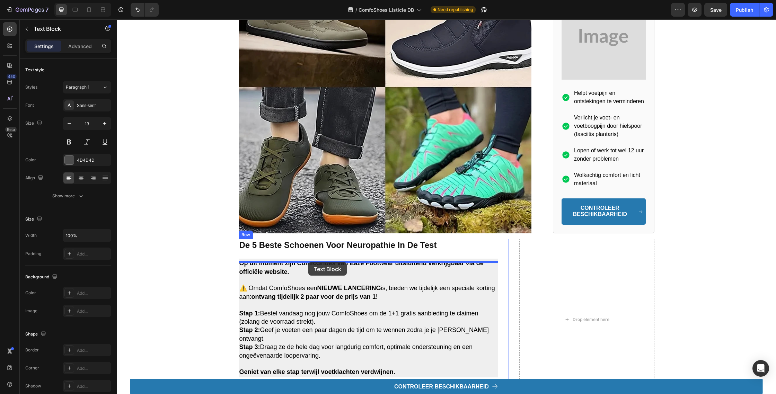
drag, startPoint x: 241, startPoint y: 36, endPoint x: 308, endPoint y: 262, distance: 236.3
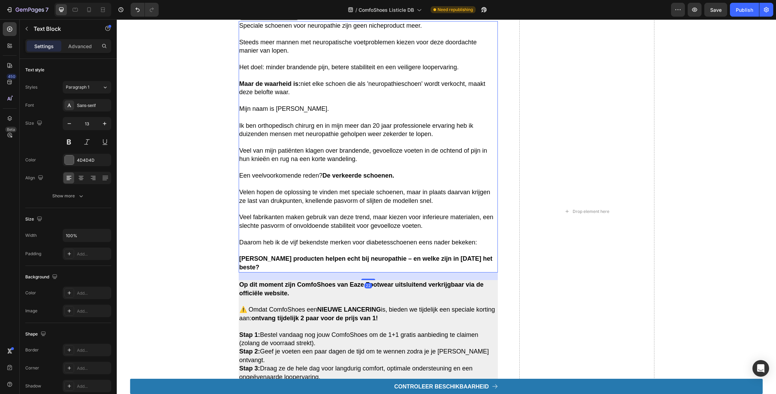
scroll to position [612, 0]
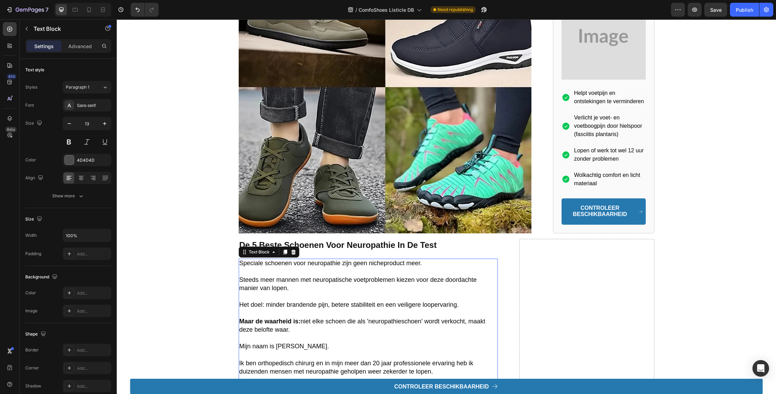
click at [315, 297] on p at bounding box center [368, 297] width 258 height 8
click at [315, 297] on p "Rich Text Editor. Editing area: main" at bounding box center [368, 297] width 258 height 8
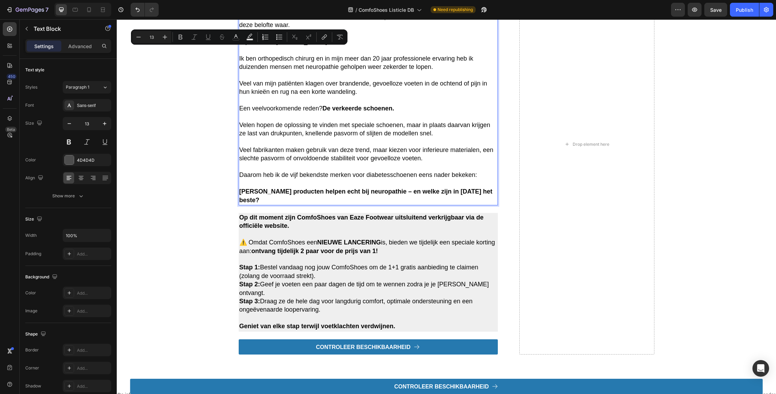
scroll to position [1042, 0]
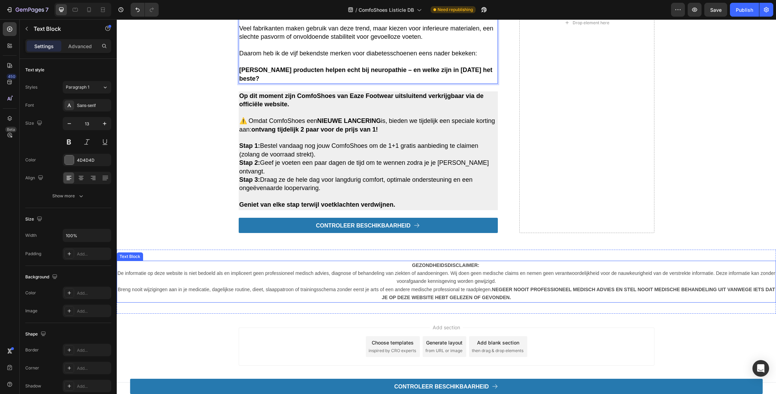
click at [317, 282] on p "De informatie op deze website is niet bedoeld als en impliceert geen profession…" at bounding box center [446, 286] width 658 height 33
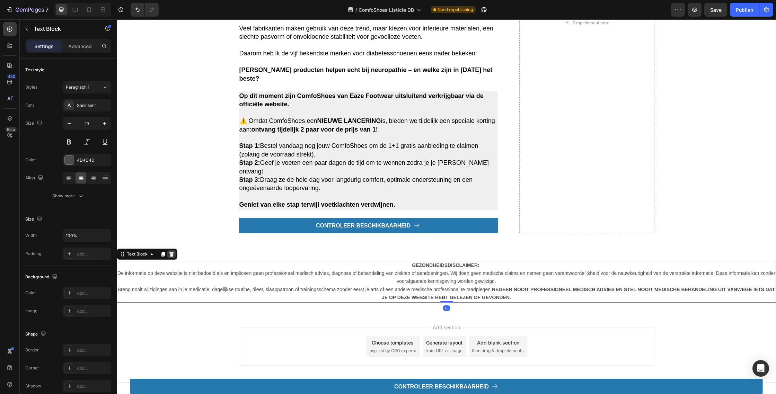
click at [171, 252] on icon at bounding box center [171, 254] width 5 height 5
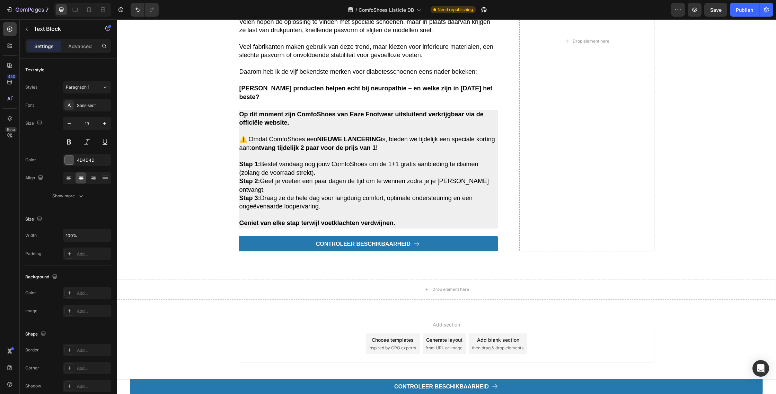
scroll to position [1020, 0]
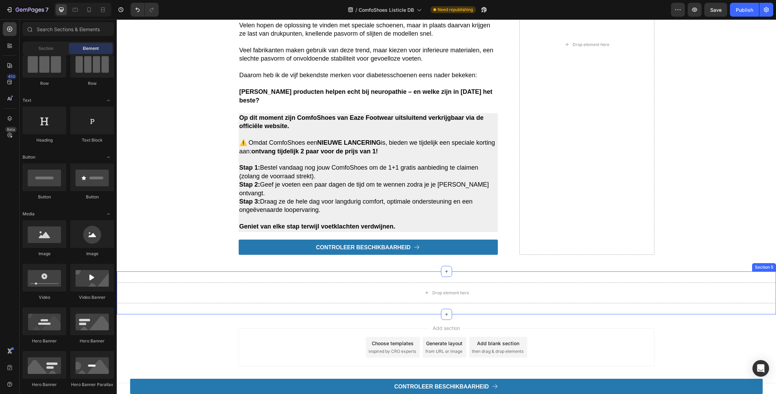
click at [227, 308] on div "Drop element here Section 5" at bounding box center [446, 293] width 659 height 43
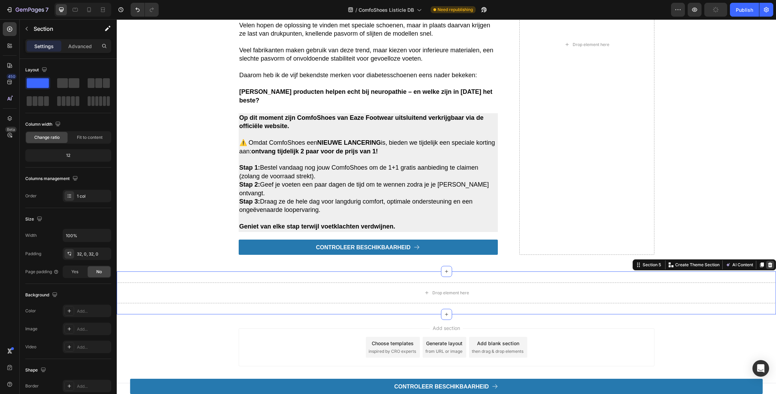
click at [770, 265] on div at bounding box center [770, 265] width 8 height 8
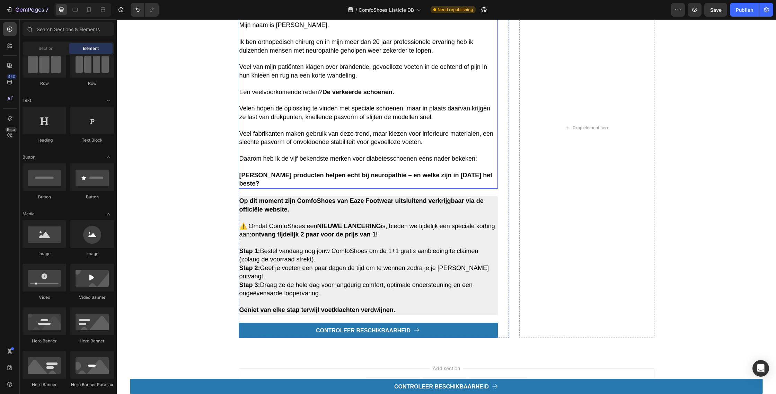
scroll to position [749, 0]
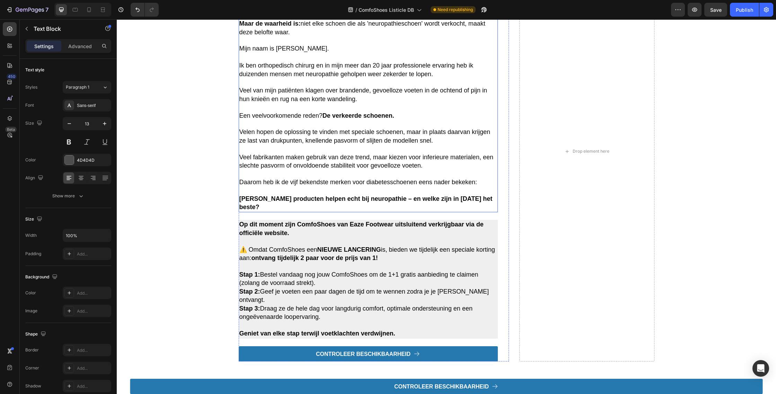
click at [394, 53] on p "Mijn naam is [PERSON_NAME]." at bounding box center [368, 49] width 258 height 8
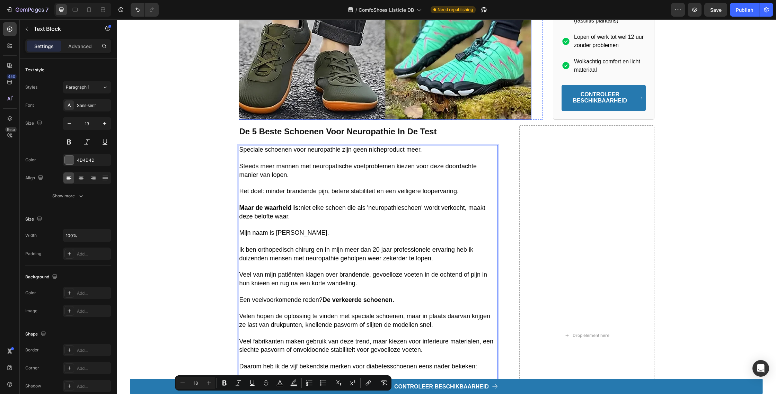
scroll to position [742, 0]
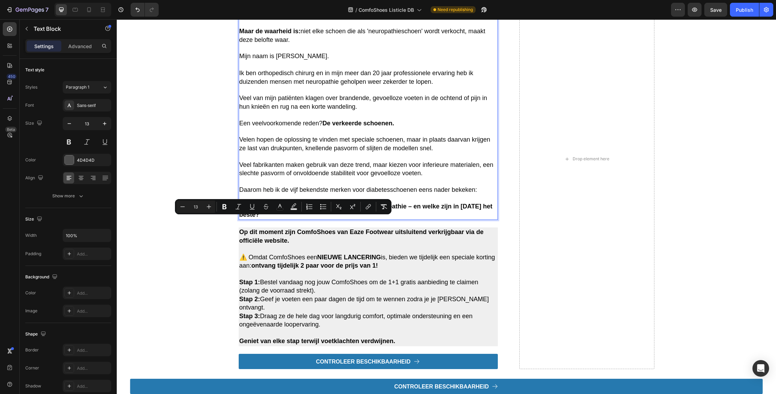
click at [423, 27] on p "Rich Text Editor. Editing area: main" at bounding box center [368, 23] width 258 height 8
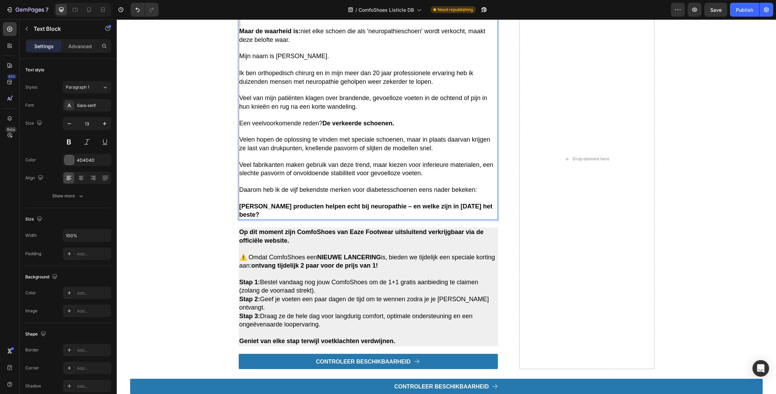
click at [423, 27] on p "Rich Text Editor. Editing area: main" at bounding box center [368, 23] width 258 height 8
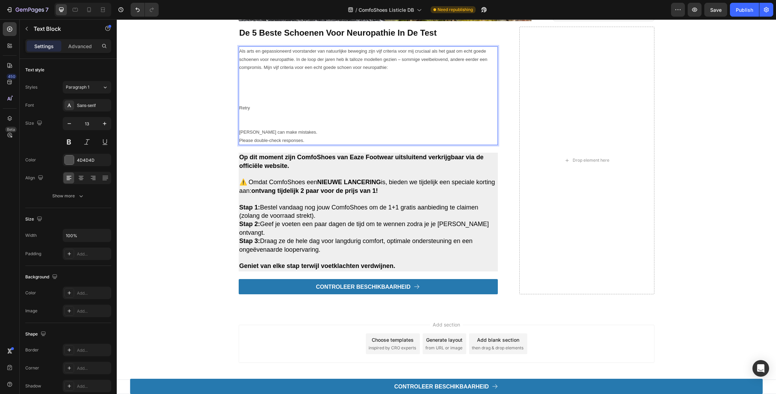
click at [335, 88] on p "Rich Text Editor. Editing area: main" at bounding box center [368, 84] width 258 height 8
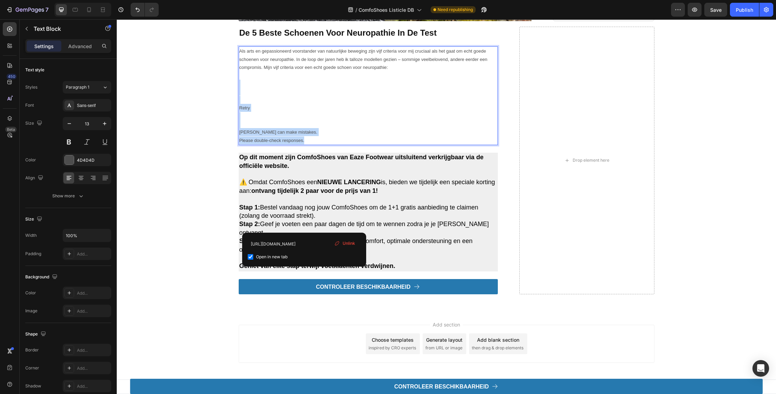
drag, startPoint x: 305, startPoint y: 229, endPoint x: 246, endPoint y: 166, distance: 87.0
click at [246, 145] on div "Als arts en gepassioneerd voorstander van natuurlijke beweging zijn vijf criter…" at bounding box center [368, 95] width 259 height 99
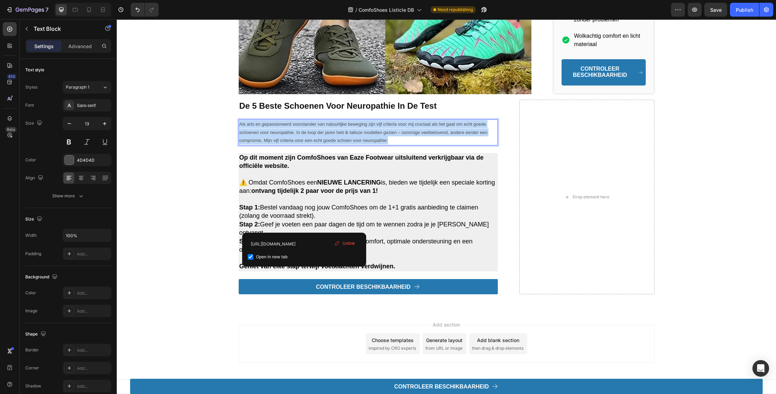
copy p "Als arts en gepassioneerd voorstander van natuurlijke beweging zijn vijf criter…"
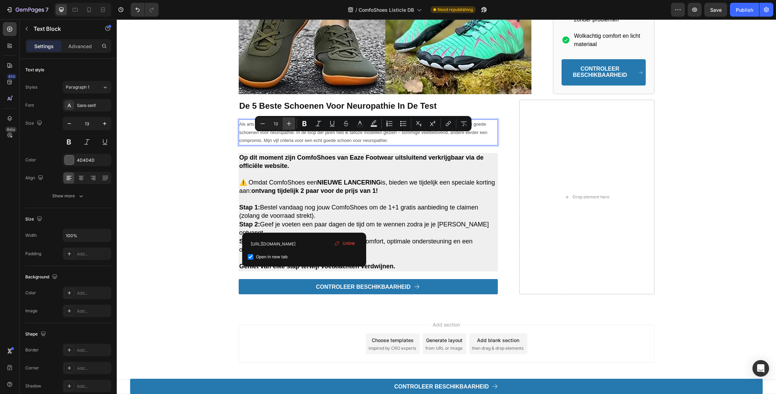
click at [291, 122] on icon "Editor contextual toolbar" at bounding box center [288, 123] width 7 height 7
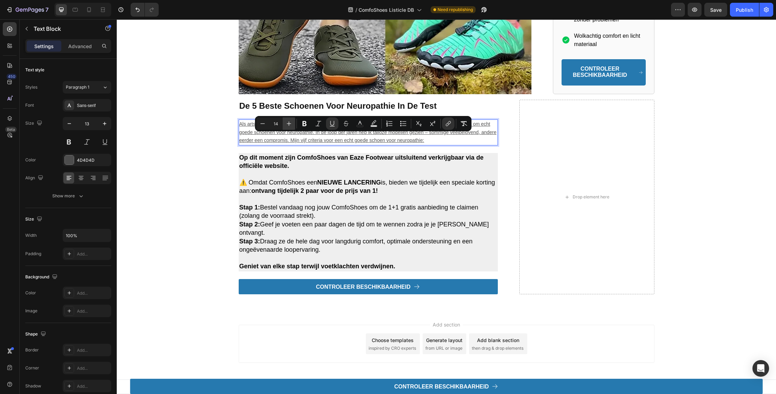
click at [291, 122] on icon "Editor contextual toolbar" at bounding box center [288, 123] width 7 height 7
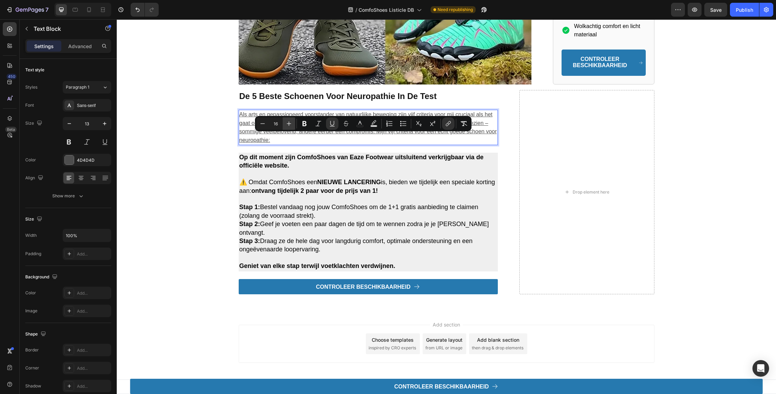
click at [291, 122] on icon "Editor contextual toolbar" at bounding box center [288, 123] width 7 height 7
type input "18"
click at [328, 122] on button "Underline" at bounding box center [332, 123] width 12 height 12
click at [363, 123] on icon "Editor contextual toolbar" at bounding box center [359, 123] width 7 height 7
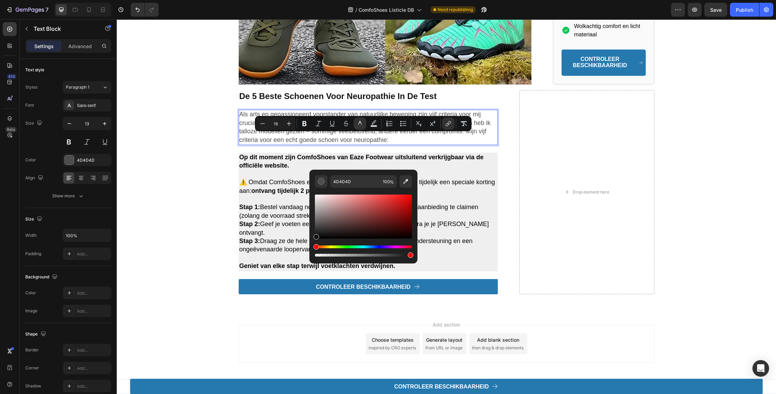
type input "111111"
drag, startPoint x: 443, startPoint y: 249, endPoint x: 262, endPoint y: 251, distance: 181.9
click at [262, 236] on span "Stap 2: Geef je voeten een paar dagen de tijd om te wennen zodra je je [PERSON_…" at bounding box center [363, 228] width 249 height 15
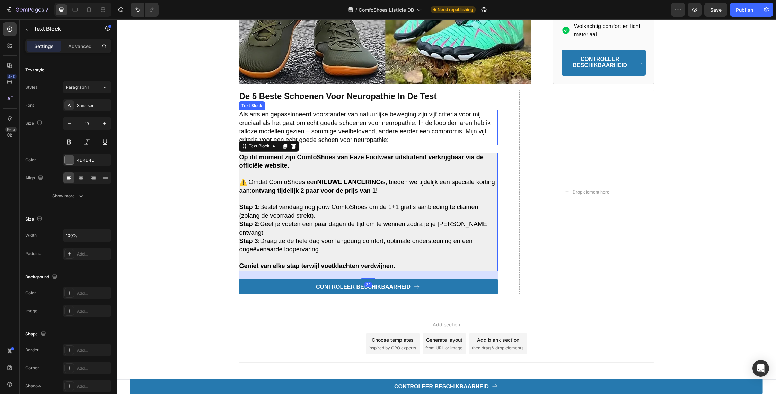
click at [347, 143] on span "Als arts en gepassioneerd voorstander van natuurlijke beweging zijn vijf criter…" at bounding box center [364, 127] width 251 height 32
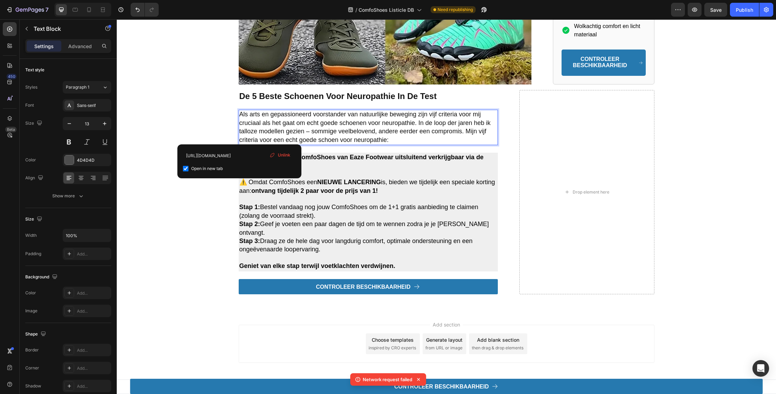
click at [408, 143] on span "Als arts en gepassioneerd voorstander van natuurlijke beweging zijn vijf criter…" at bounding box center [364, 127] width 251 height 32
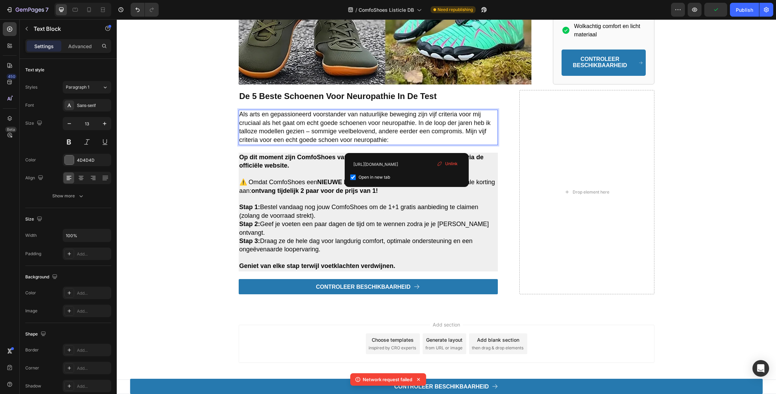
click at [444, 166] on div "Unlink" at bounding box center [447, 163] width 26 height 9
